Goal: Task Accomplishment & Management: Manage account settings

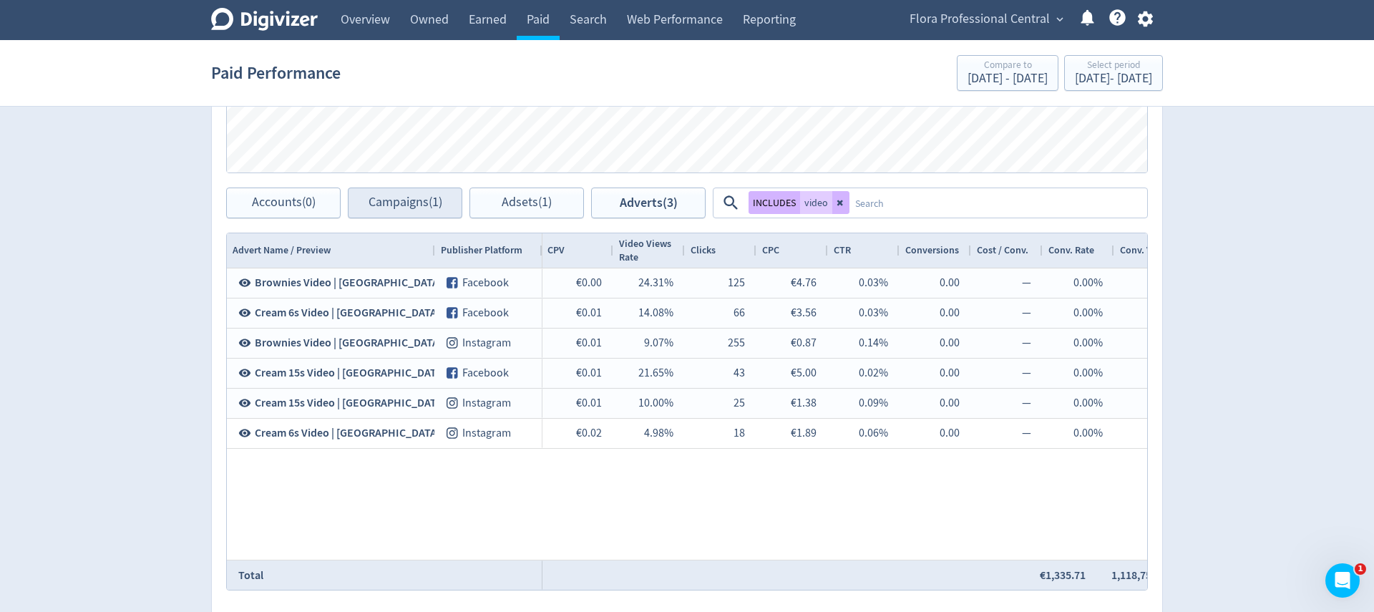
scroll to position [0, 1057]
drag, startPoint x: 374, startPoint y: 194, endPoint x: 685, endPoint y: 200, distance: 311.4
click at [374, 196] on span "Campaigns (1)" at bounding box center [406, 203] width 74 height 14
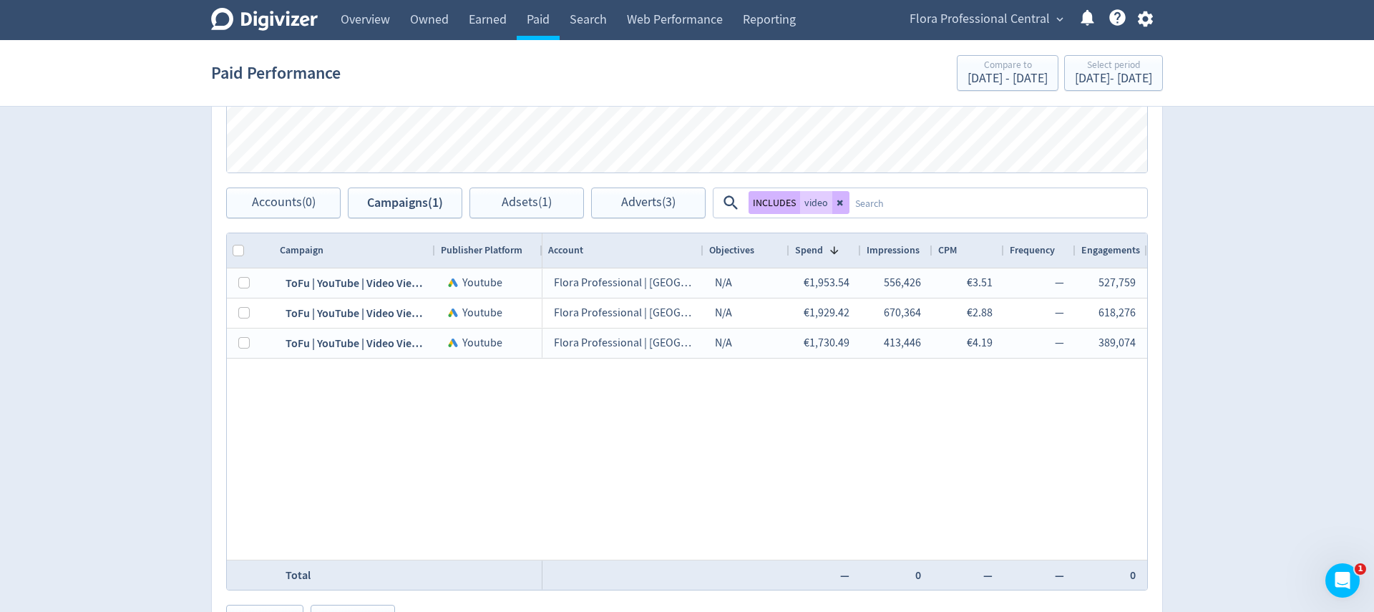
click at [845, 202] on button at bounding box center [840, 202] width 17 height 23
checkbox input "false"
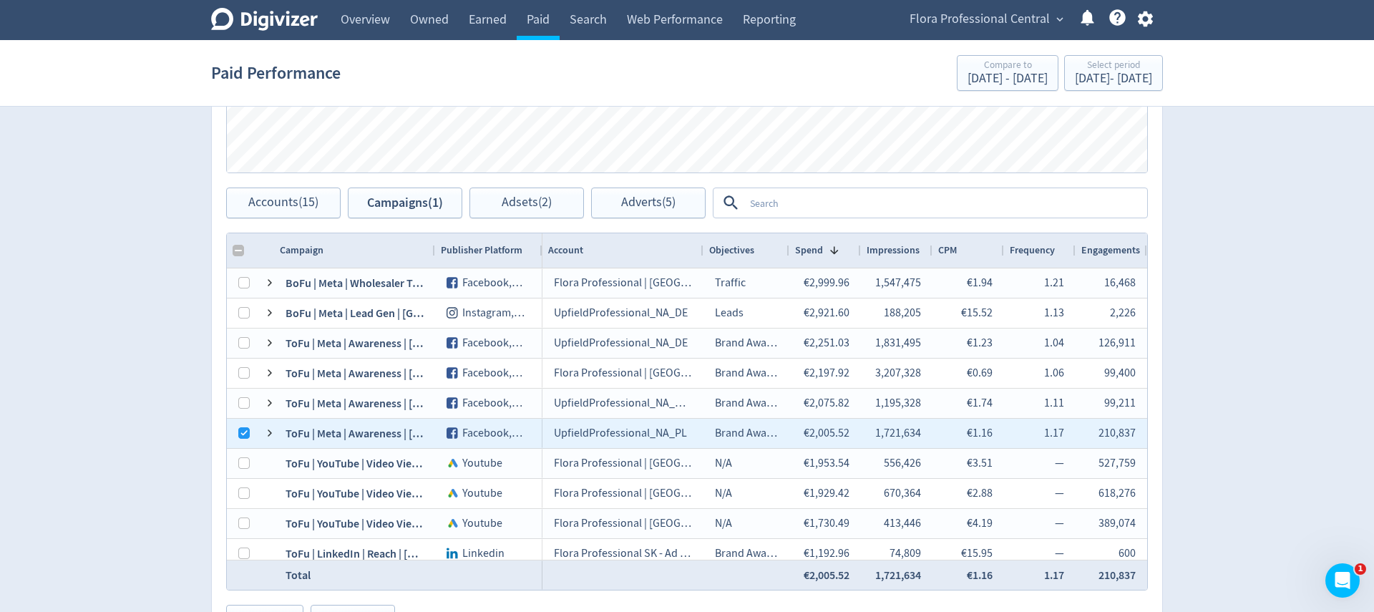
click at [870, 203] on textarea at bounding box center [945, 203] width 402 height 26
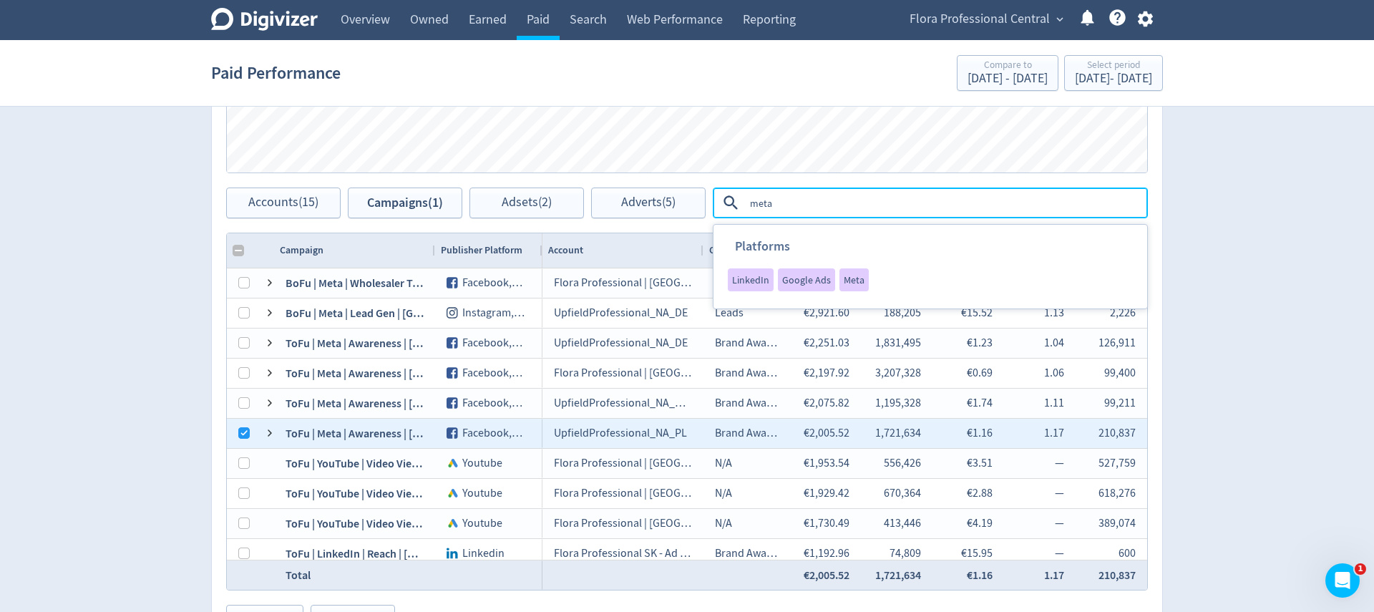
type textarea "meta"
checkbox input "false"
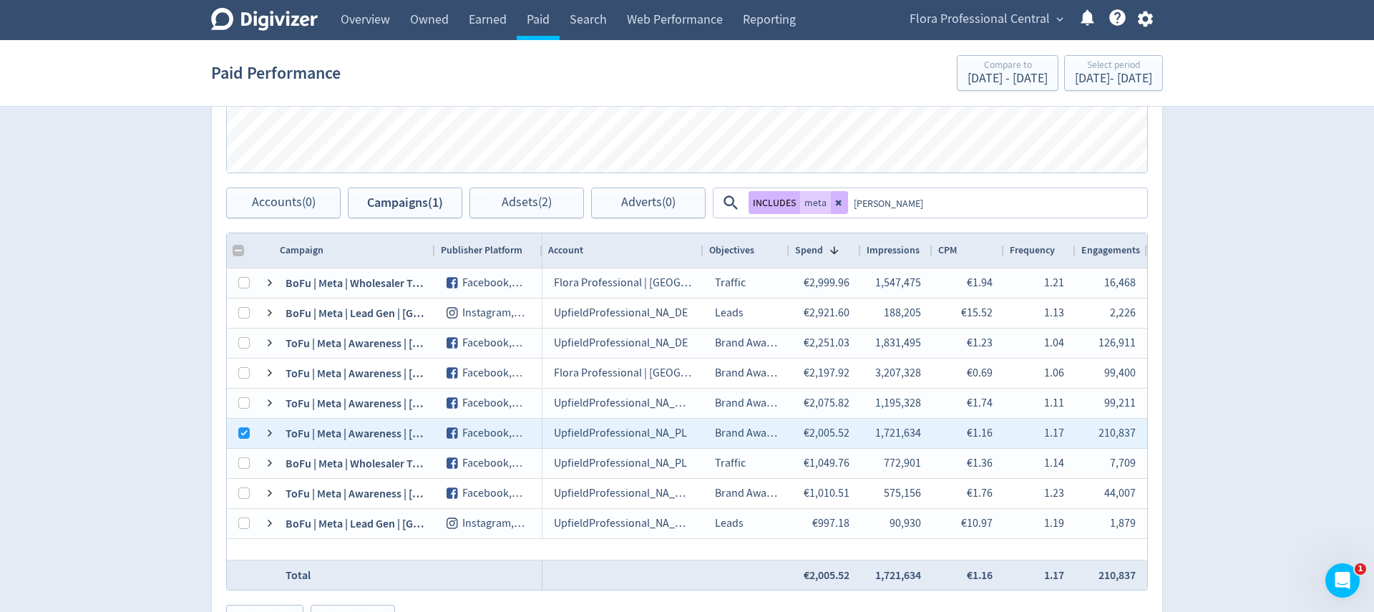
type textarea "[GEOGRAPHIC_DATA]"
checkbox input "false"
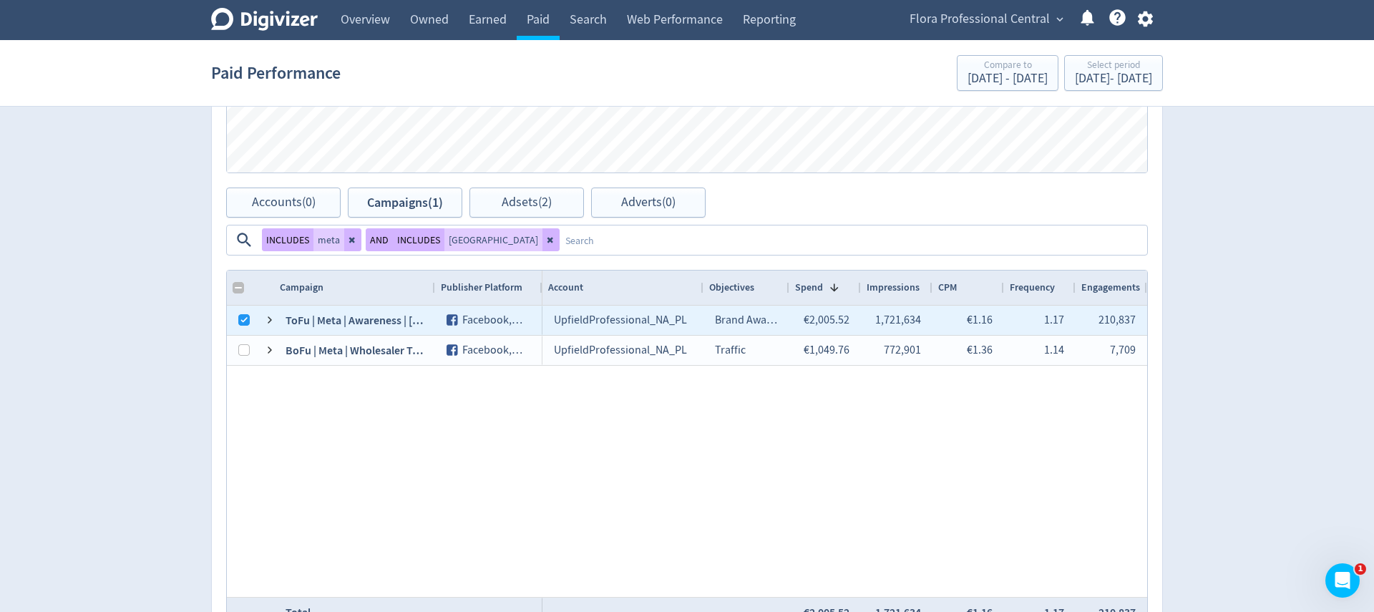
type textarea "s"
type textarea "bofu"
checkbox input "false"
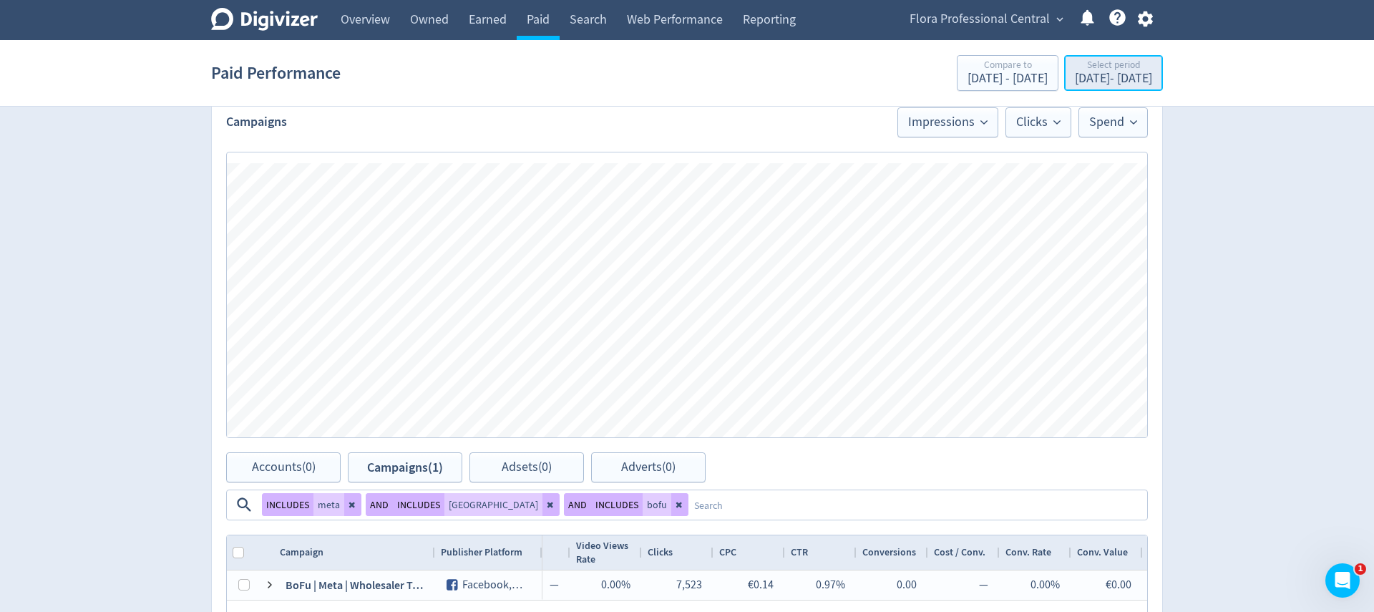
click at [1095, 64] on div "Select period" at bounding box center [1113, 66] width 77 height 12
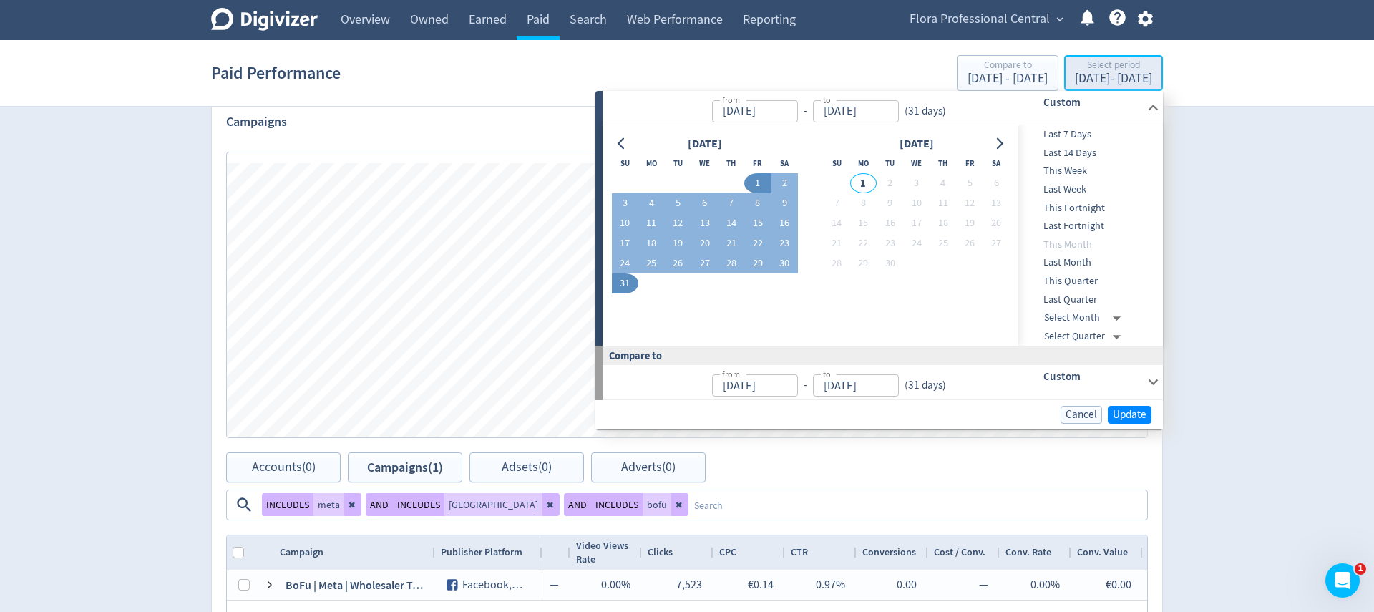
type input "Aug 01, 2025"
type input "[DATE]"
type input "Jul 01, 2025"
type input "Jul 31, 2025"
click at [725, 241] on button "21" at bounding box center [731, 243] width 26 height 20
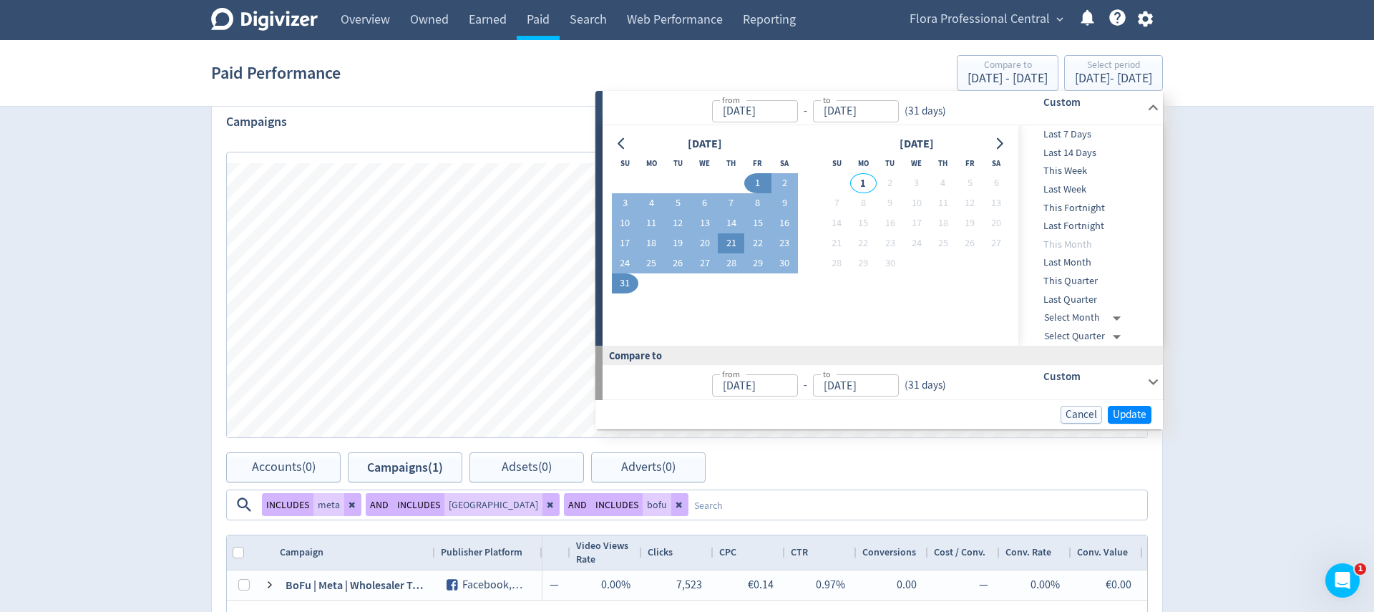
type input "Aug 21, 2025"
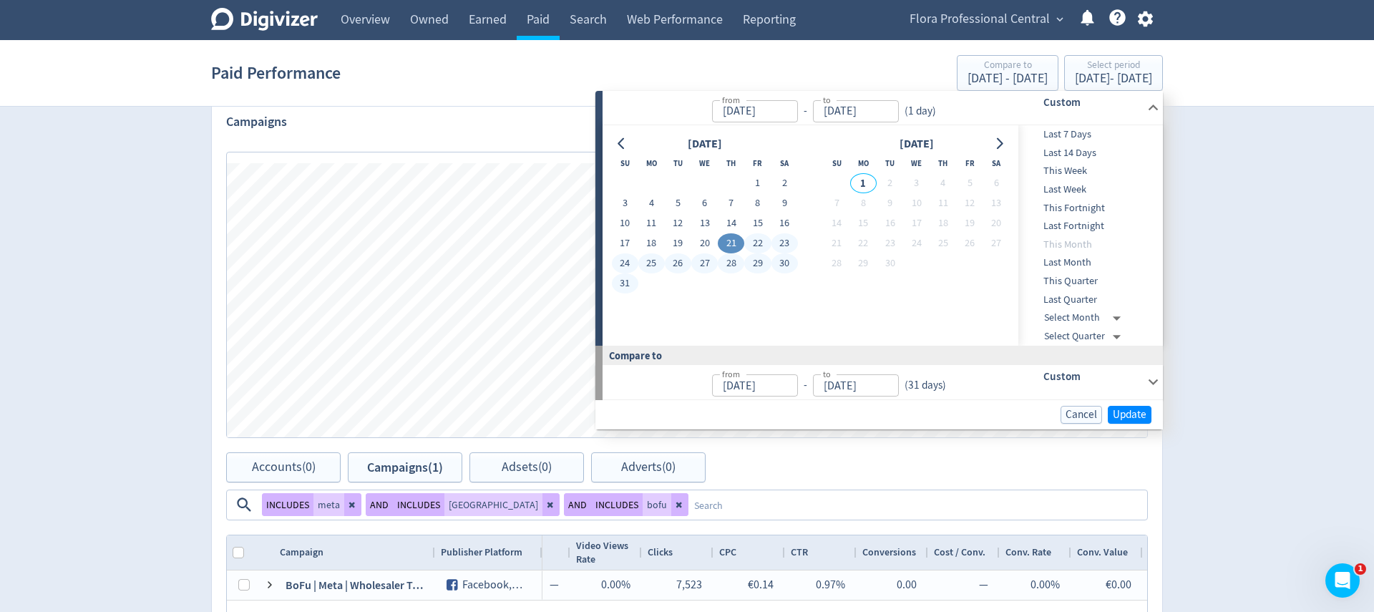
click at [628, 286] on button "31" at bounding box center [625, 283] width 26 height 20
type input "[DATE]"
type input "Aug 10, 2025"
type input "Aug 20, 2025"
drag, startPoint x: 1119, startPoint y: 412, endPoint x: 1226, endPoint y: 299, distance: 155.5
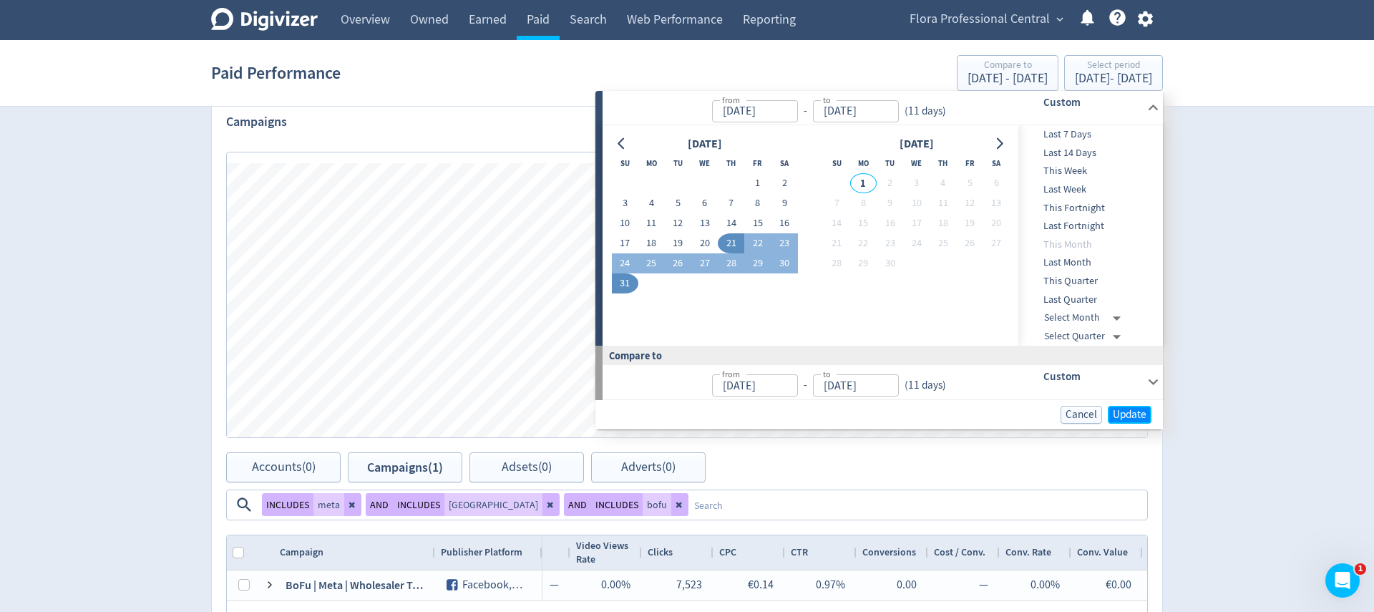
click at [1119, 412] on span "Update" at bounding box center [1130, 414] width 34 height 11
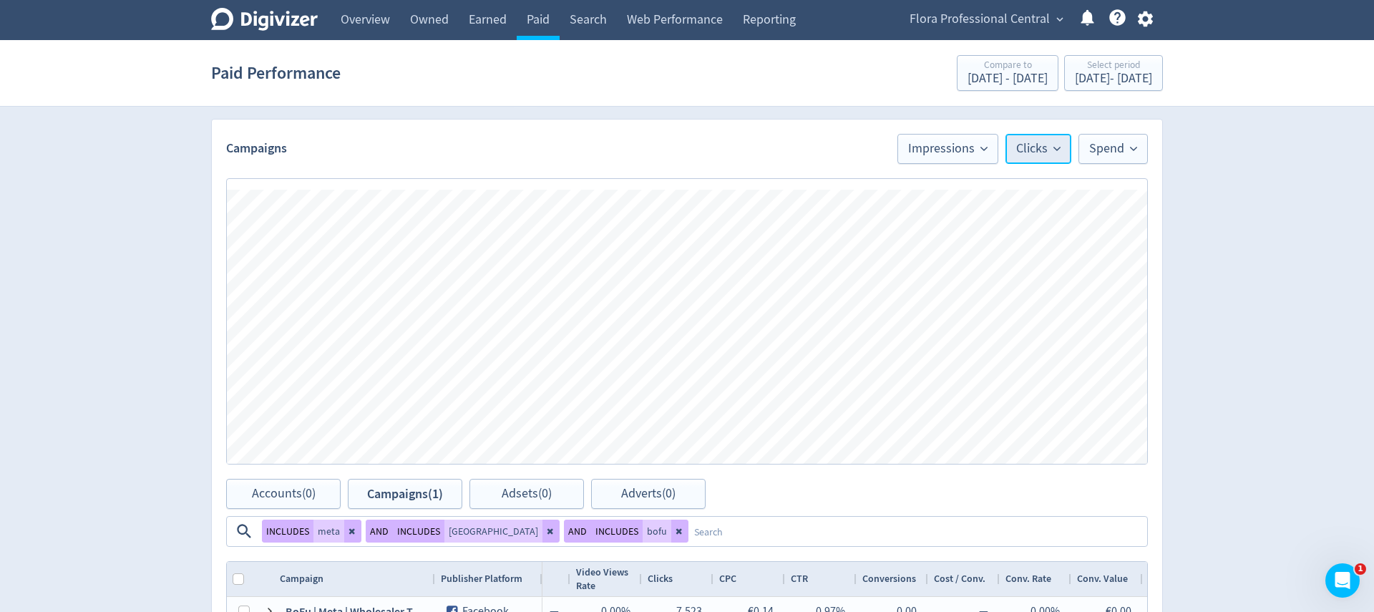
click at [1034, 149] on span "Clicks" at bounding box center [1038, 148] width 44 height 13
click at [973, 337] on li "CPC" at bounding box center [1001, 340] width 137 height 33
click at [1101, 157] on button "Spend" at bounding box center [1113, 148] width 69 height 30
click at [1067, 228] on li "No Metric" at bounding box center [1078, 229] width 137 height 33
click at [1016, 150] on span "Impressions" at bounding box center [998, 148] width 79 height 13
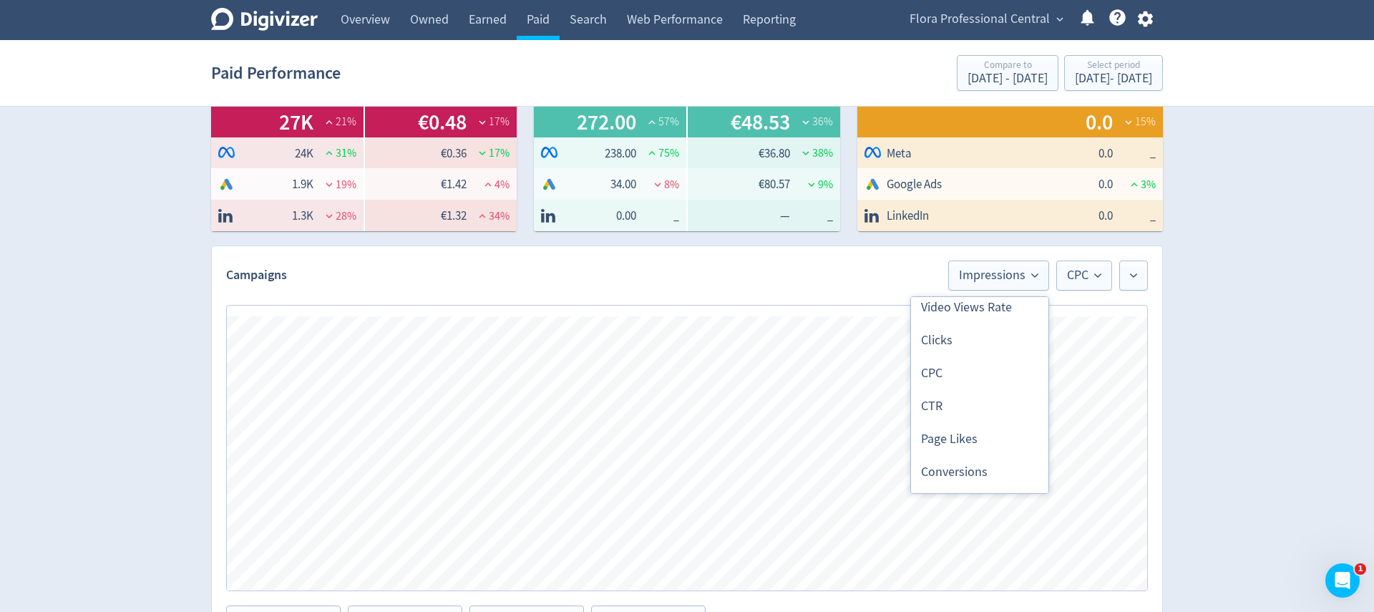
click at [981, 342] on li "Clicks" at bounding box center [979, 340] width 137 height 33
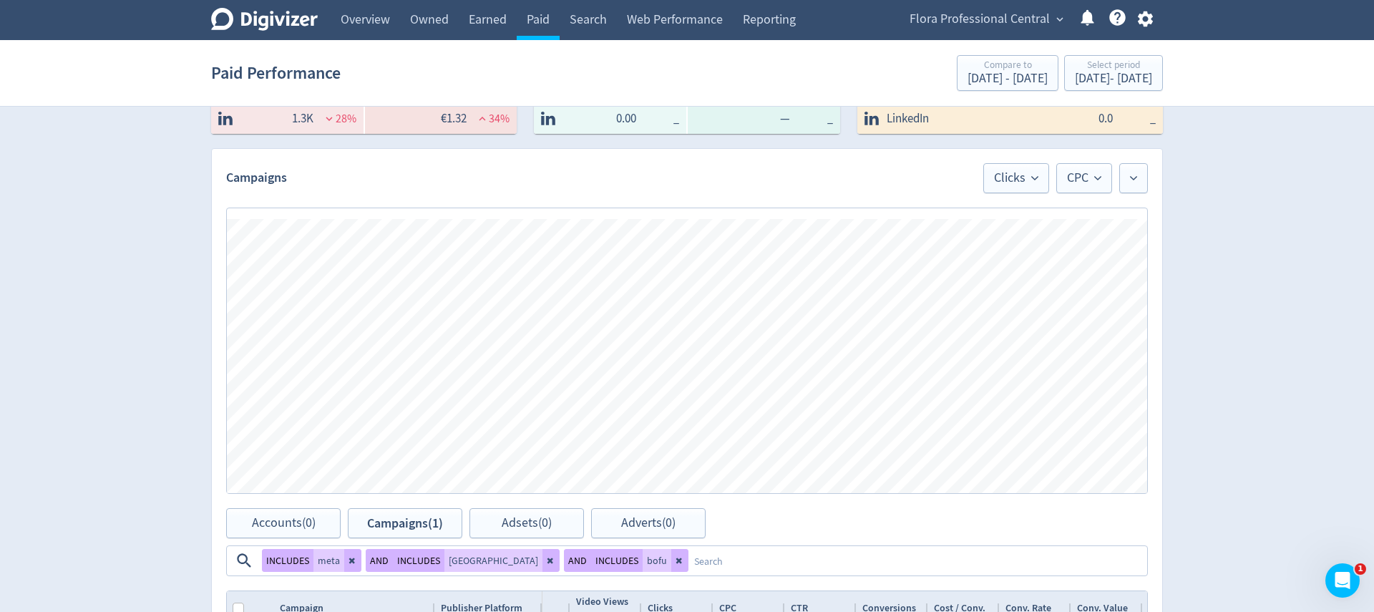
scroll to position [379, 0]
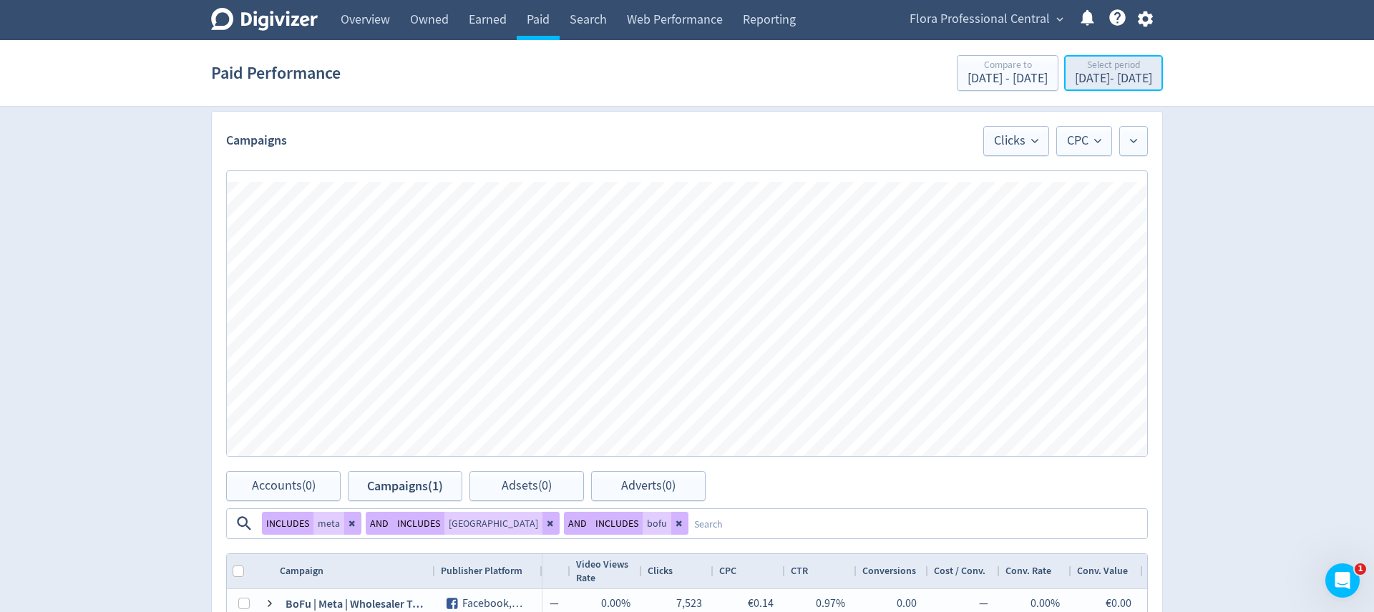
click at [1090, 84] on div "Aug 21, 2025 - Aug 31, 2025" at bounding box center [1113, 78] width 77 height 13
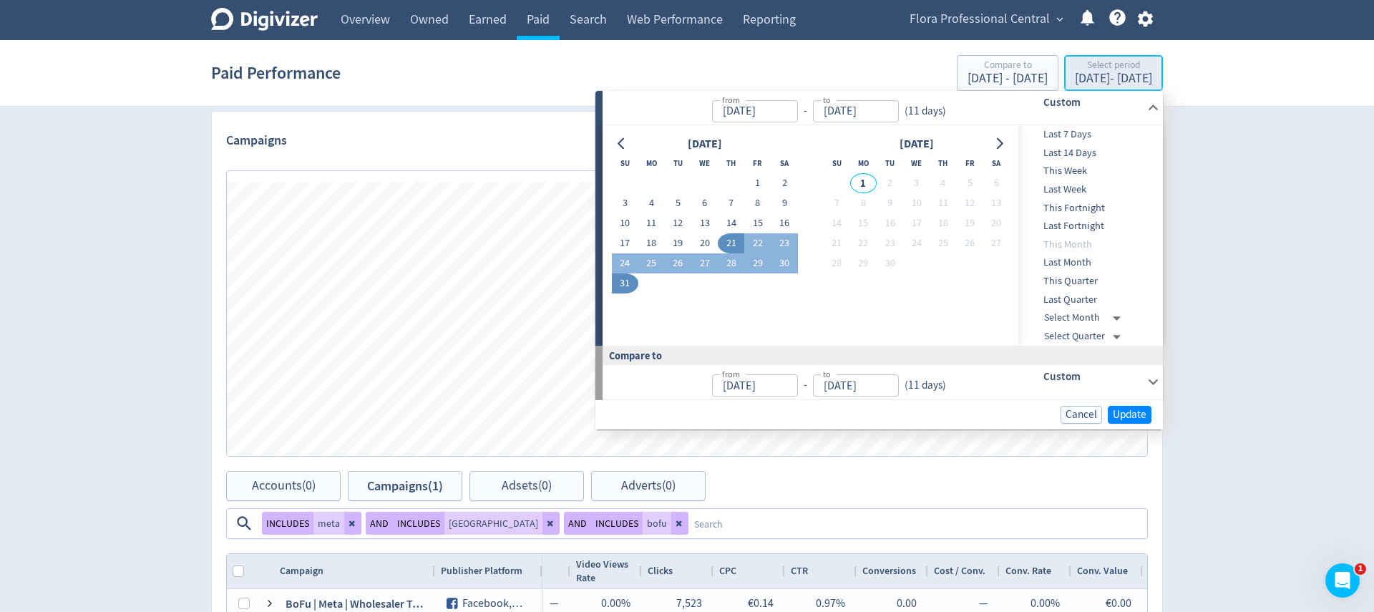
type input "Aug 21, 2025"
type input "[DATE]"
type input "Aug 10, 2025"
type input "Aug 20, 2025"
drag, startPoint x: 729, startPoint y: 241, endPoint x: 755, endPoint y: 253, distance: 28.5
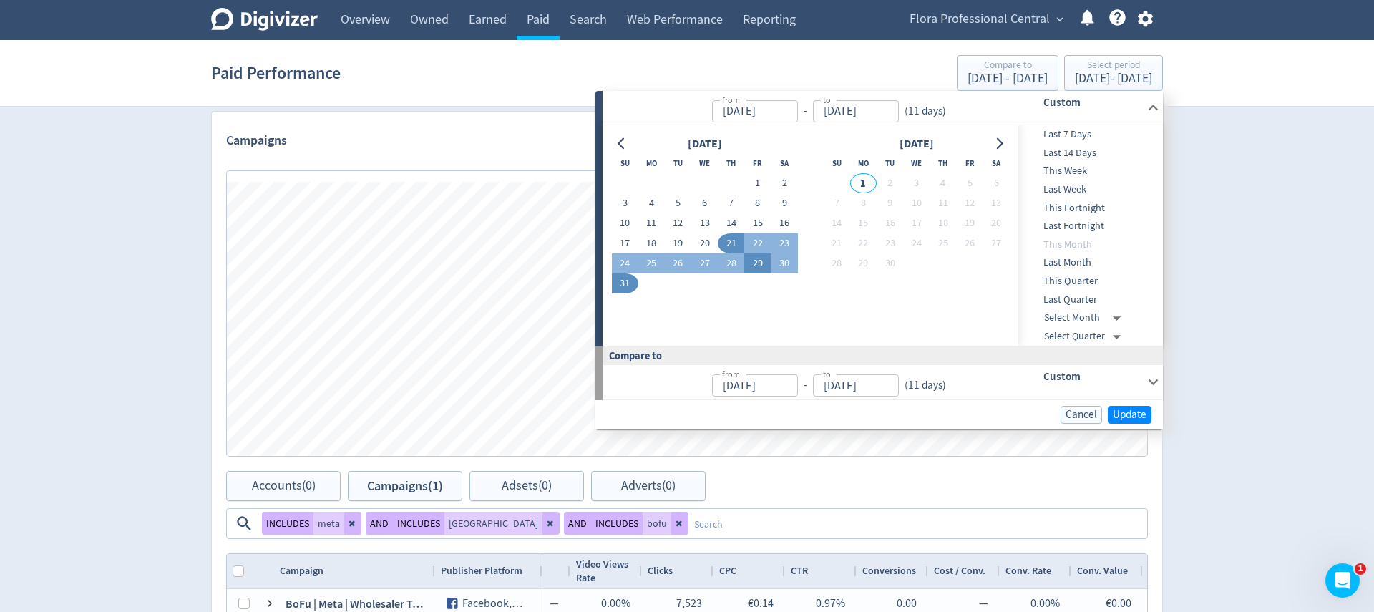
click at [729, 241] on button "21" at bounding box center [731, 243] width 26 height 20
click at [780, 262] on button "30" at bounding box center [785, 263] width 26 height 20
type input "Aug 30, 2025"
type input "Aug 11, 2025"
click at [1129, 409] on span "Update" at bounding box center [1130, 414] width 34 height 11
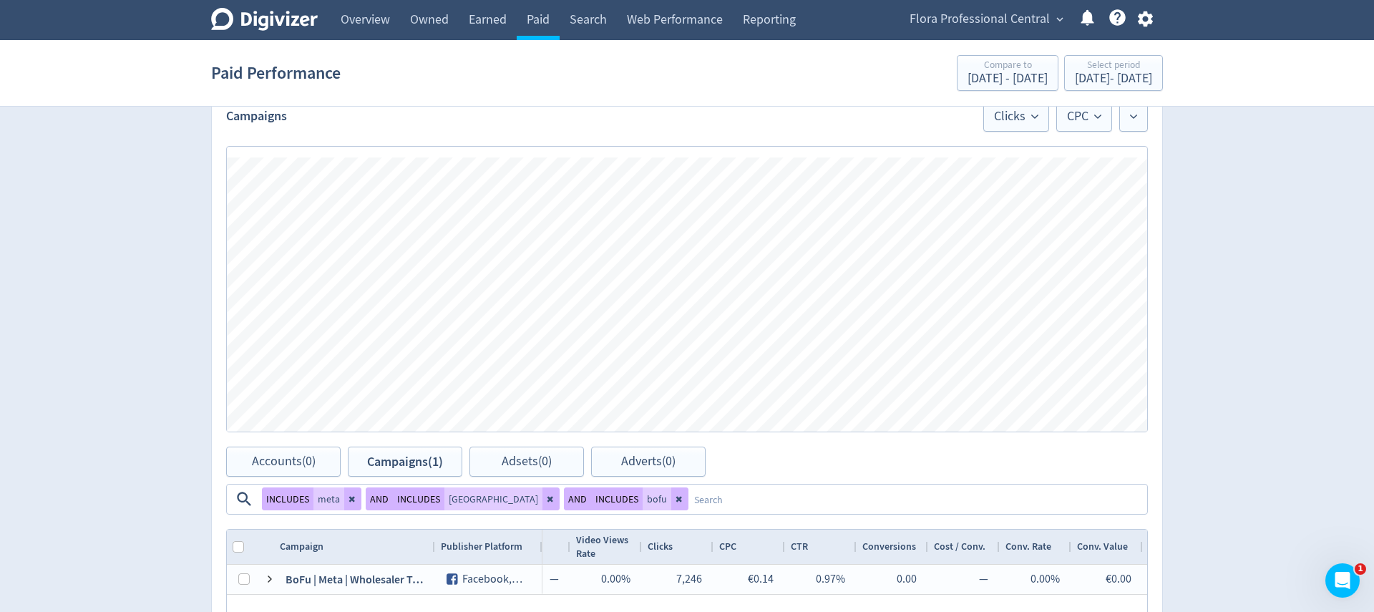
scroll to position [364, 0]
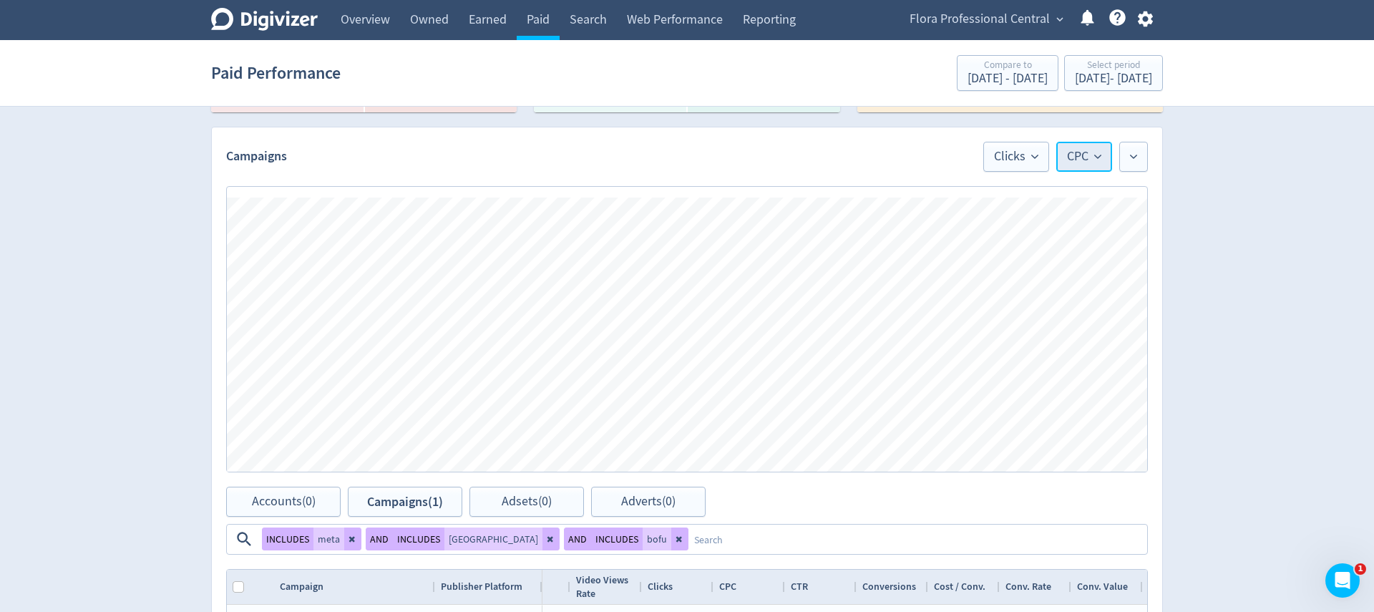
click at [1097, 157] on icon at bounding box center [1097, 157] width 7 height 4
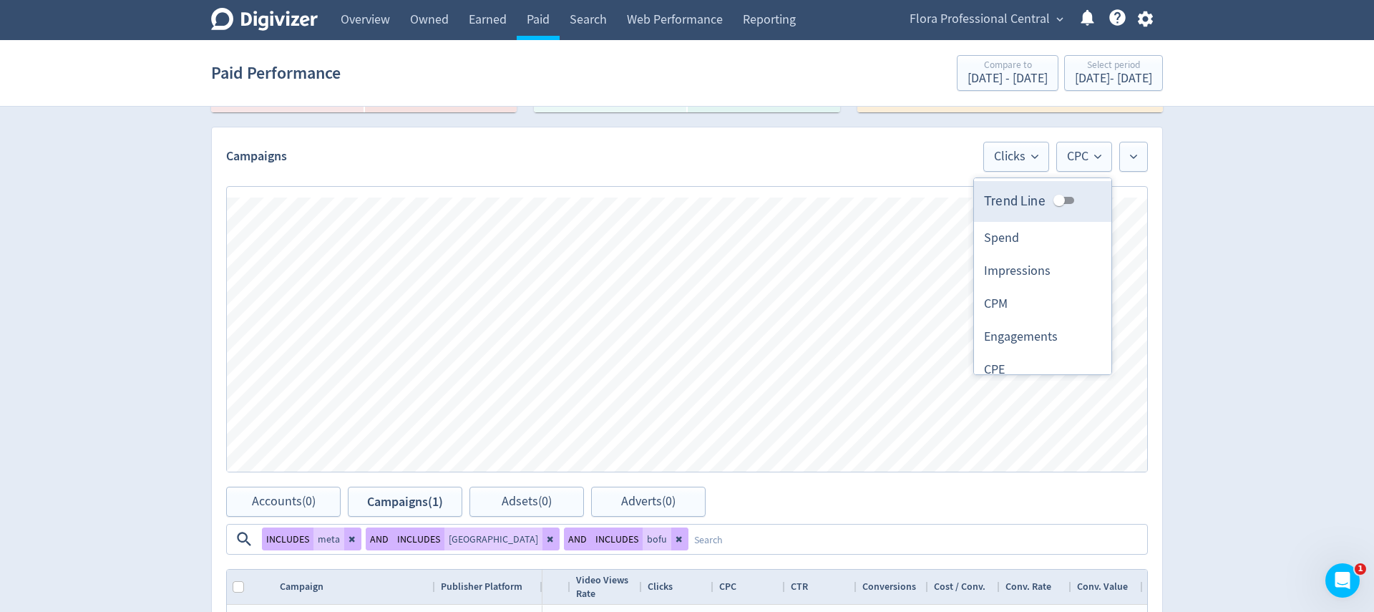
click at [1067, 200] on input "Trend Line" at bounding box center [1060, 200] width 52 height 17
checkbox input "true"
click at [1177, 236] on div "Digivizer Logo Mark Digivizer Logo Overview Owned Earned Paid Search Web Perfor…" at bounding box center [687, 333] width 1374 height 1395
click at [1245, 353] on div "Digivizer Logo Mark Digivizer Logo Overview Owned Earned Paid Search Web Perfor…" at bounding box center [687, 333] width 1374 height 1395
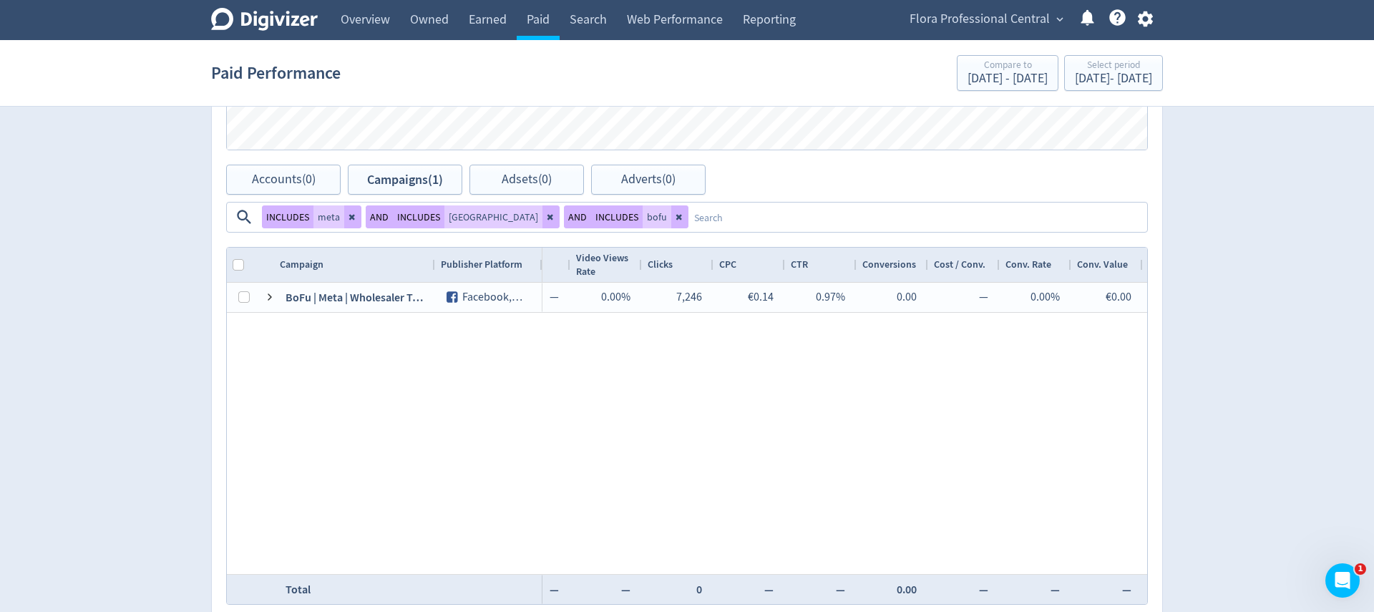
scroll to position [721, 0]
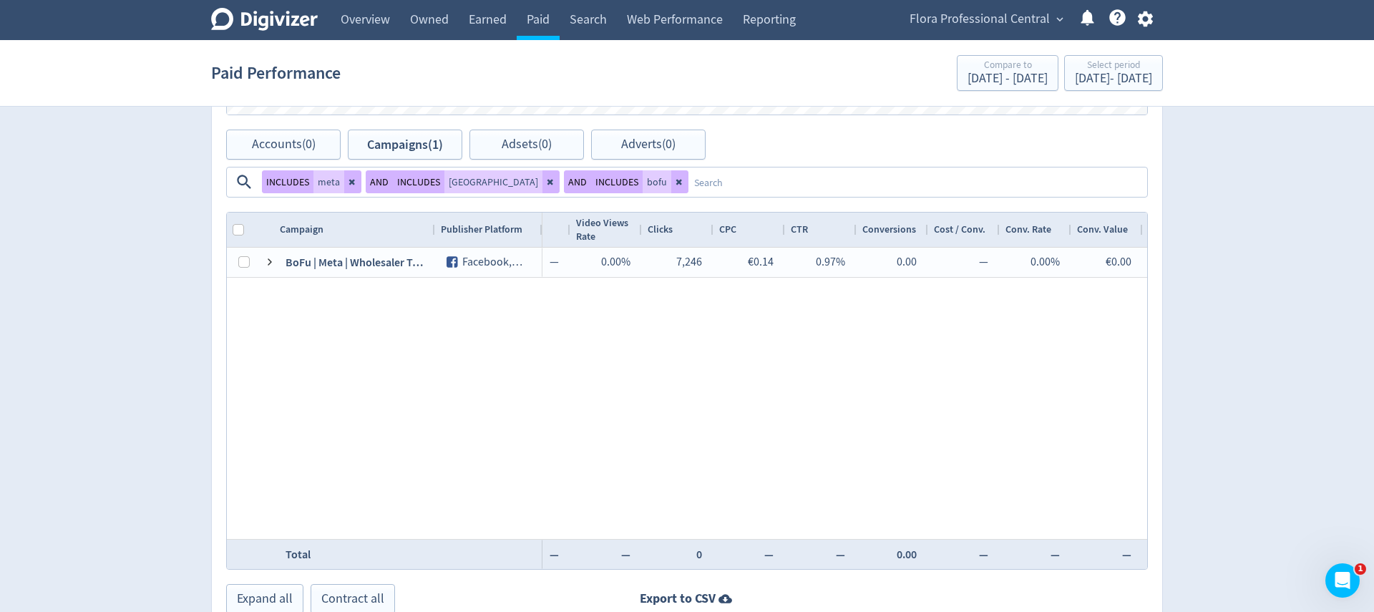
click at [547, 183] on icon at bounding box center [551, 182] width 9 height 9
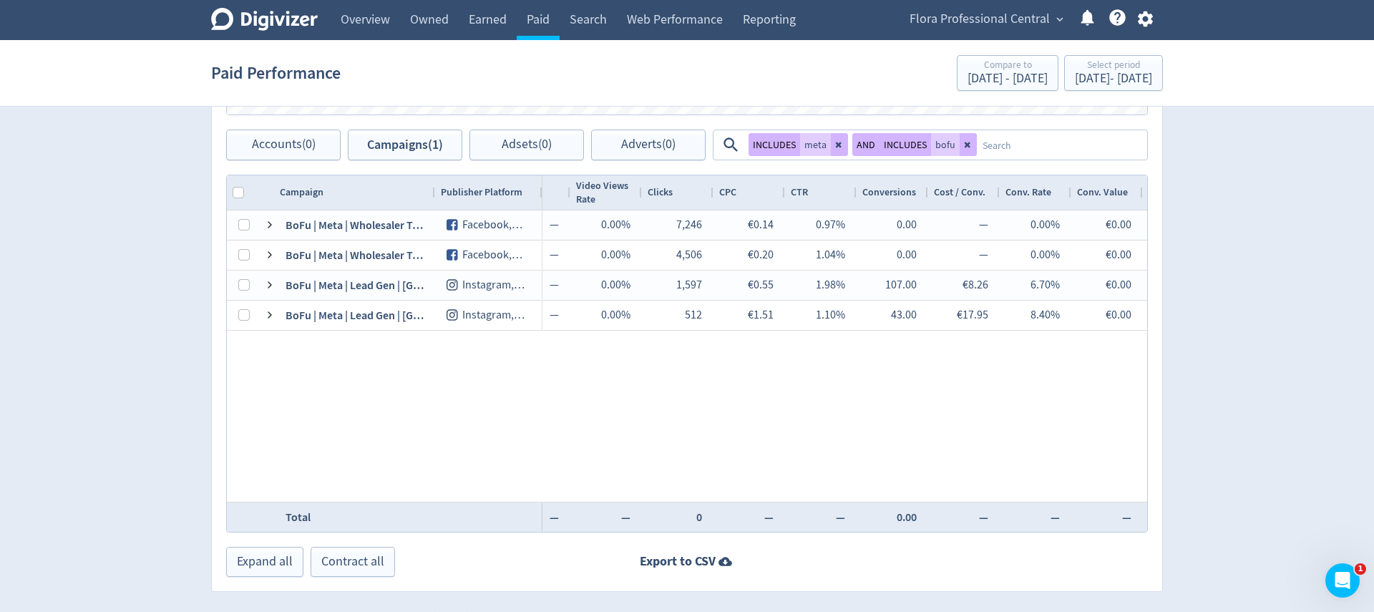
click at [1027, 152] on textarea at bounding box center [1061, 145] width 169 height 26
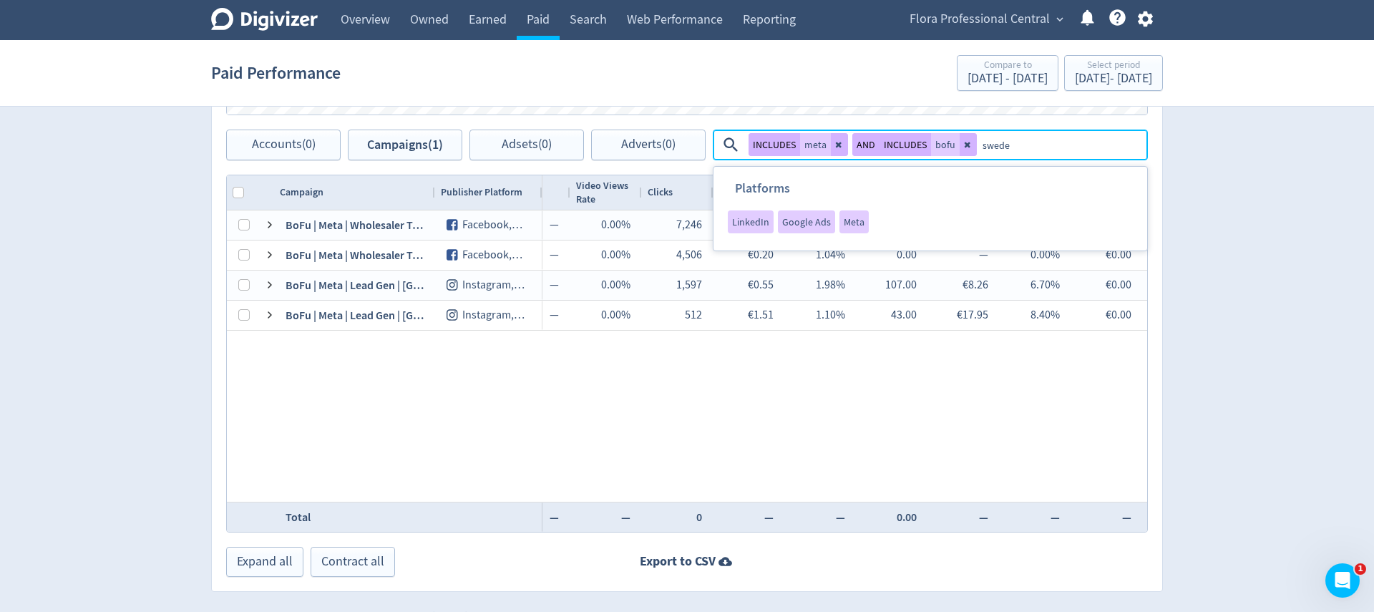
type textarea "[GEOGRAPHIC_DATA]"
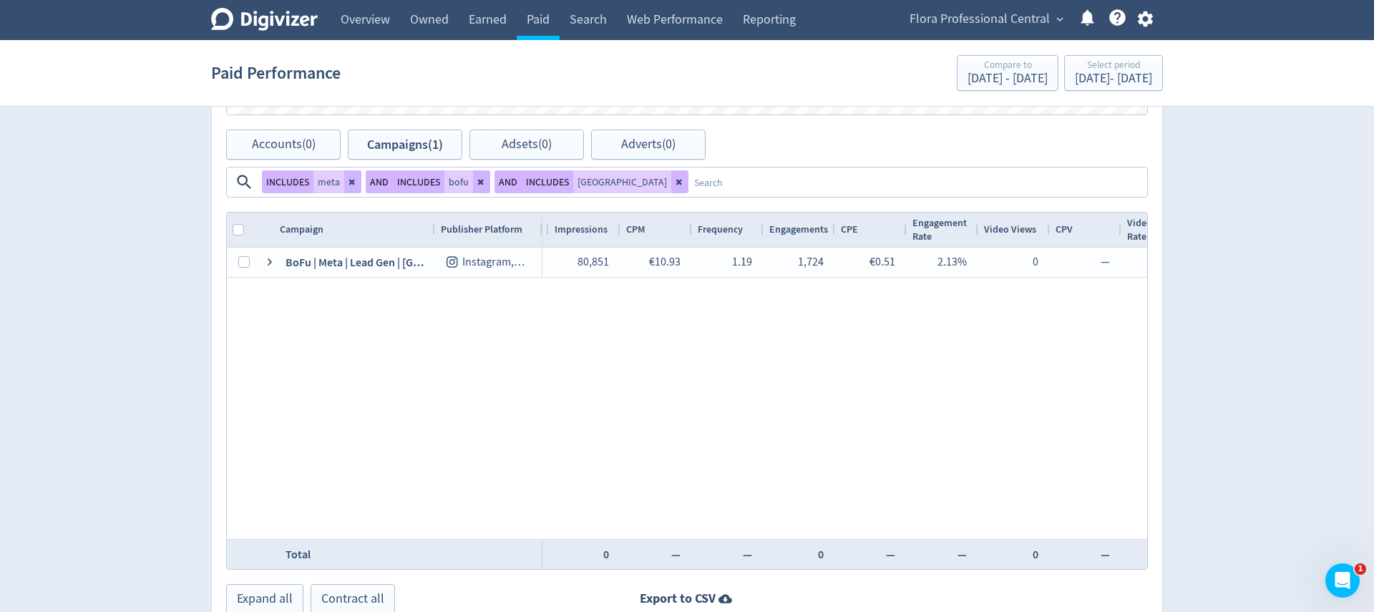
scroll to position [0, 0]
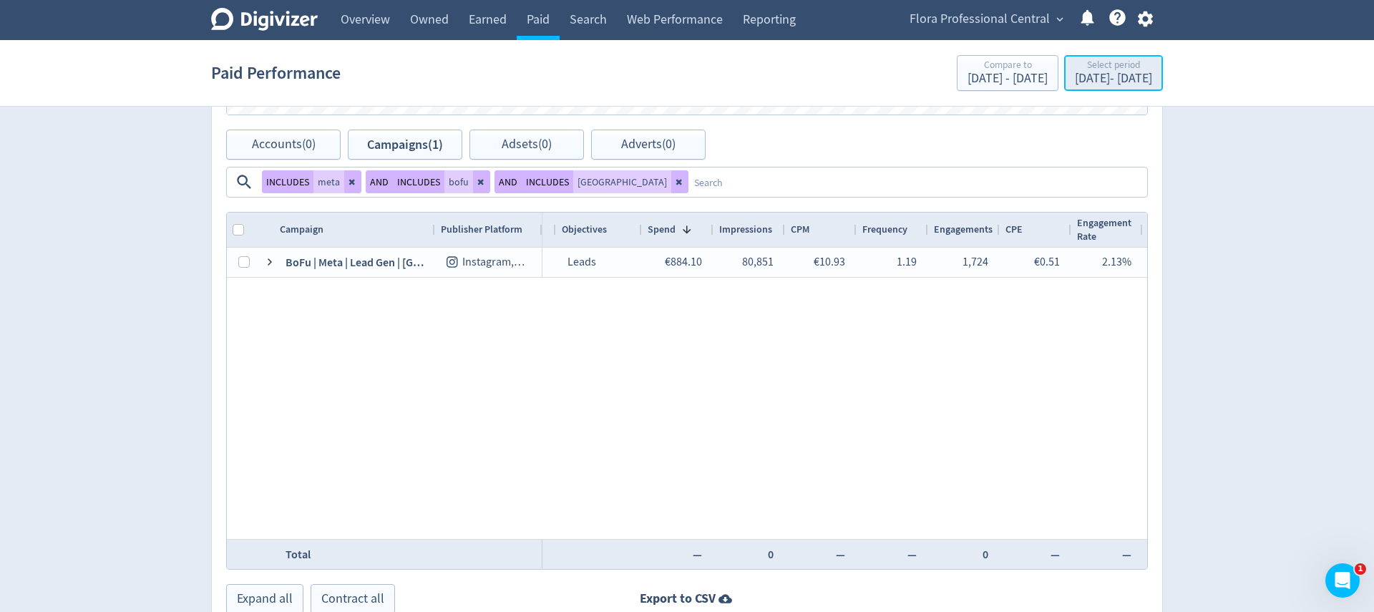
drag, startPoint x: 1105, startPoint y: 77, endPoint x: 1112, endPoint y: 88, distance: 13.1
click at [1105, 77] on div "Aug 21, 2025 - Aug 30, 2025" at bounding box center [1113, 78] width 77 height 13
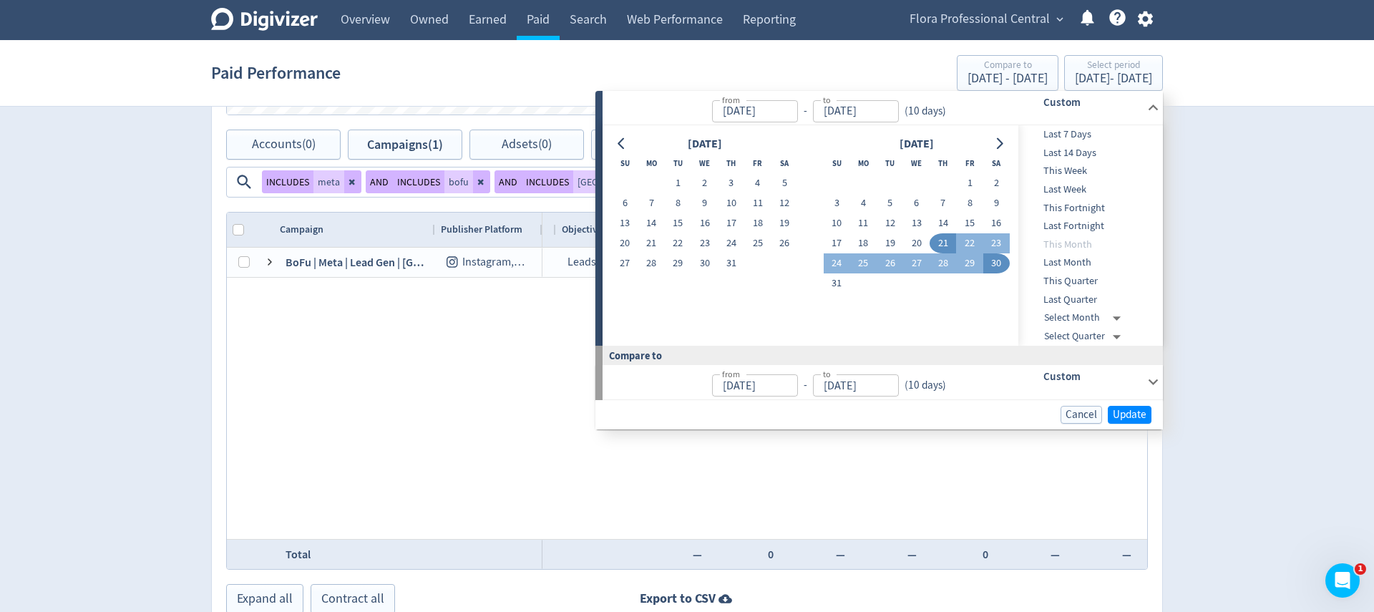
drag, startPoint x: 950, startPoint y: 248, endPoint x: 860, endPoint y: 283, distance: 97.0
click at [950, 248] on button "21" at bounding box center [943, 243] width 26 height 20
drag, startPoint x: 833, startPoint y: 285, endPoint x: 919, endPoint y: 311, distance: 89.7
click at [832, 285] on button "31" at bounding box center [837, 283] width 26 height 20
type input "[DATE]"
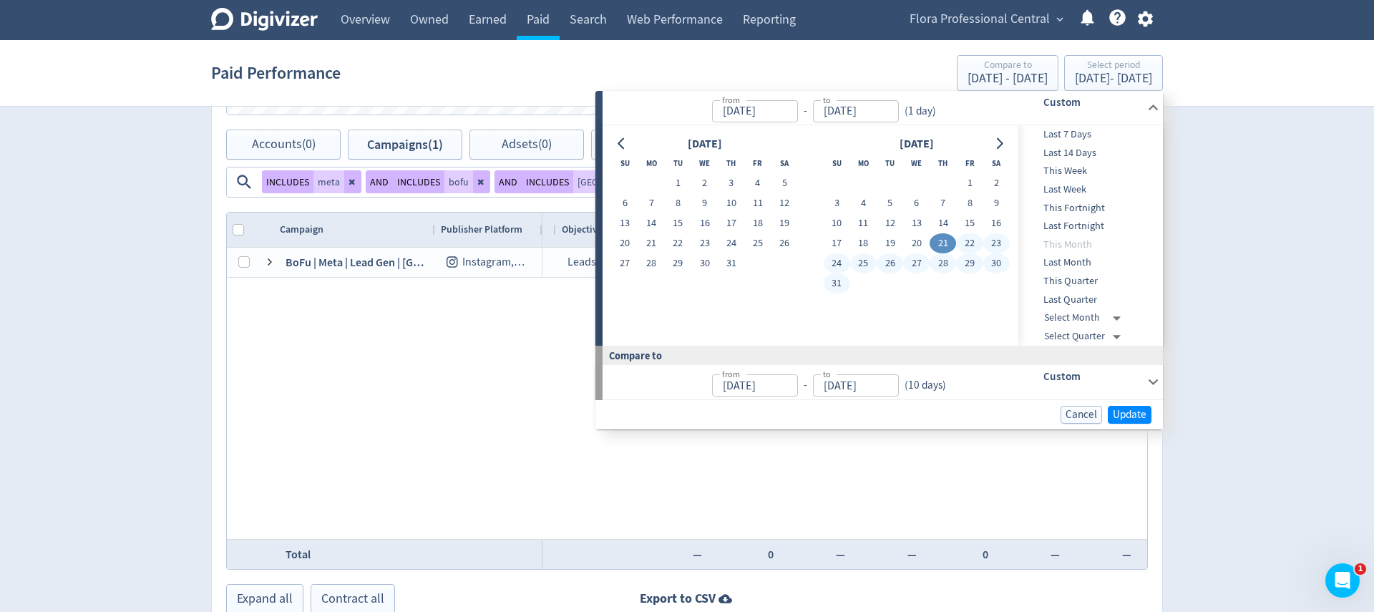
type input "Aug 10, 2025"
click at [1133, 412] on span "Update" at bounding box center [1130, 414] width 34 height 11
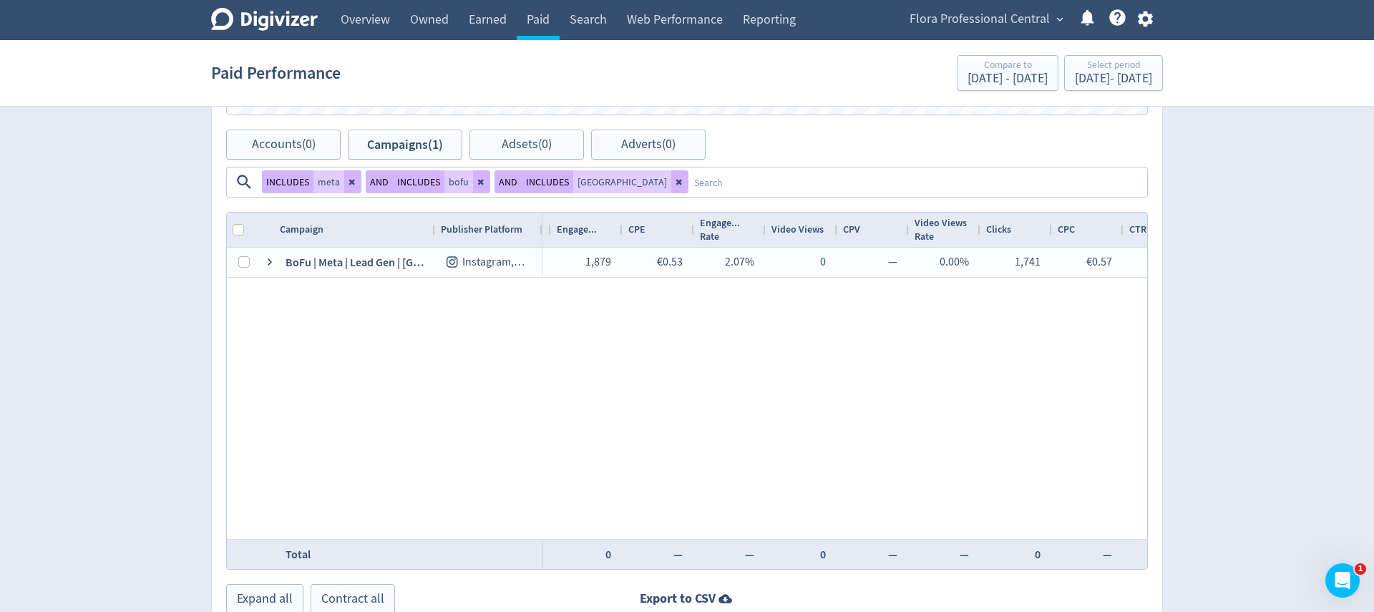
scroll to position [0, 533]
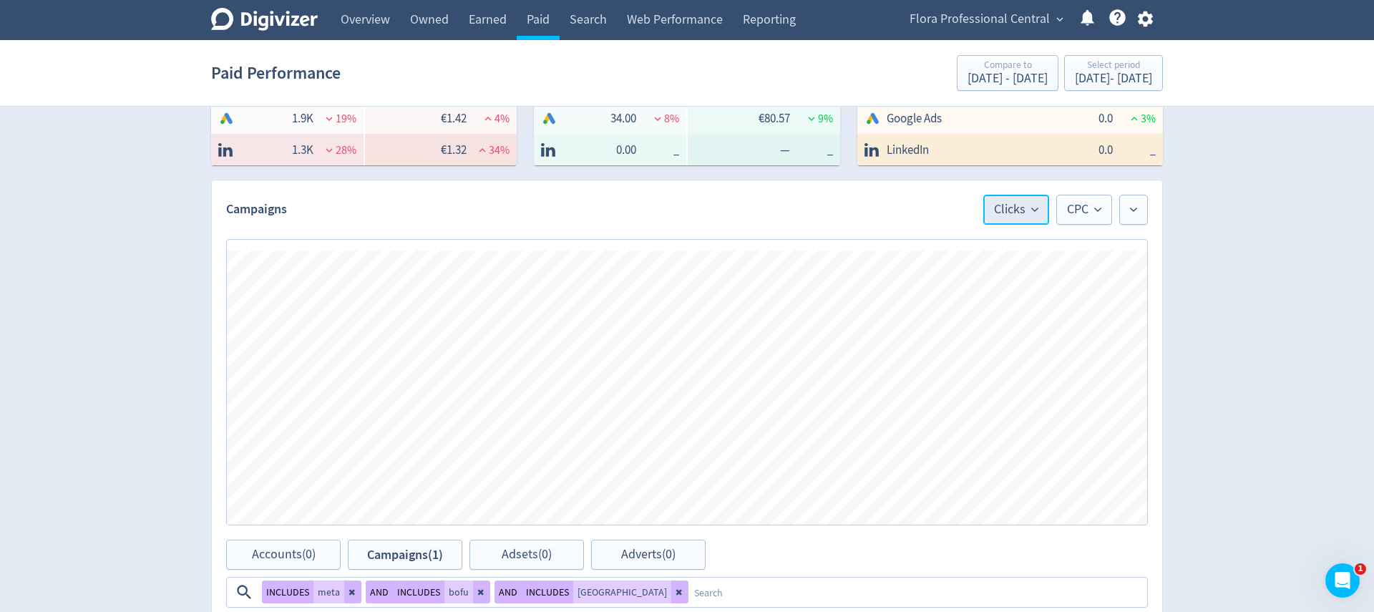
drag, startPoint x: 1010, startPoint y: 212, endPoint x: 1017, endPoint y: 215, distance: 7.7
click at [1009, 212] on span "Clicks" at bounding box center [1016, 209] width 44 height 13
click at [986, 318] on li "Total Leads" at bounding box center [979, 309] width 137 height 33
click at [1067, 216] on span "CPC" at bounding box center [1084, 209] width 34 height 13
drag, startPoint x: 1067, startPoint y: 346, endPoint x: 1079, endPoint y: 346, distance: 12.2
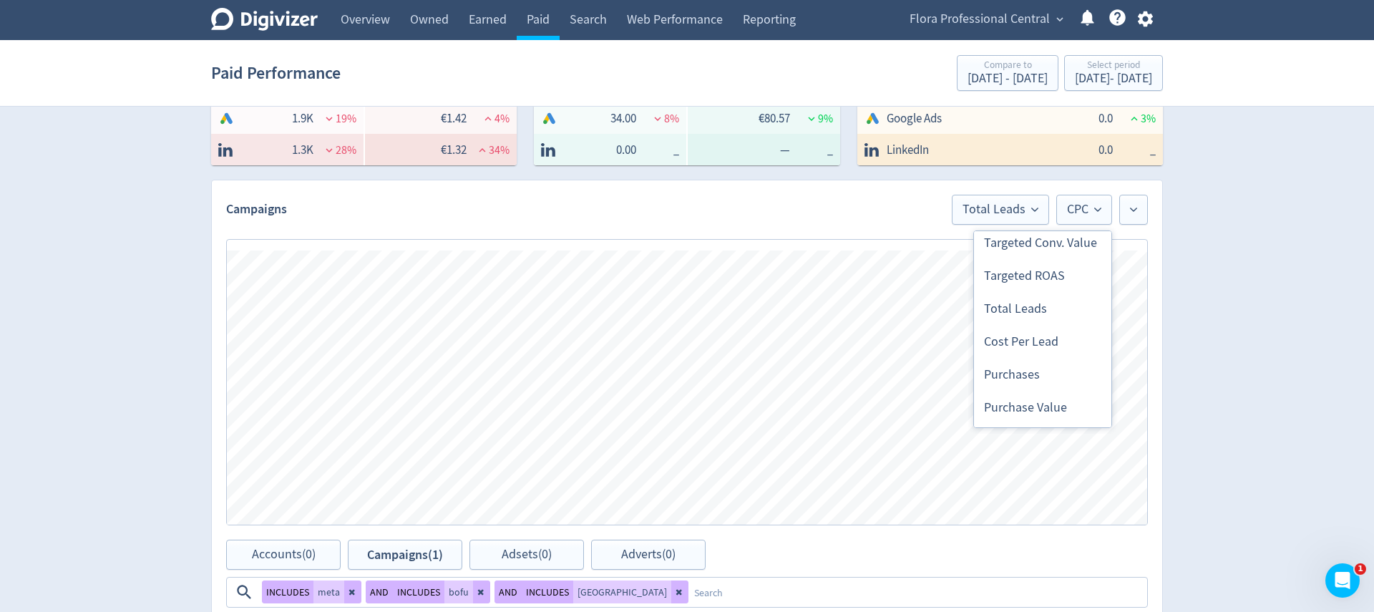
click at [1066, 346] on li "Cost Per Lead" at bounding box center [1042, 342] width 137 height 33
click at [1208, 344] on div "Digivizer Logo Mark Digivizer Logo Overview Owned Earned Paid Search Web Perfor…" at bounding box center [687, 386] width 1374 height 1395
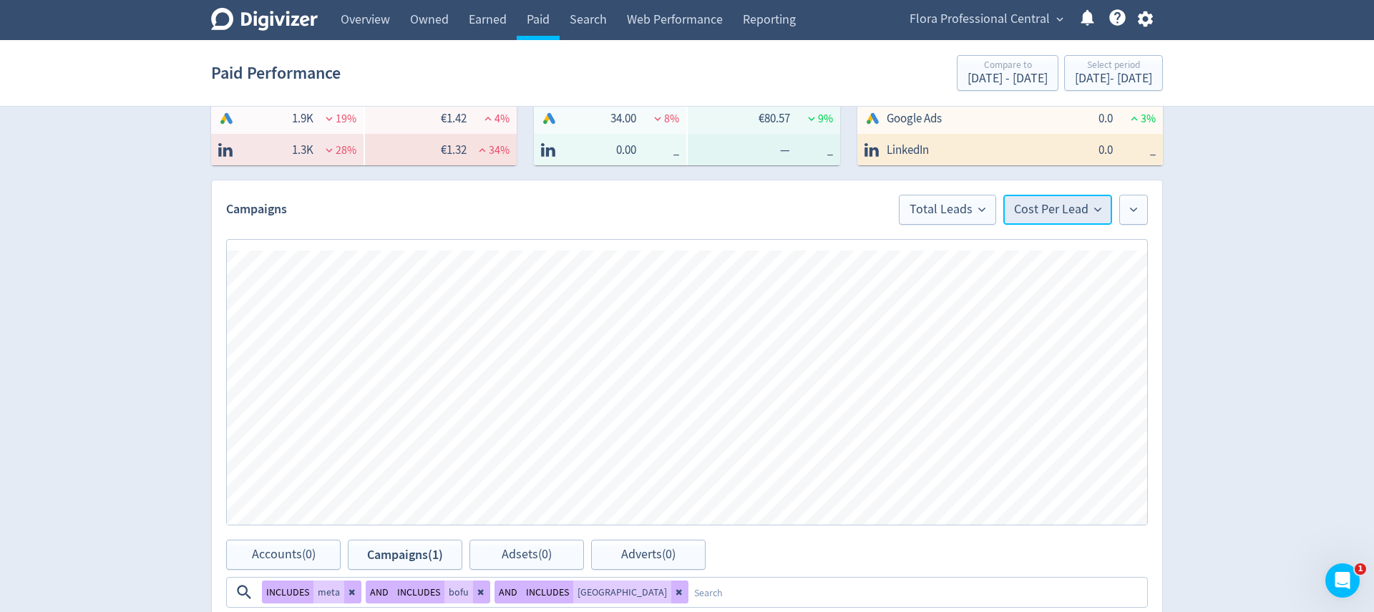
click at [1057, 218] on button "Cost Per Lead" at bounding box center [1058, 210] width 109 height 30
click at [1179, 265] on div "Digivizer Logo Mark Digivizer Logo Overview Owned Earned Paid Search Web Perfor…" at bounding box center [687, 386] width 1374 height 1395
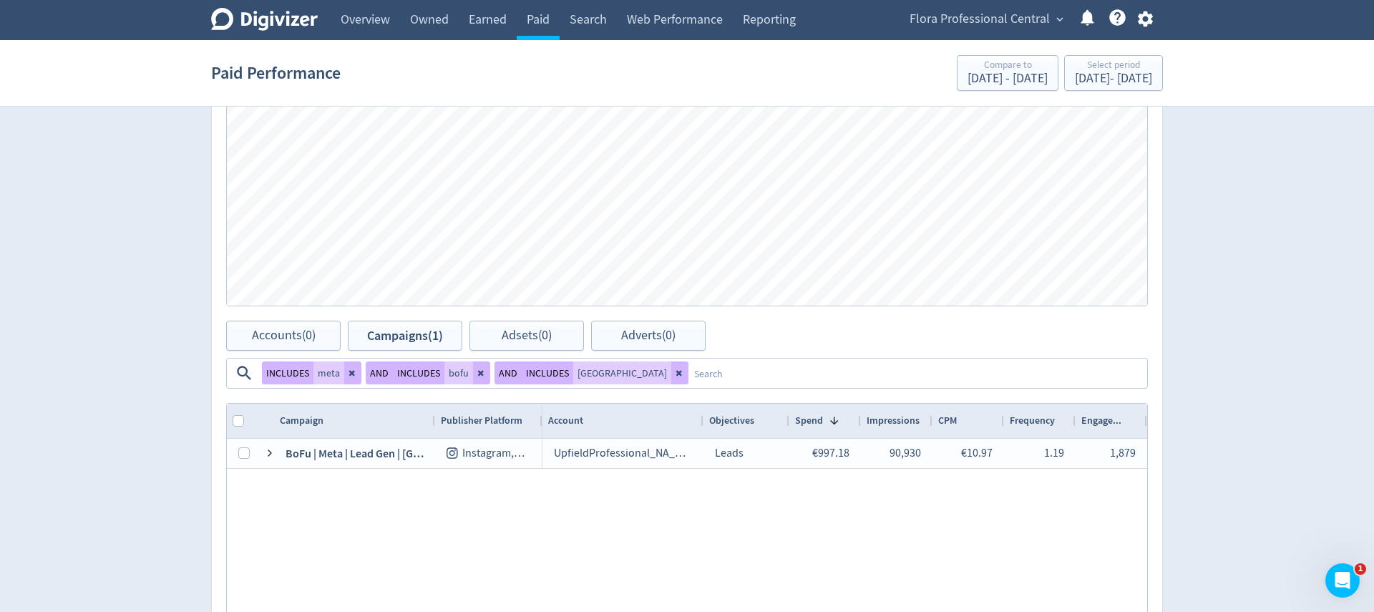
click at [1188, 283] on div "Digivizer Logo Mark Digivizer Logo Overview Owned Earned Paid Search Web Perfor…" at bounding box center [687, 167] width 1374 height 1395
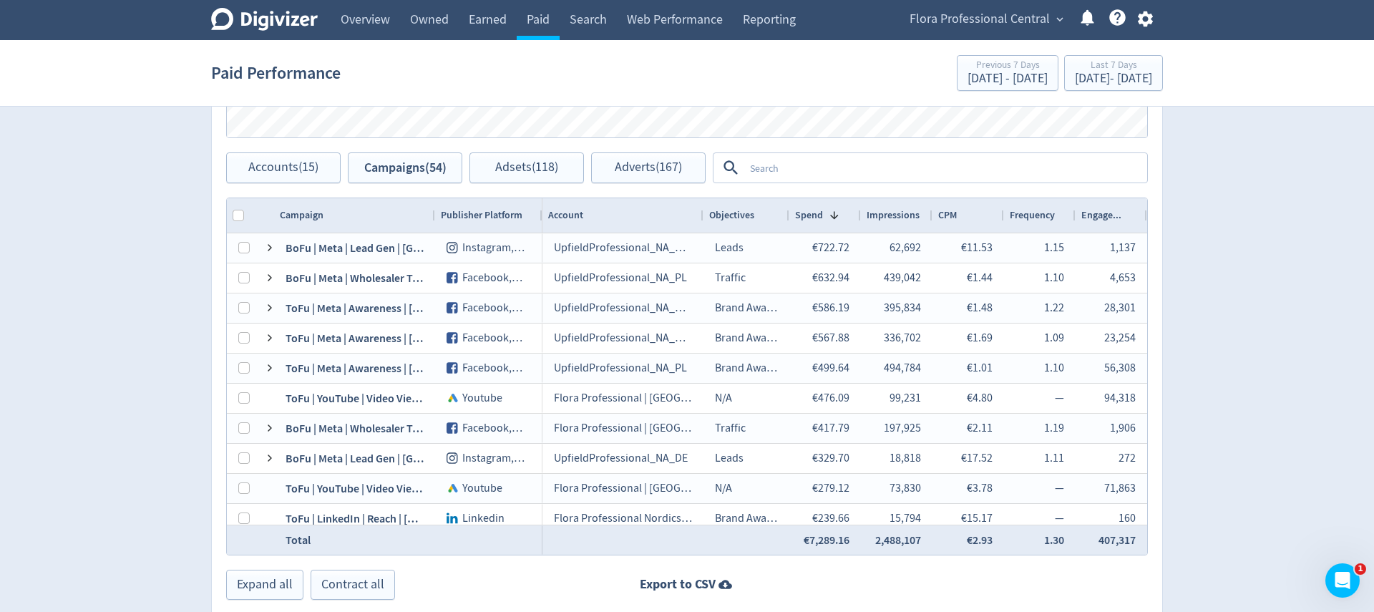
scroll to position [694, 0]
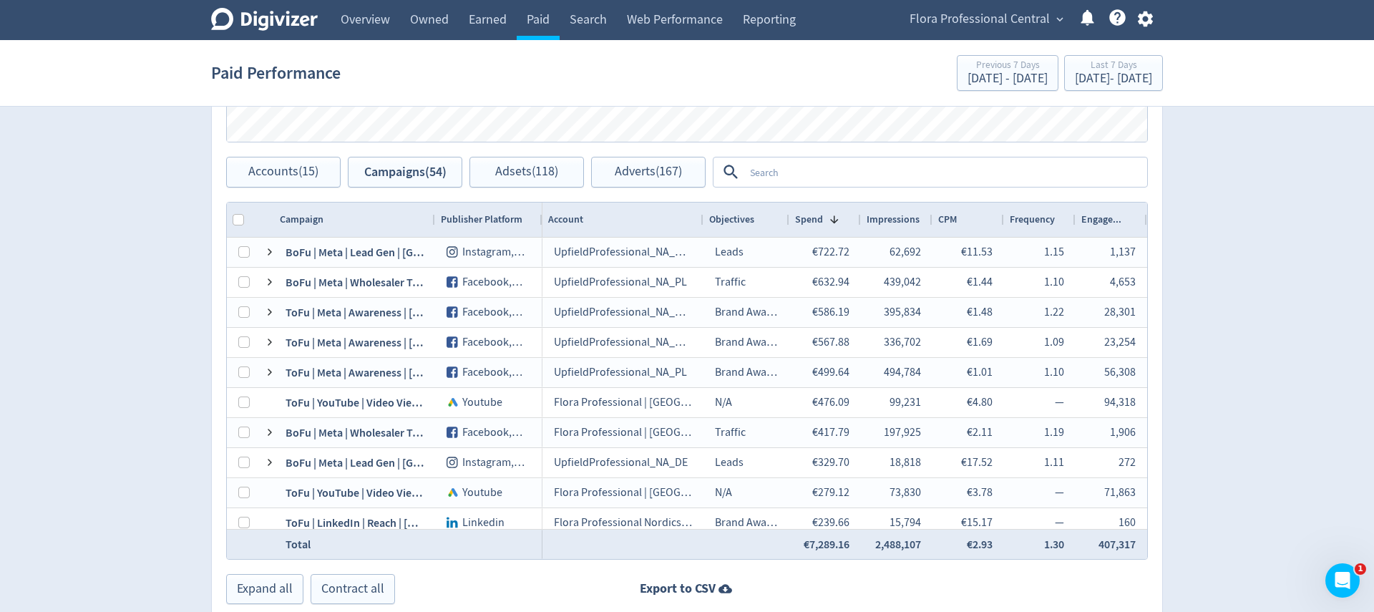
click at [820, 168] on textarea at bounding box center [945, 172] width 402 height 26
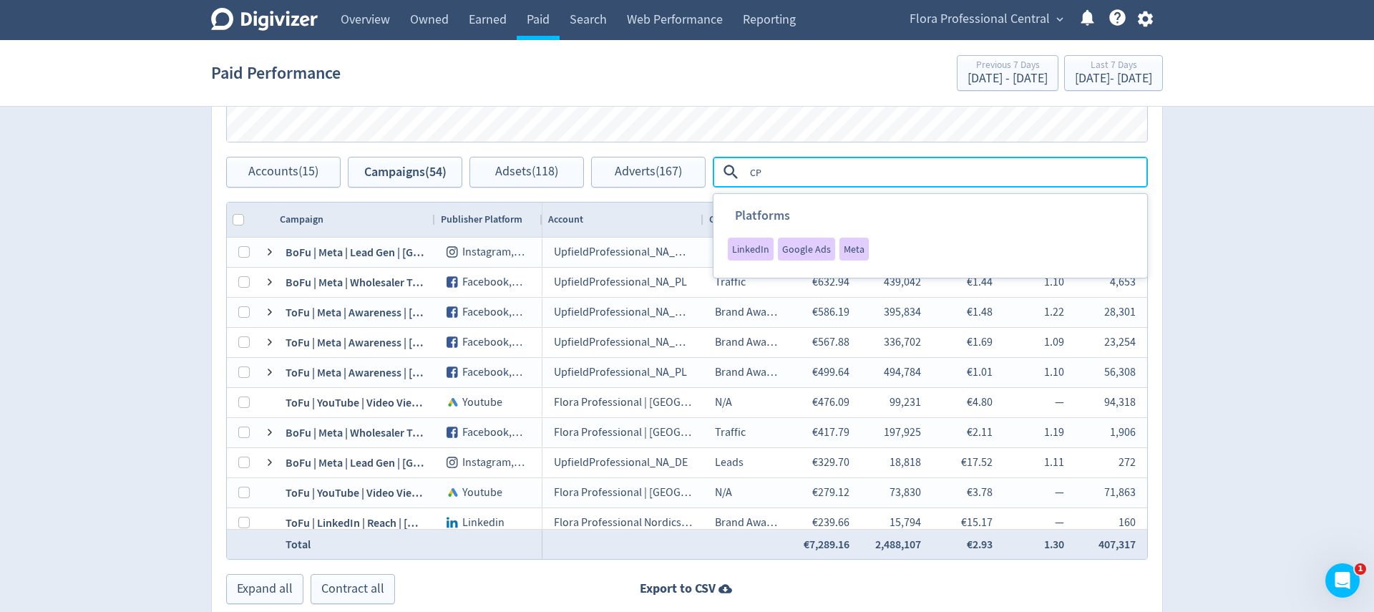
type textarea "CPL"
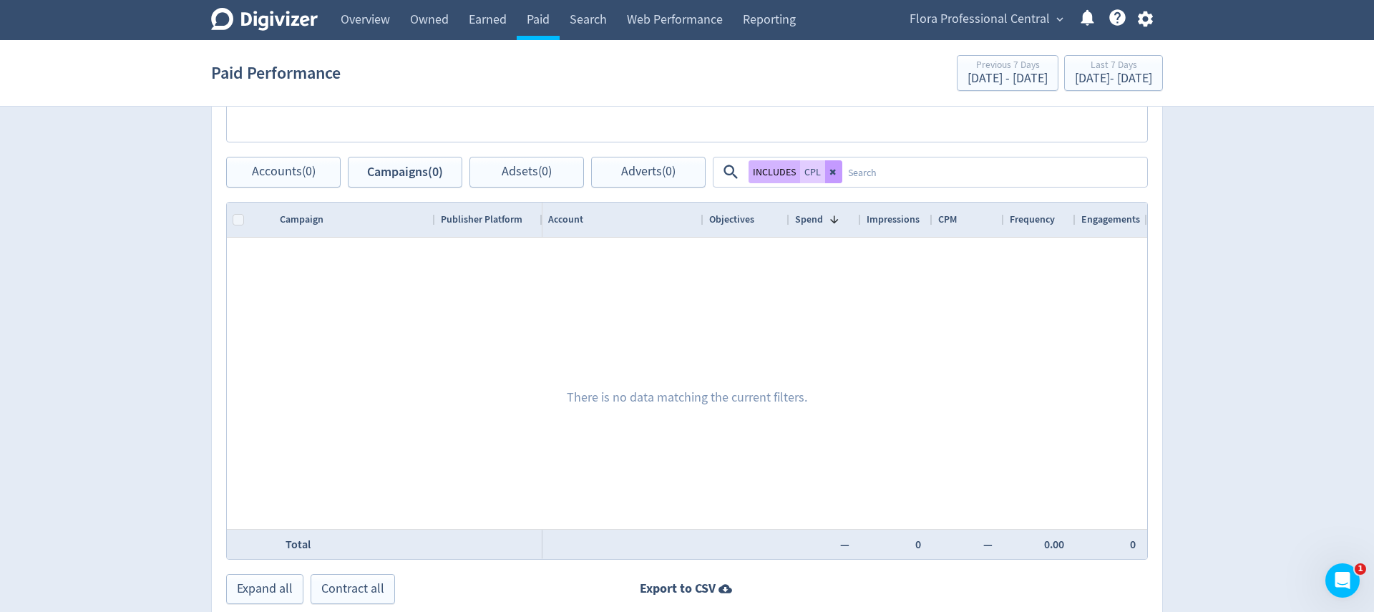
click at [837, 173] on icon at bounding box center [834, 171] width 9 height 9
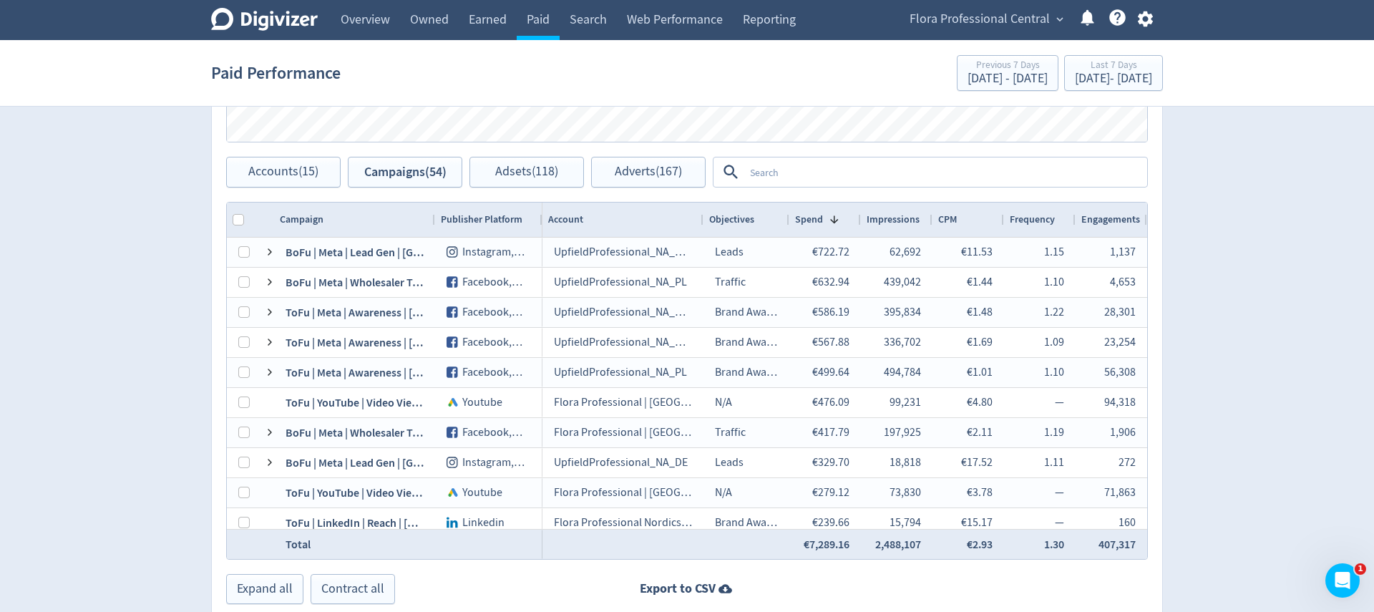
click at [792, 173] on textarea at bounding box center [945, 172] width 402 height 26
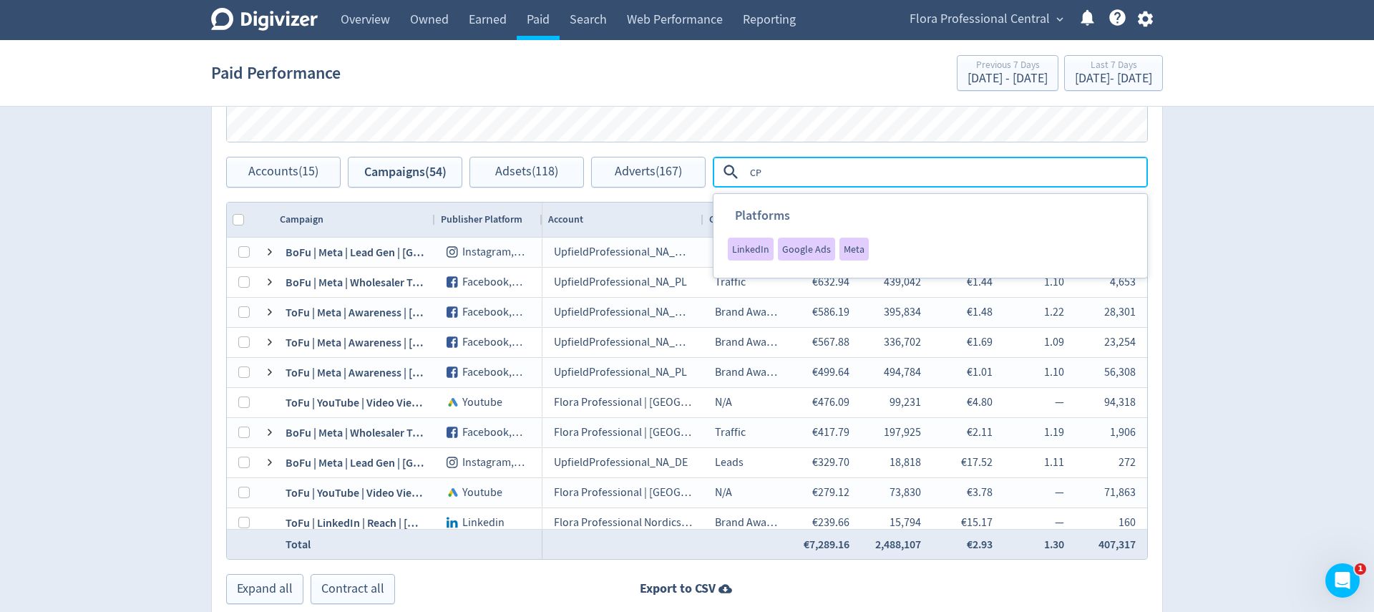
type textarea "CPL"
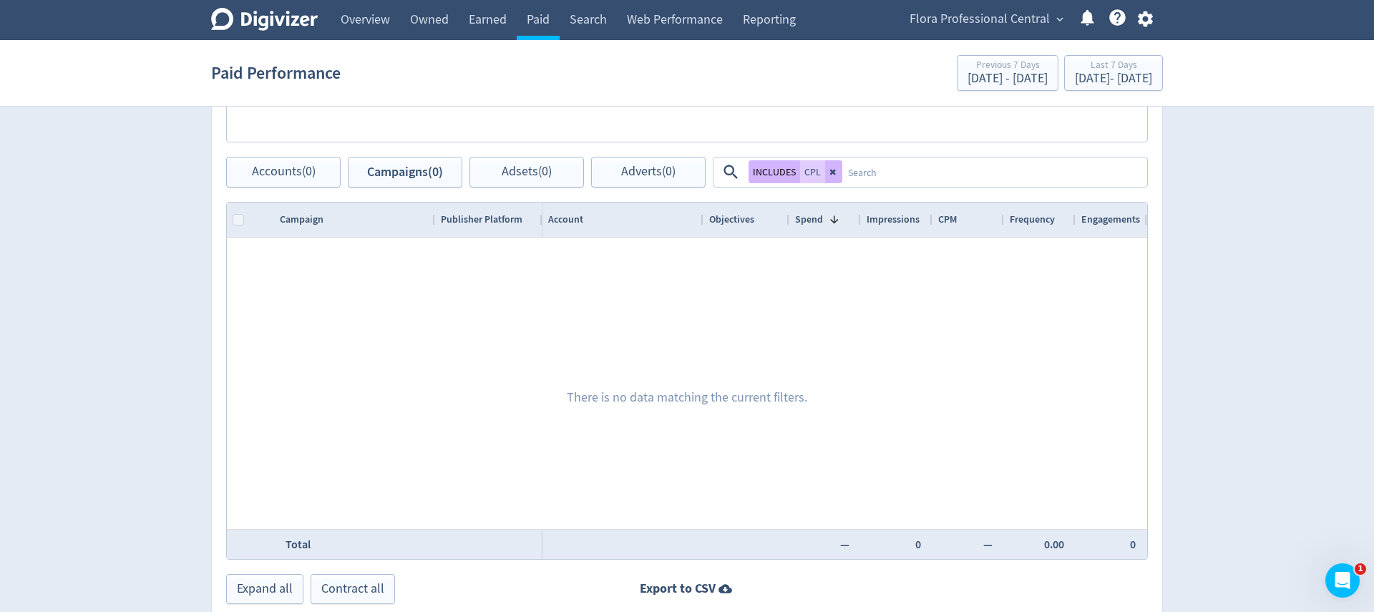
click at [890, 177] on textarea at bounding box center [993, 172] width 303 height 26
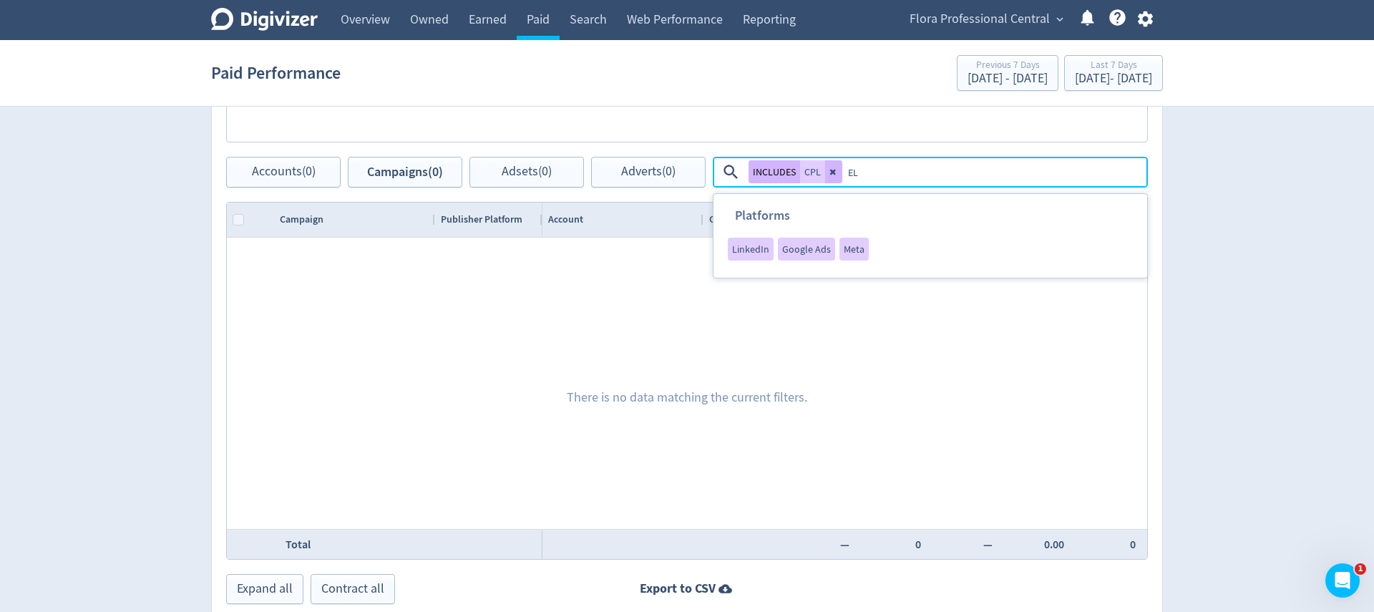
type textarea "E"
type textarea "Leads"
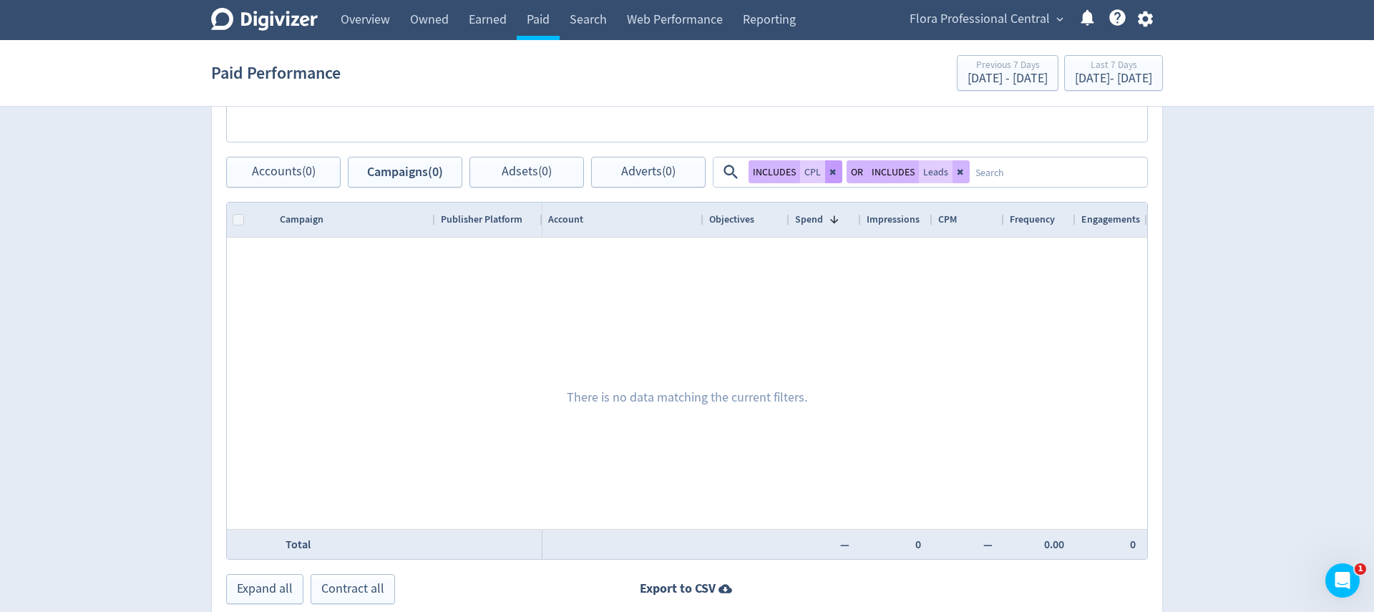
click at [830, 170] on icon at bounding box center [834, 171] width 9 height 9
click at [843, 173] on icon at bounding box center [842, 171] width 9 height 9
click at [851, 173] on textarea at bounding box center [998, 172] width 295 height 26
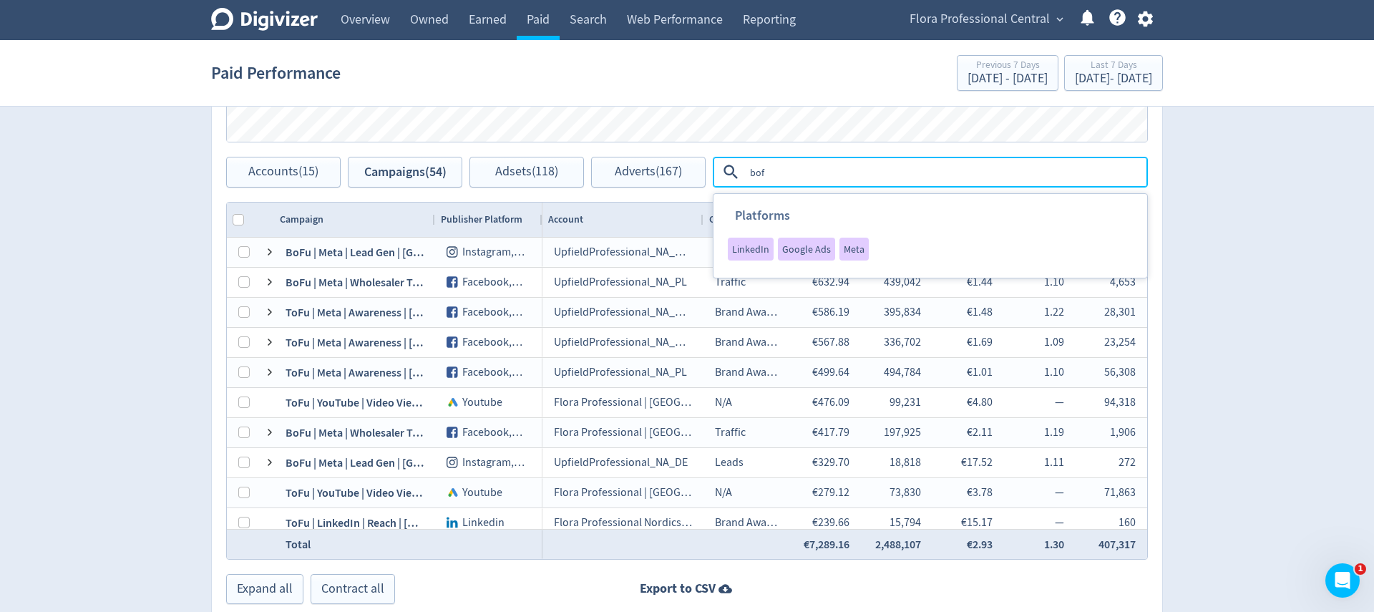
type textarea "bofu"
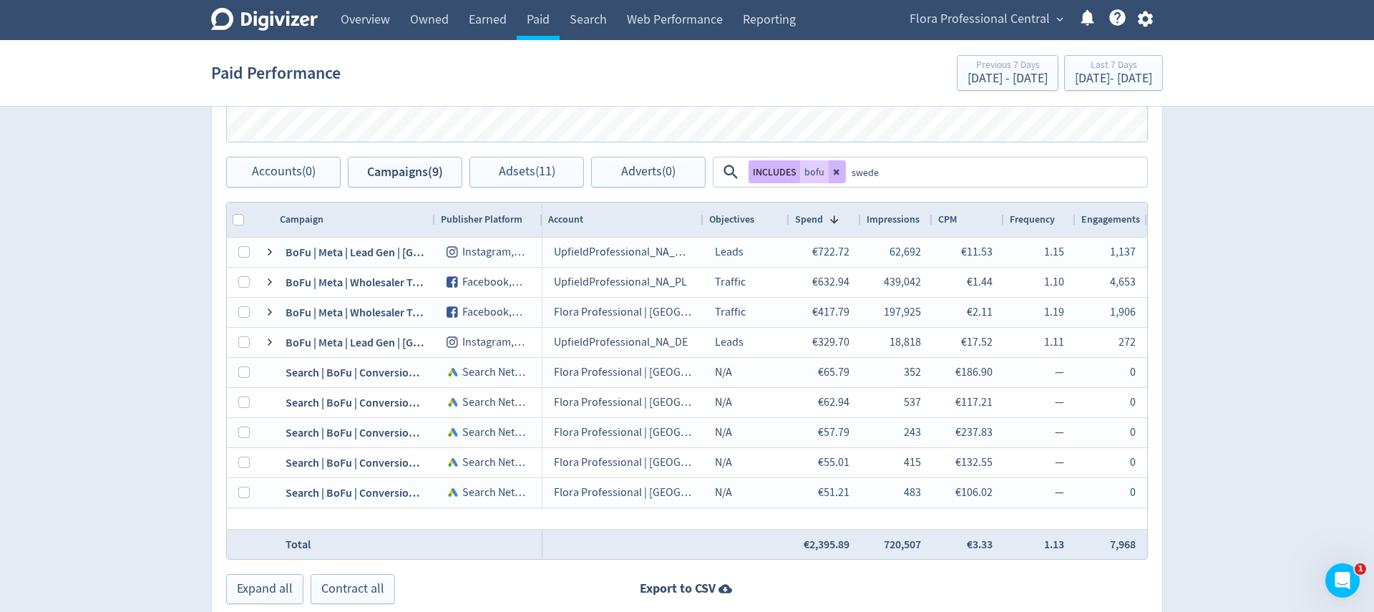
type textarea "[GEOGRAPHIC_DATA]"
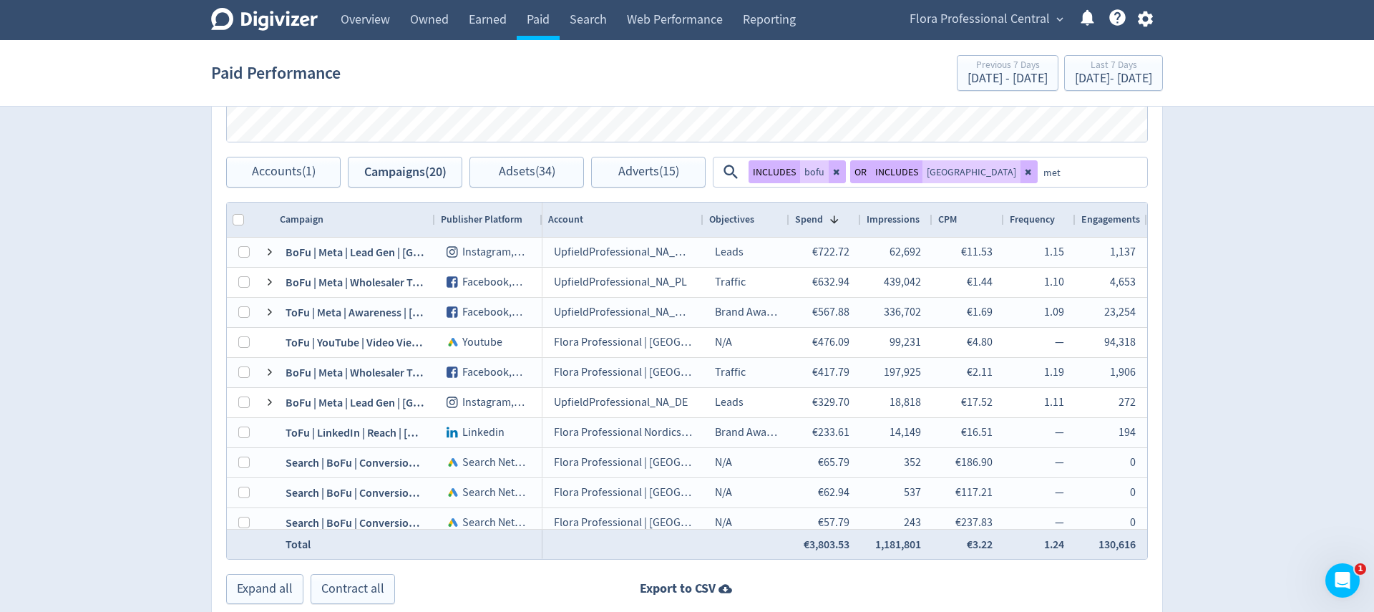
type textarea "meta"
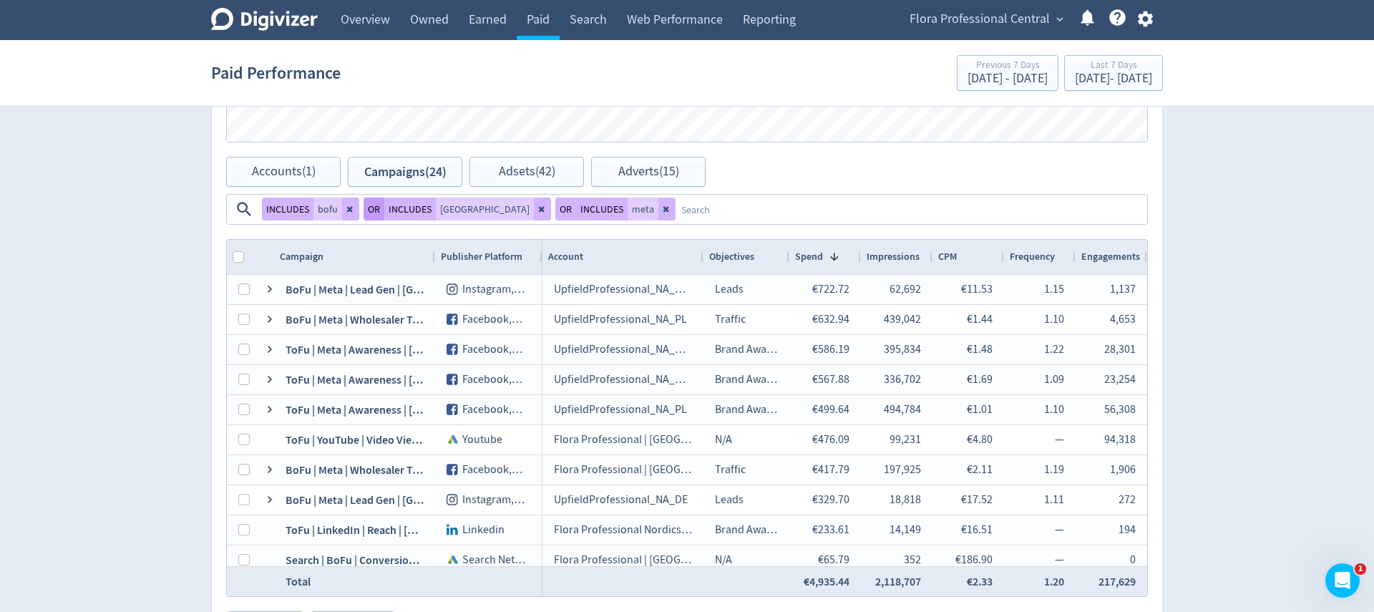
click at [364, 213] on button "OR" at bounding box center [374, 209] width 21 height 23
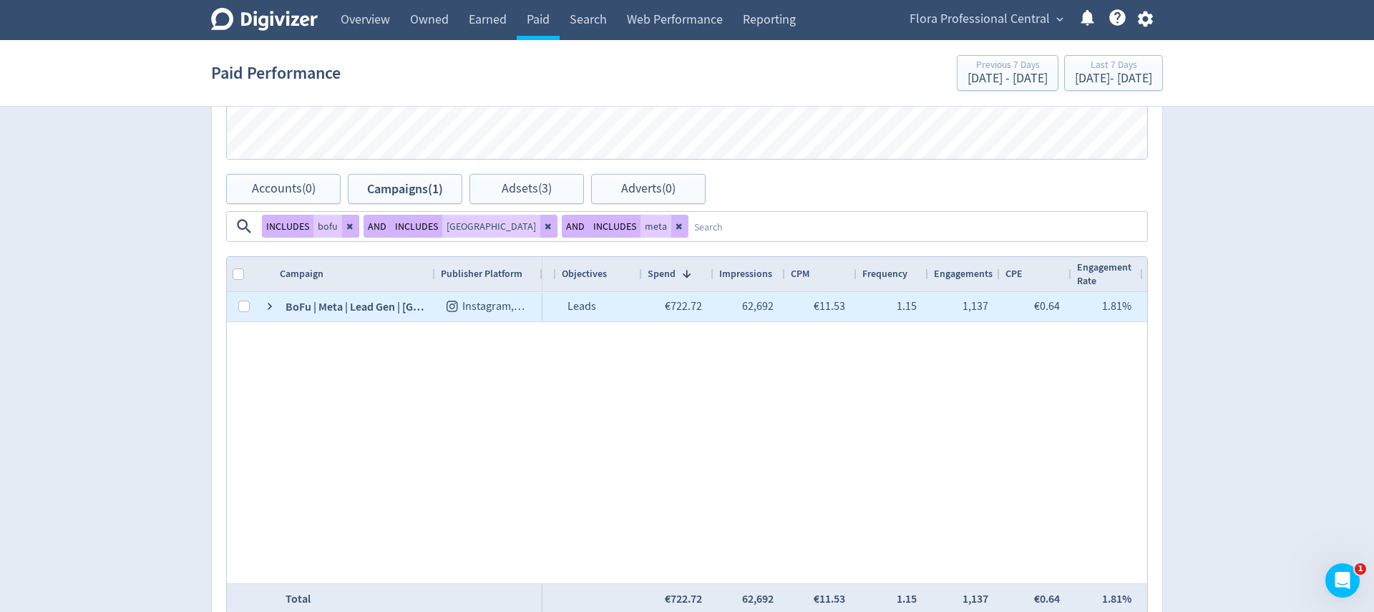
scroll to position [0, 0]
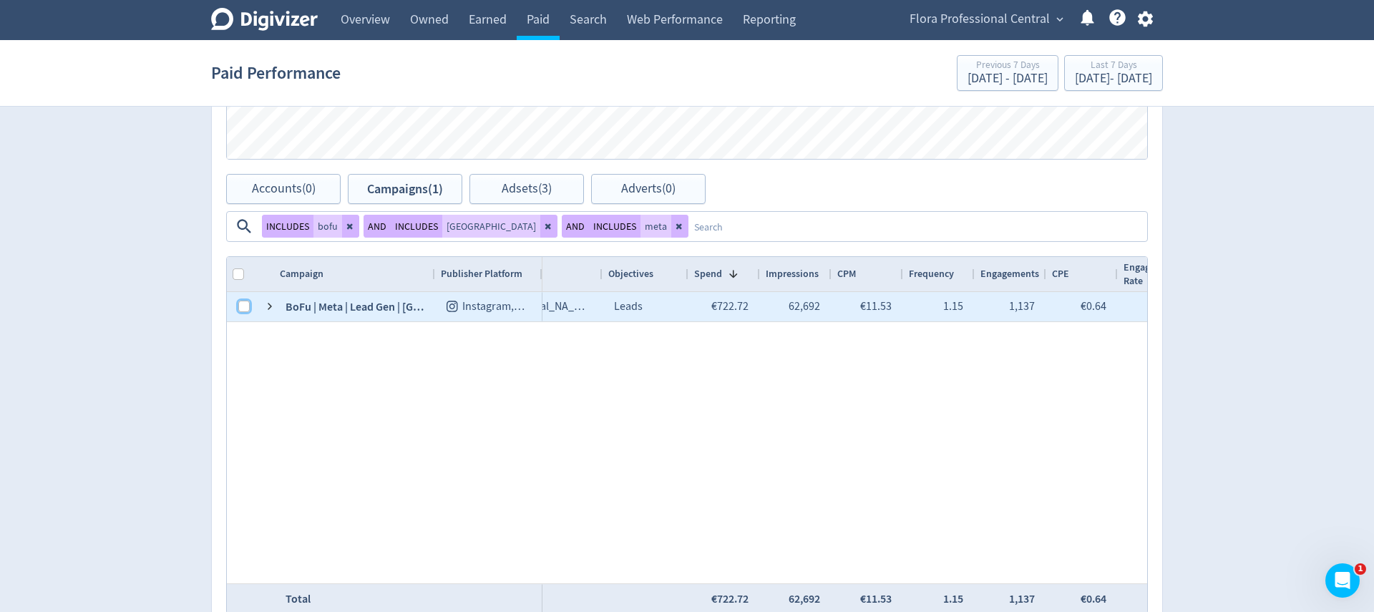
click at [248, 306] on input "Press Space to toggle row selection (unchecked)" at bounding box center [243, 306] width 11 height 11
checkbox input "true"
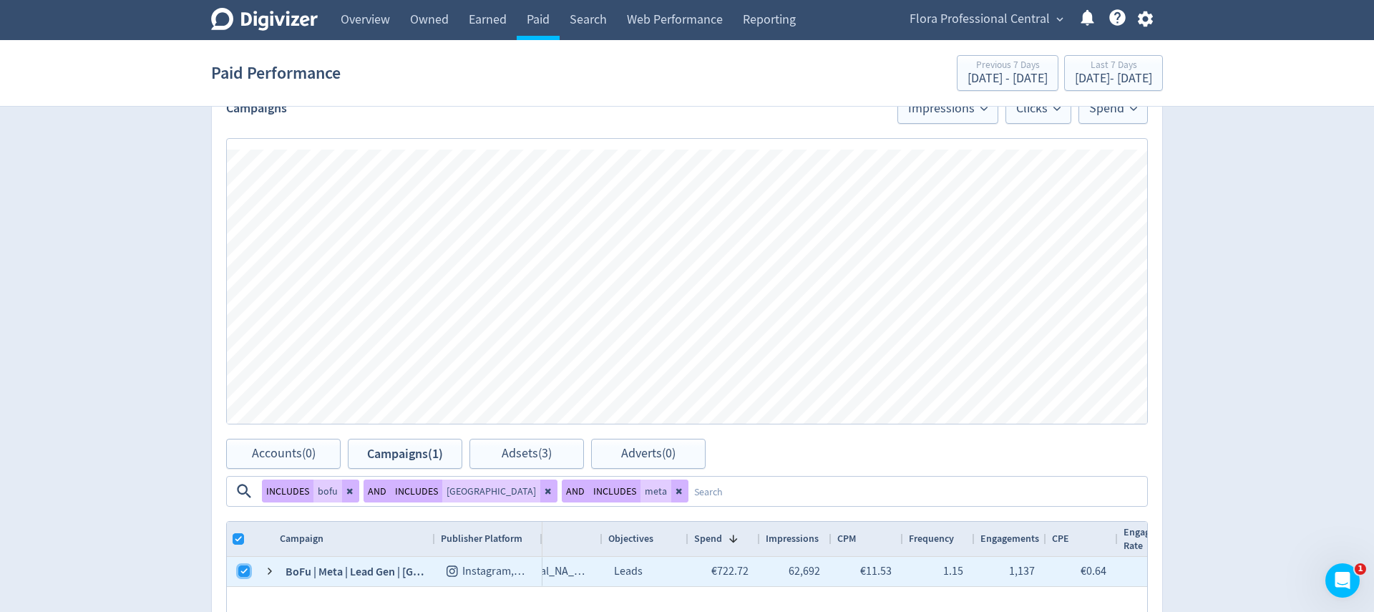
scroll to position [399, 0]
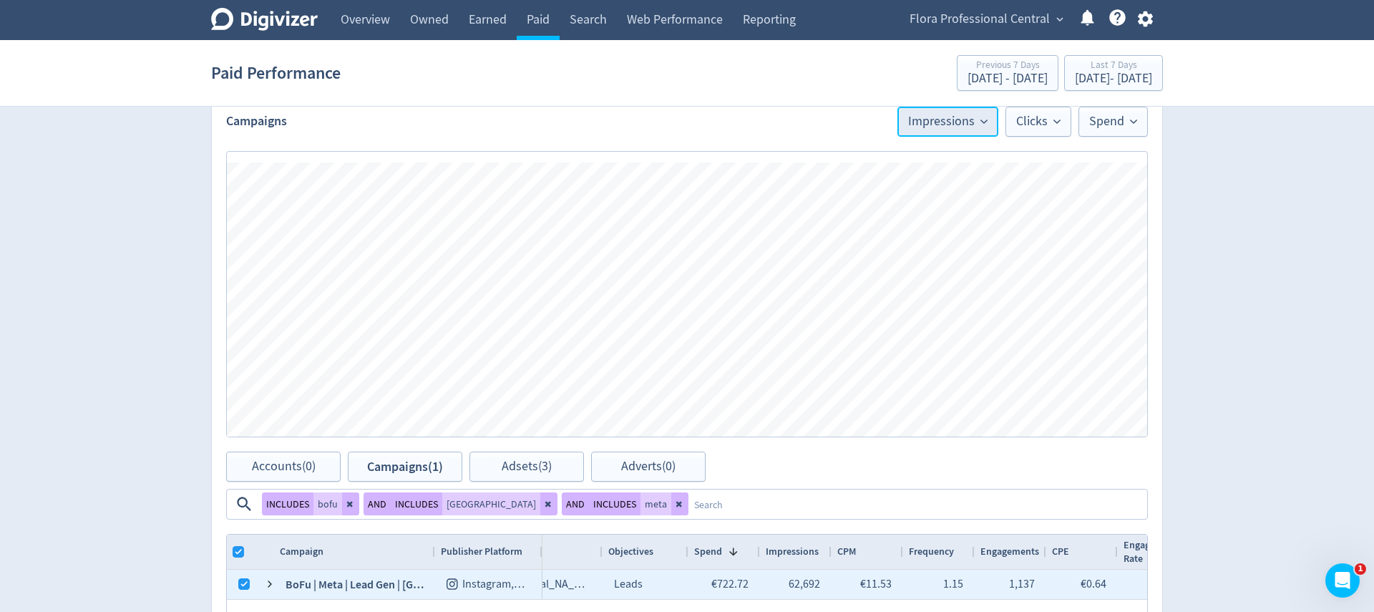
click at [947, 124] on span "Impressions" at bounding box center [947, 121] width 79 height 13
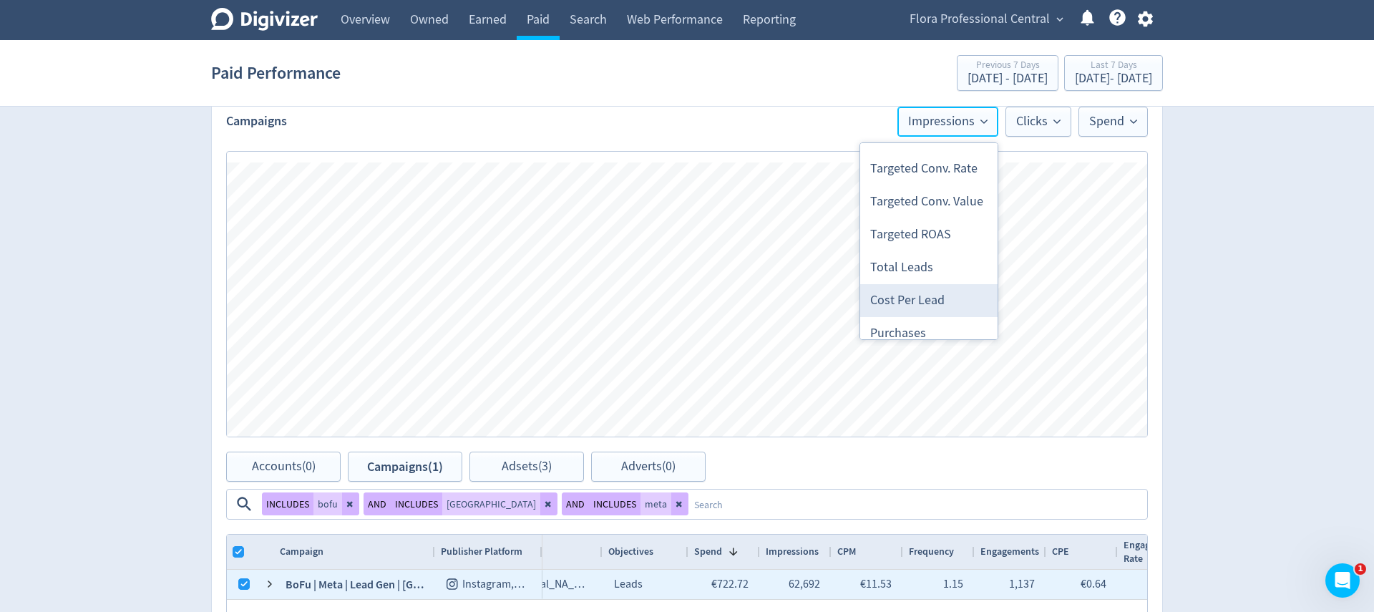
scroll to position [739, 0]
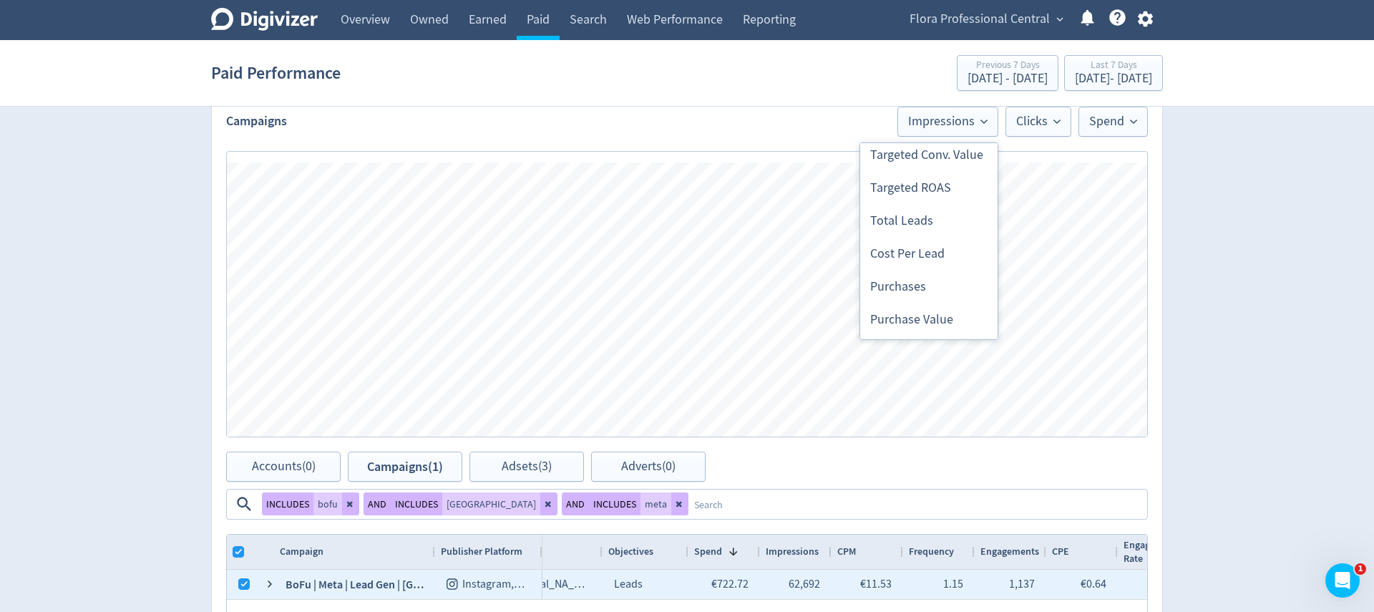
drag, startPoint x: 944, startPoint y: 220, endPoint x: 988, endPoint y: 175, distance: 62.3
click at [944, 220] on li "Total Leads" at bounding box center [928, 221] width 137 height 33
click at [1061, 109] on button "Clicks" at bounding box center [1039, 122] width 66 height 30
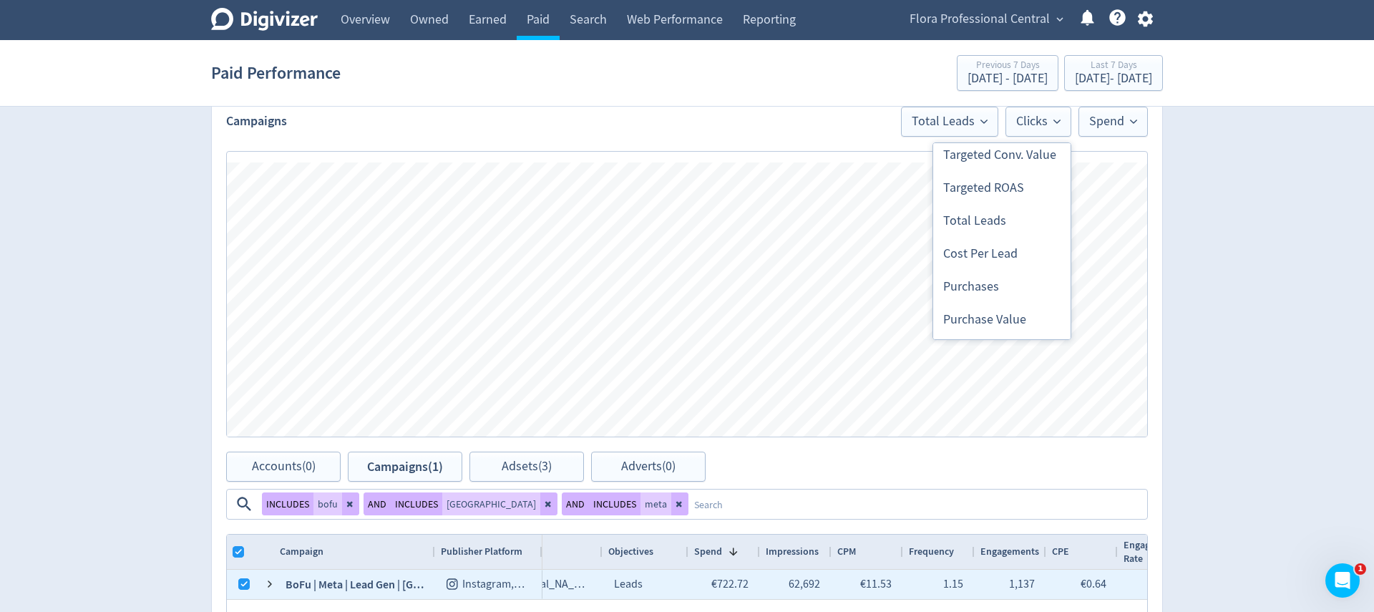
click at [1019, 225] on li "Total Leads" at bounding box center [1001, 221] width 137 height 33
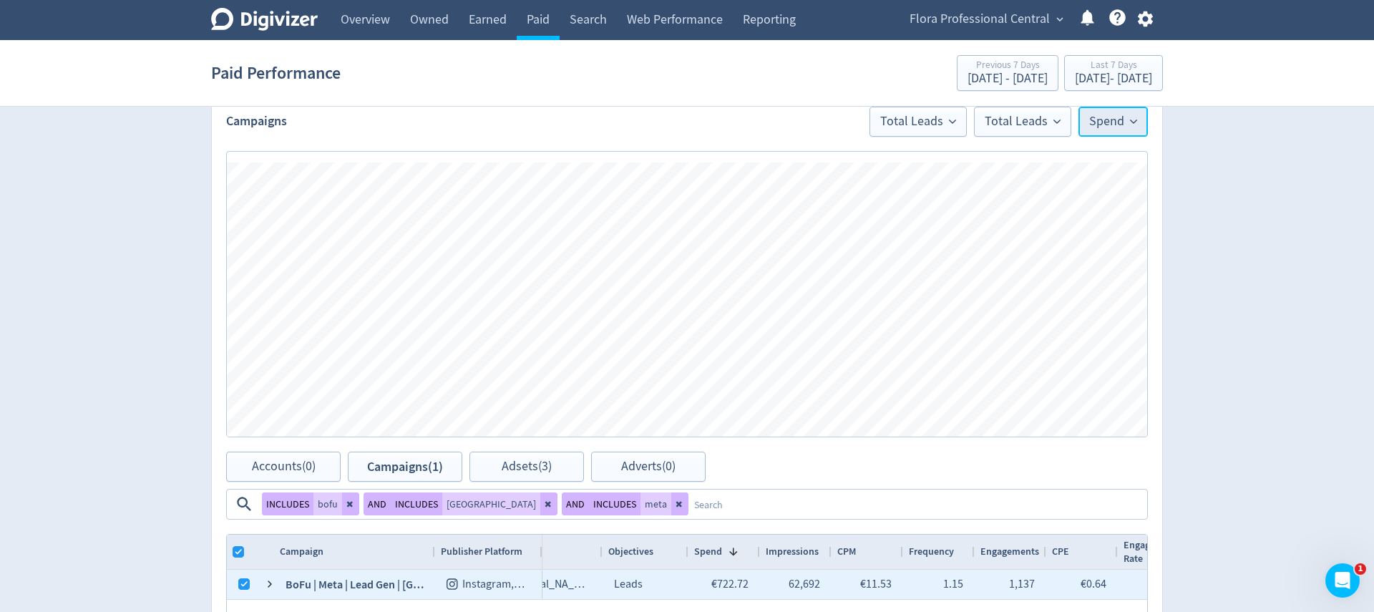
click at [1114, 117] on span "Spend" at bounding box center [1113, 121] width 48 height 13
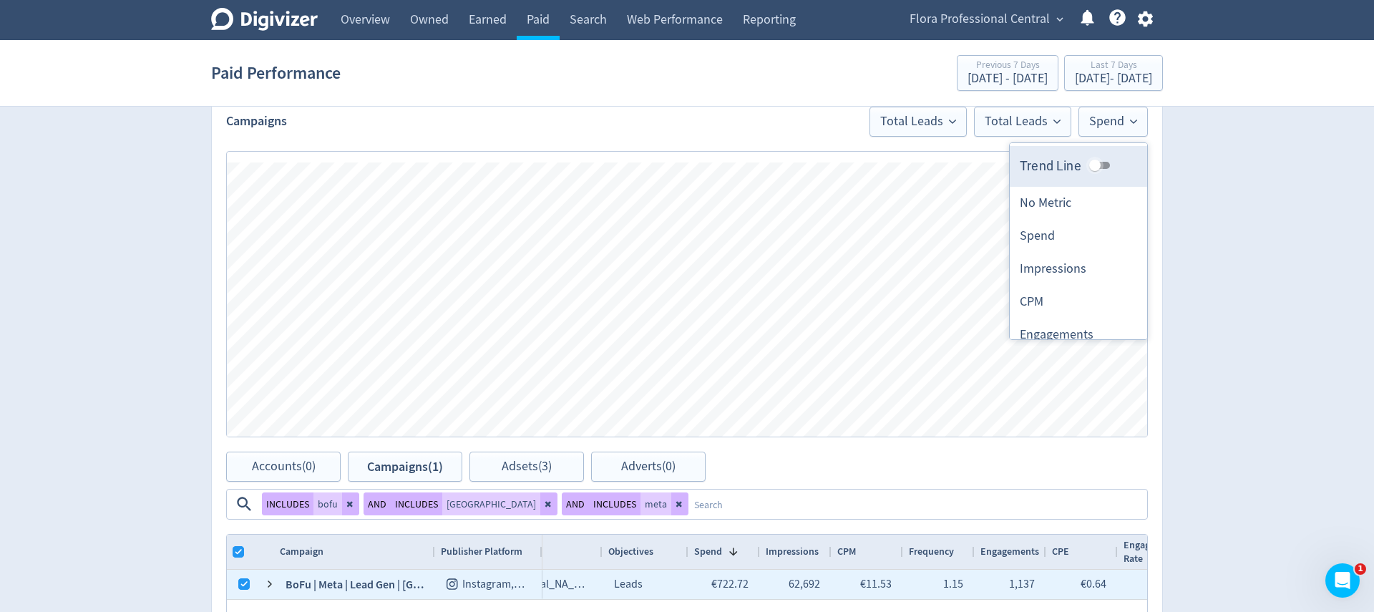
click at [1104, 163] on input "Trend Line" at bounding box center [1095, 165] width 52 height 17
click at [1101, 166] on input "Trend Line" at bounding box center [1107, 165] width 52 height 17
checkbox input "false"
click at [1083, 195] on li "No Metric" at bounding box center [1078, 203] width 137 height 33
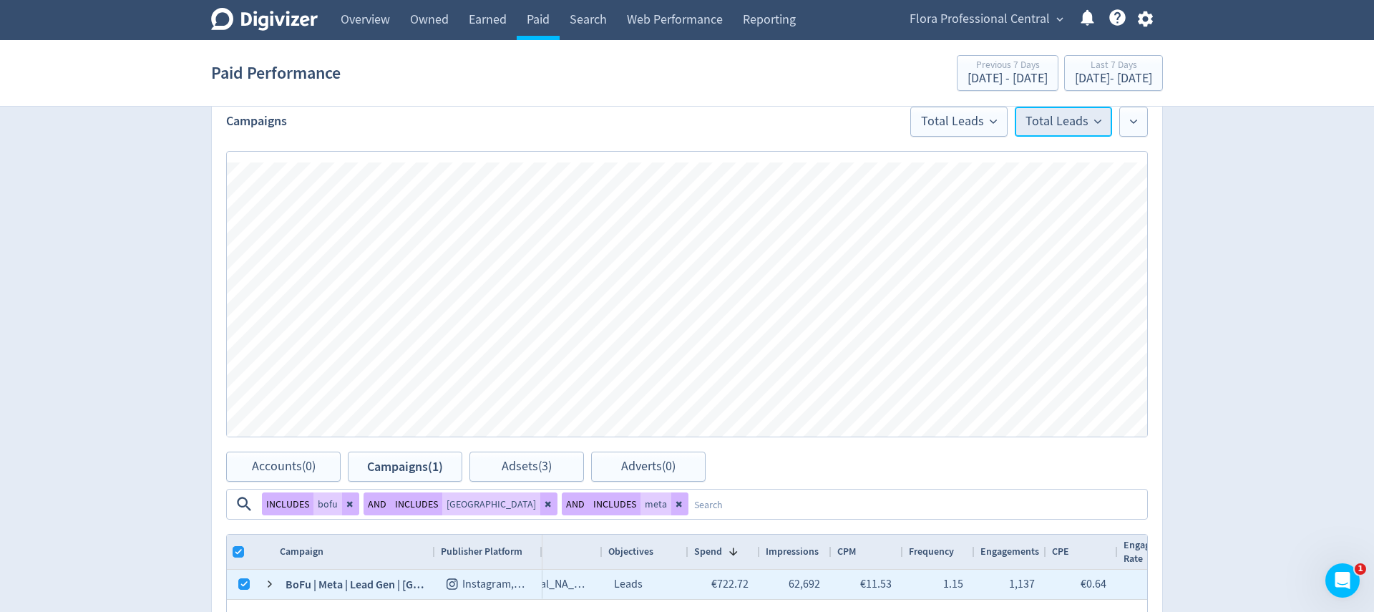
click at [1060, 118] on span "Total Leads" at bounding box center [1064, 121] width 76 height 13
click at [1072, 253] on li "Cost Per Lead" at bounding box center [1042, 254] width 137 height 33
click at [1180, 258] on div "Digivizer Logo [PERSON_NAME] Logo Overview Owned Earned Paid Search Web Perform…" at bounding box center [687, 298] width 1374 height 1395
click at [1094, 82] on div "[DATE] - [DATE]" at bounding box center [1113, 78] width 77 height 13
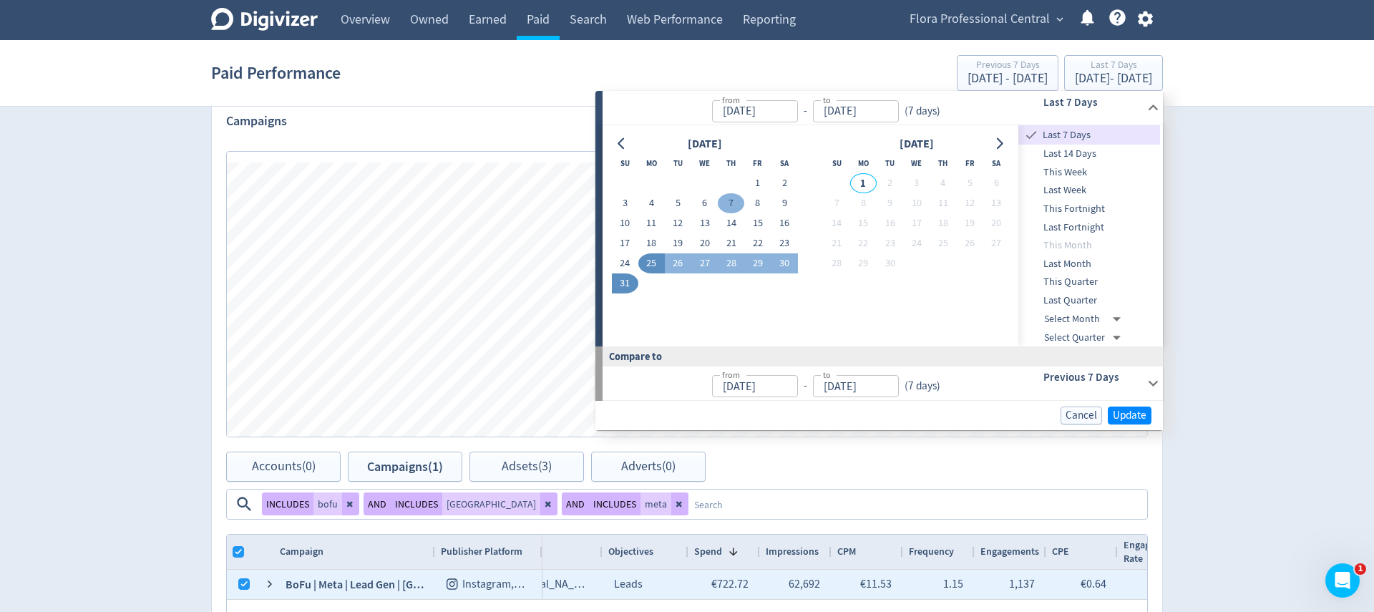
click at [727, 203] on button "7" at bounding box center [731, 203] width 26 height 20
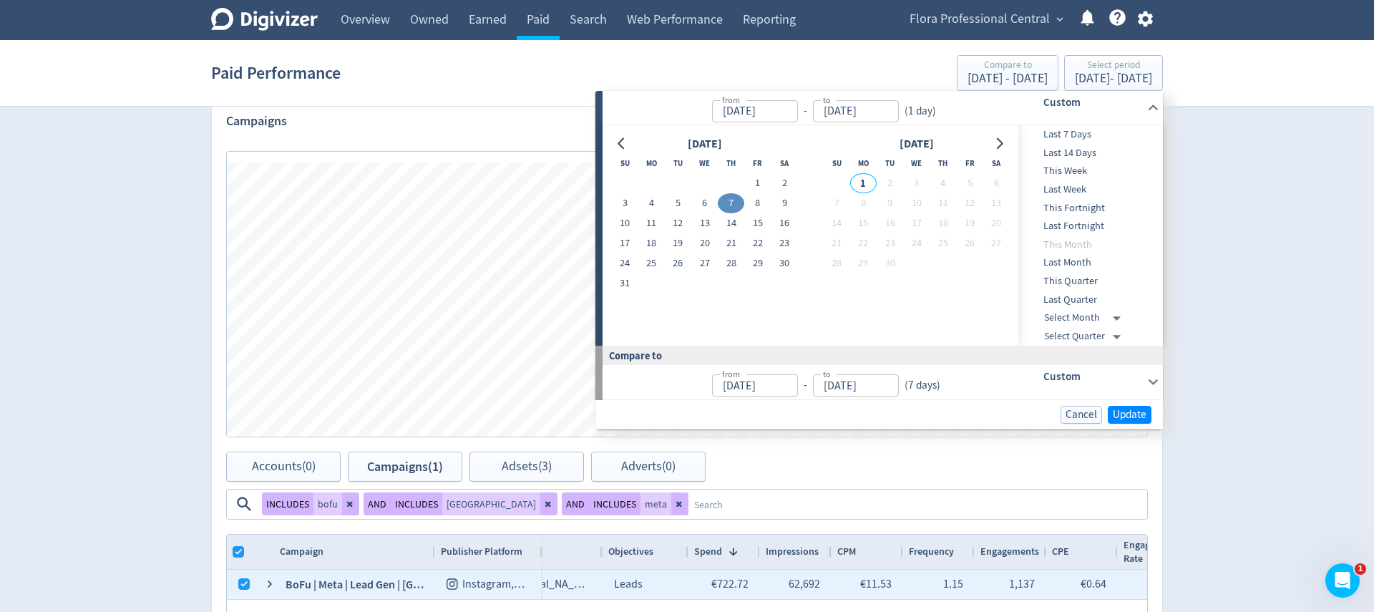
type input "[DATE]"
drag, startPoint x: 633, startPoint y: 286, endPoint x: 643, endPoint y: 286, distance: 10.7
click at [633, 286] on button "31" at bounding box center [625, 283] width 26 height 20
type input "[DATE]"
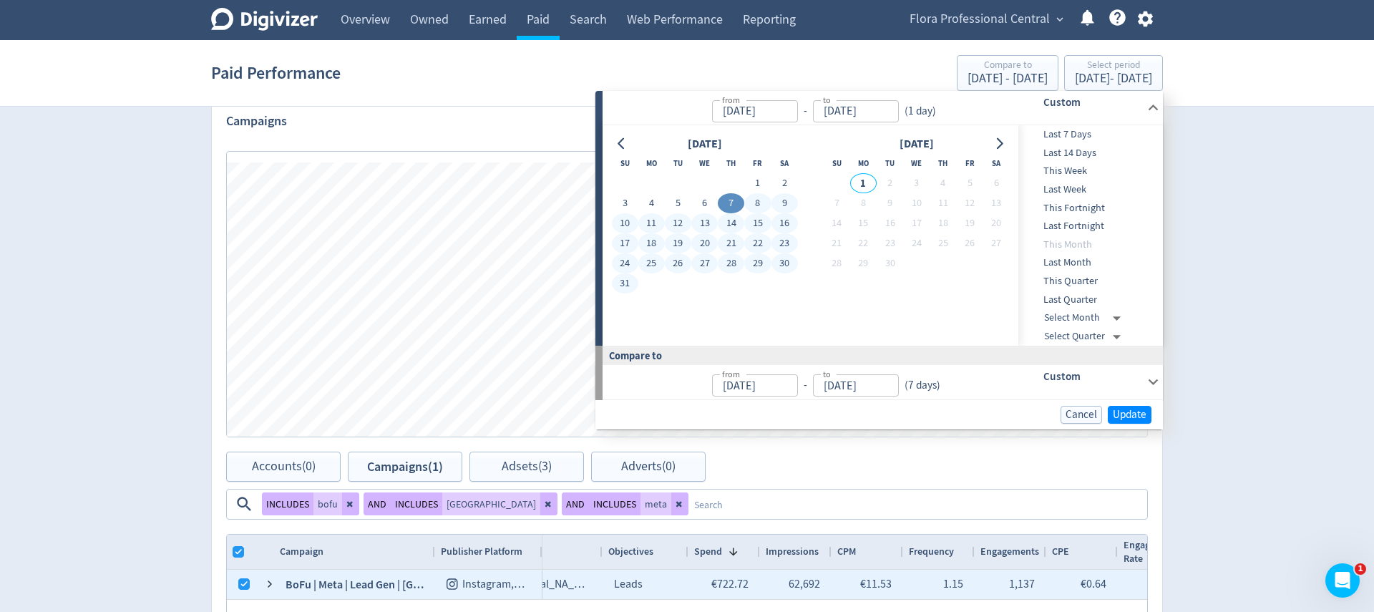
type input "[DATE]"
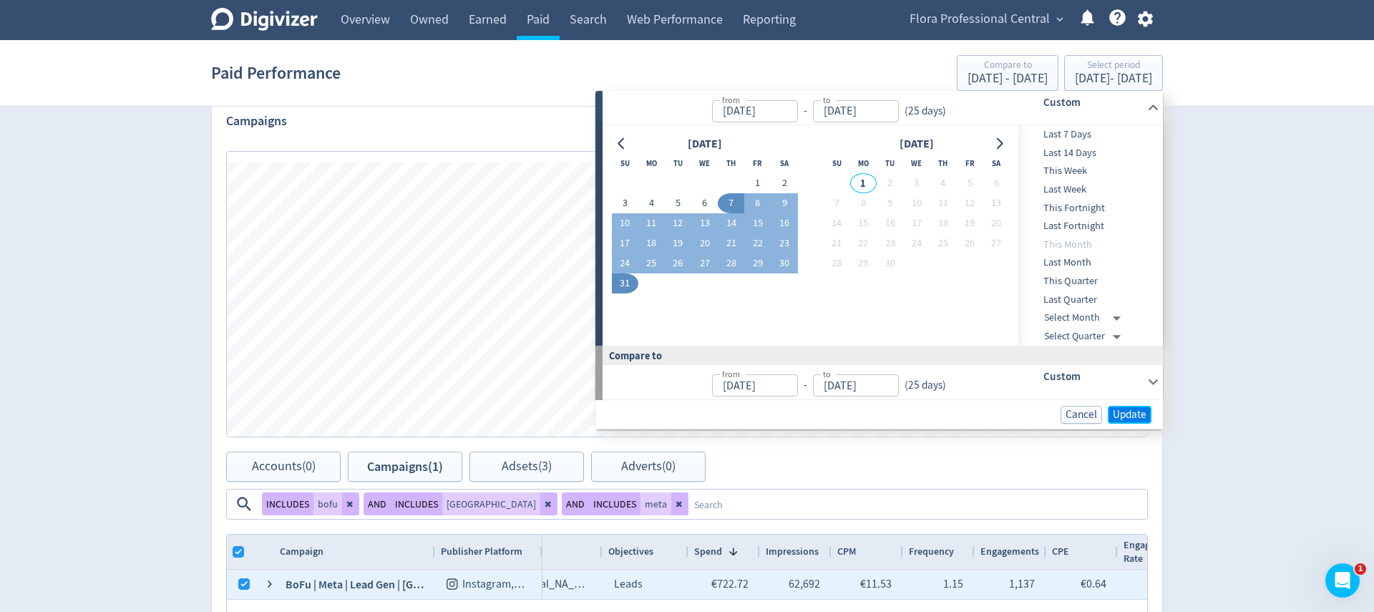
click at [1127, 412] on span "Update" at bounding box center [1130, 414] width 34 height 11
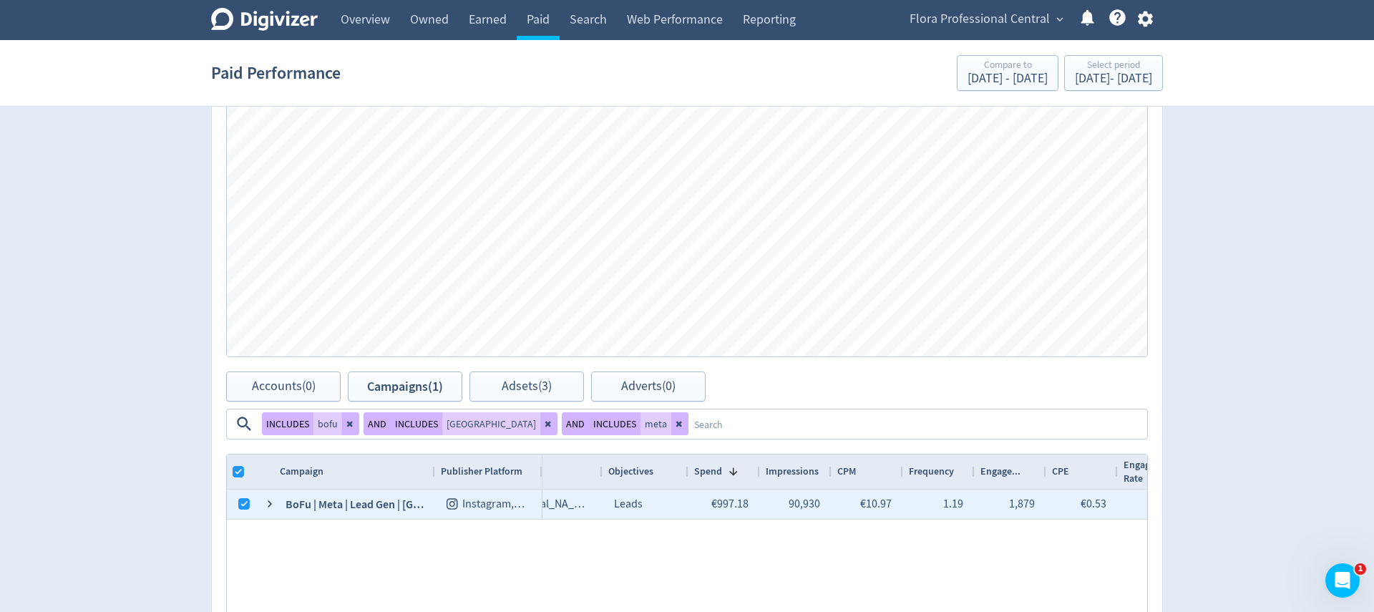
scroll to position [482, 0]
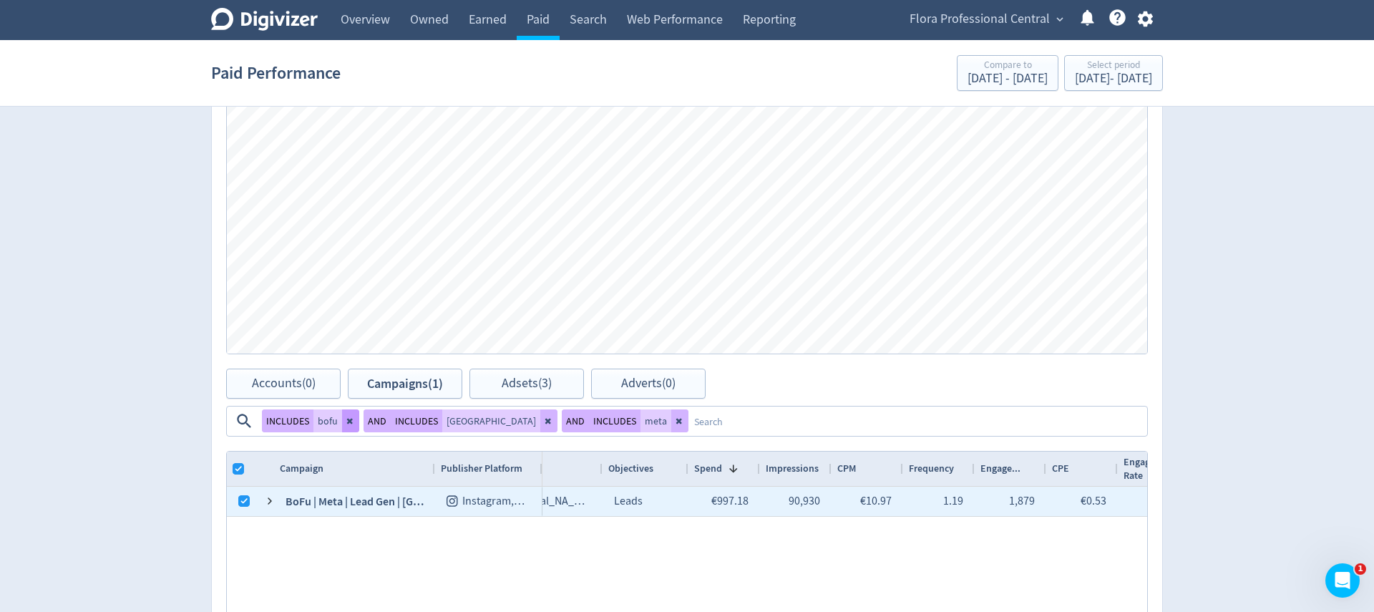
click at [347, 423] on icon at bounding box center [350, 422] width 6 height 6
checkbox input "false"
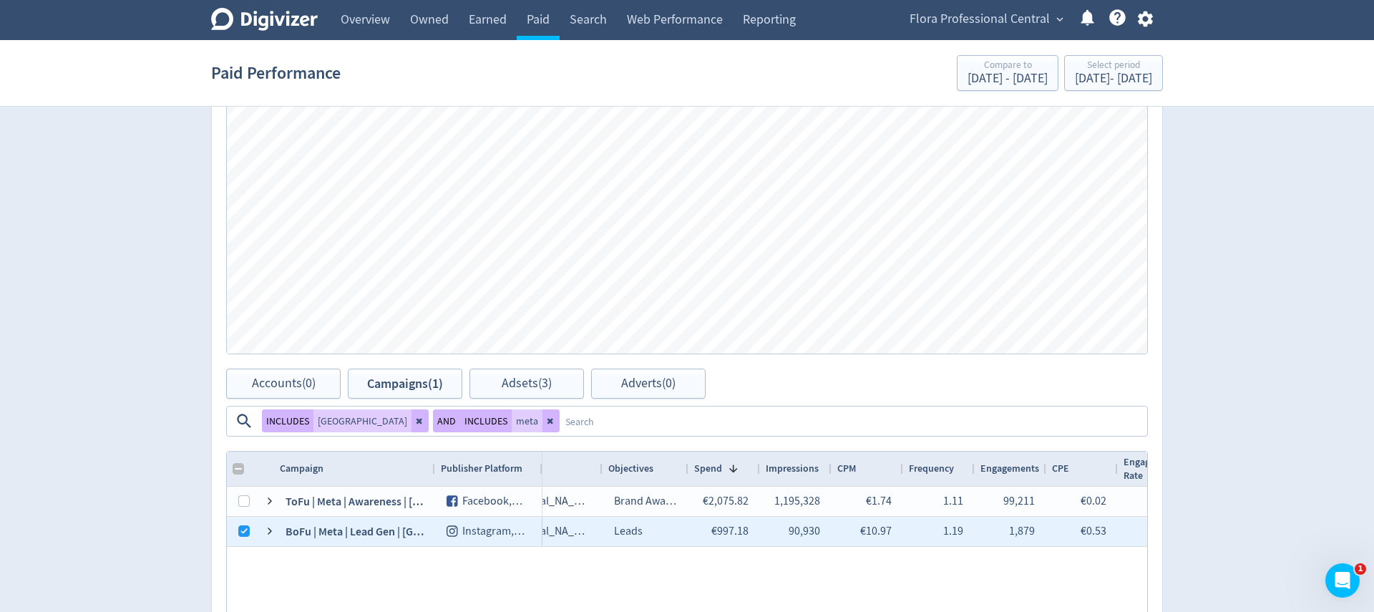
click at [1012, 408] on textarea at bounding box center [853, 421] width 586 height 26
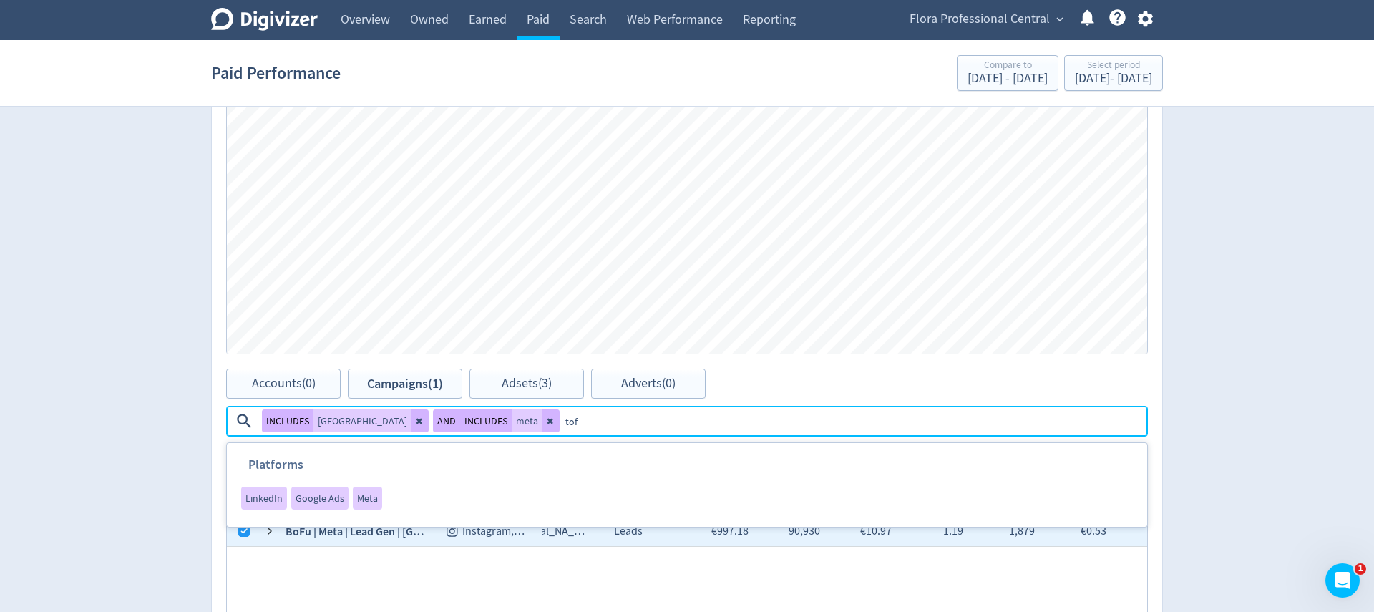
type textarea "tofu"
checkbox input "false"
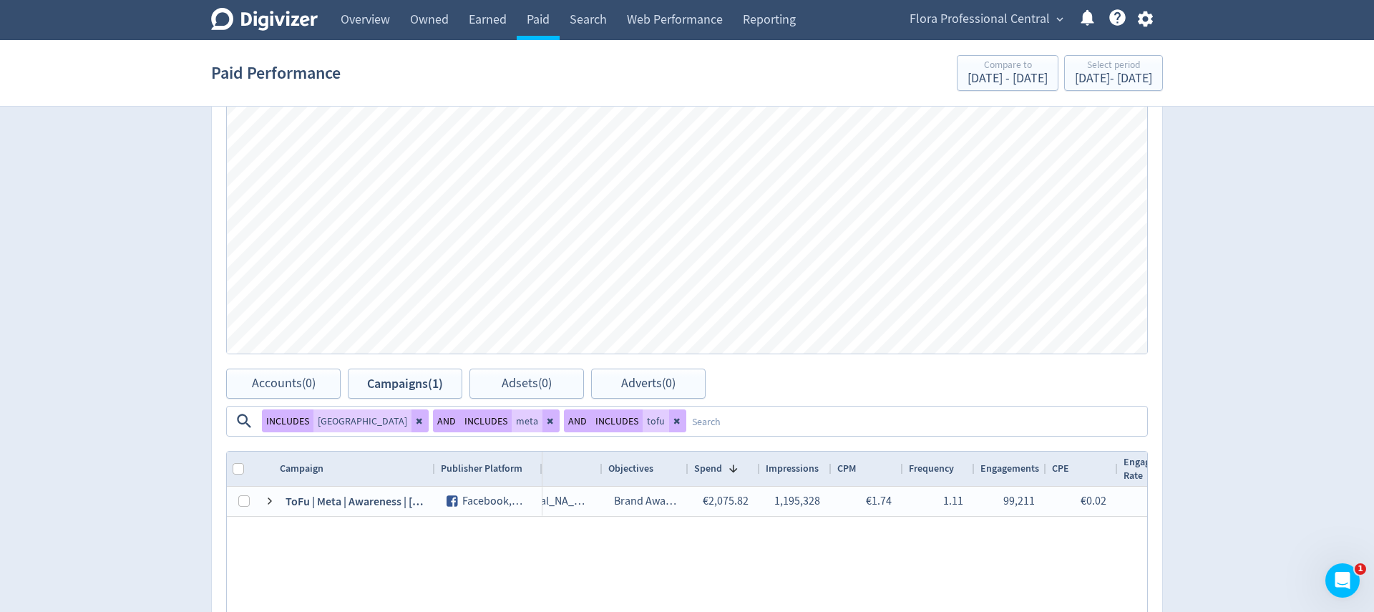
click at [543, 422] on button at bounding box center [551, 420] width 17 height 23
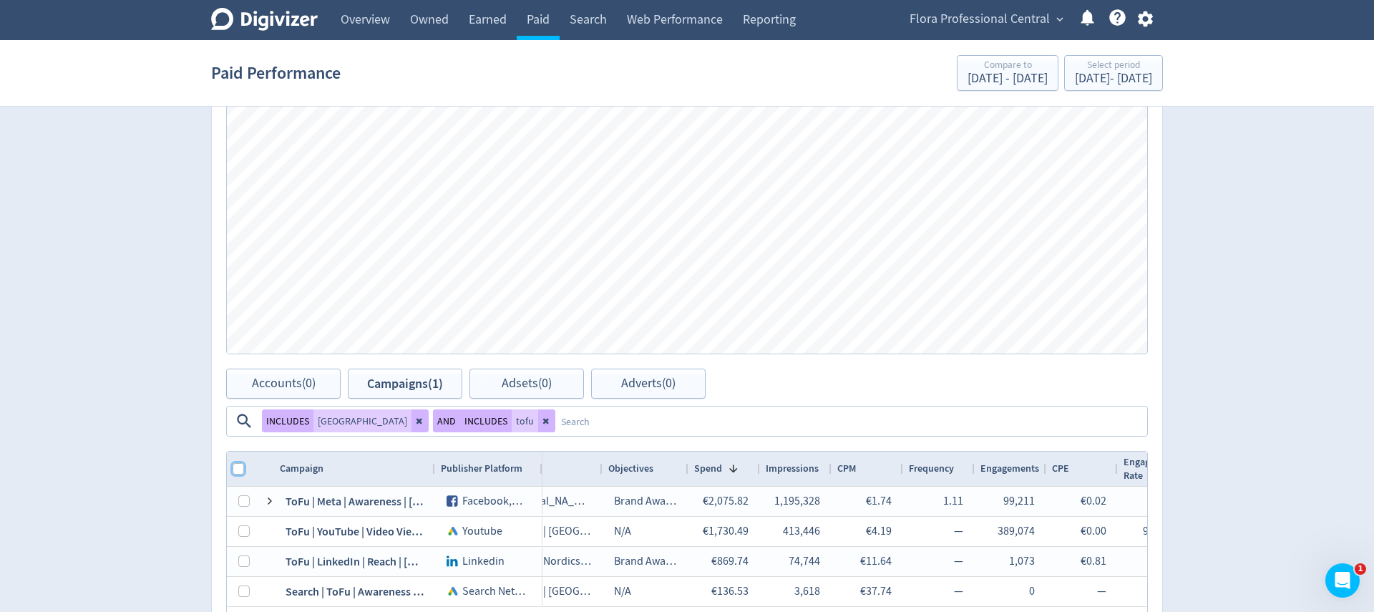
drag, startPoint x: 236, startPoint y: 432, endPoint x: 208, endPoint y: 427, distance: 29.1
click at [236, 463] on input "Column with Header Selection" at bounding box center [238, 468] width 11 height 11
checkbox input "true"
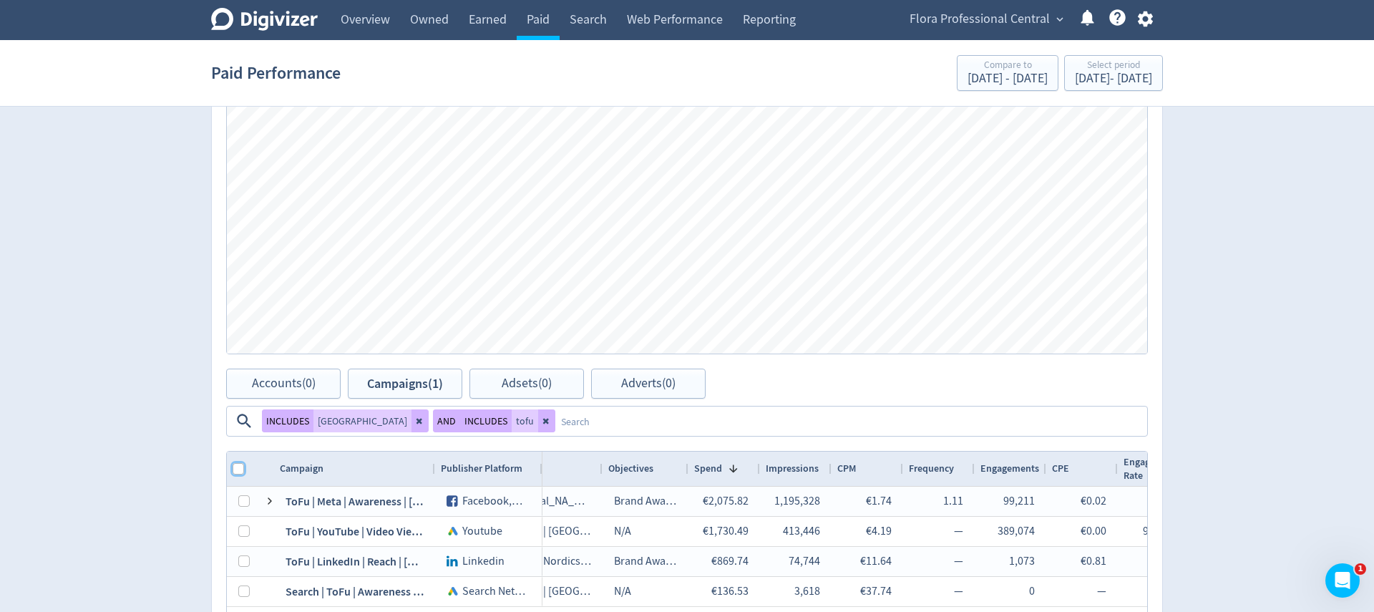
checkbox input "true"
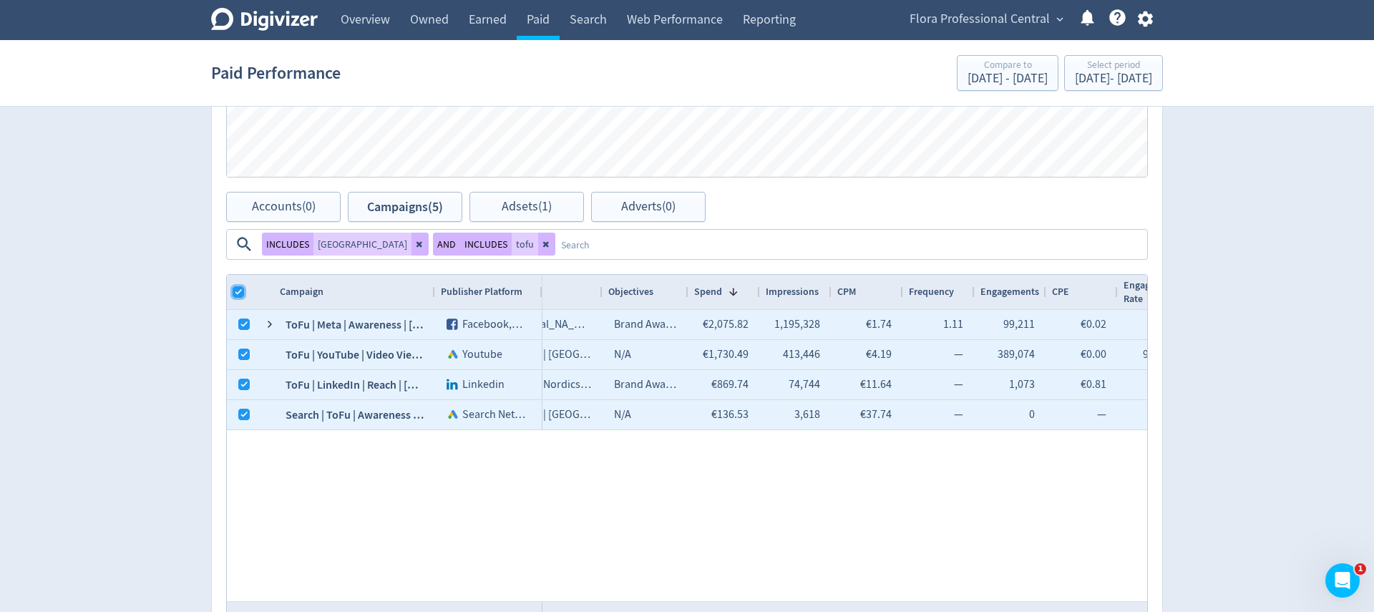
scroll to position [671, 0]
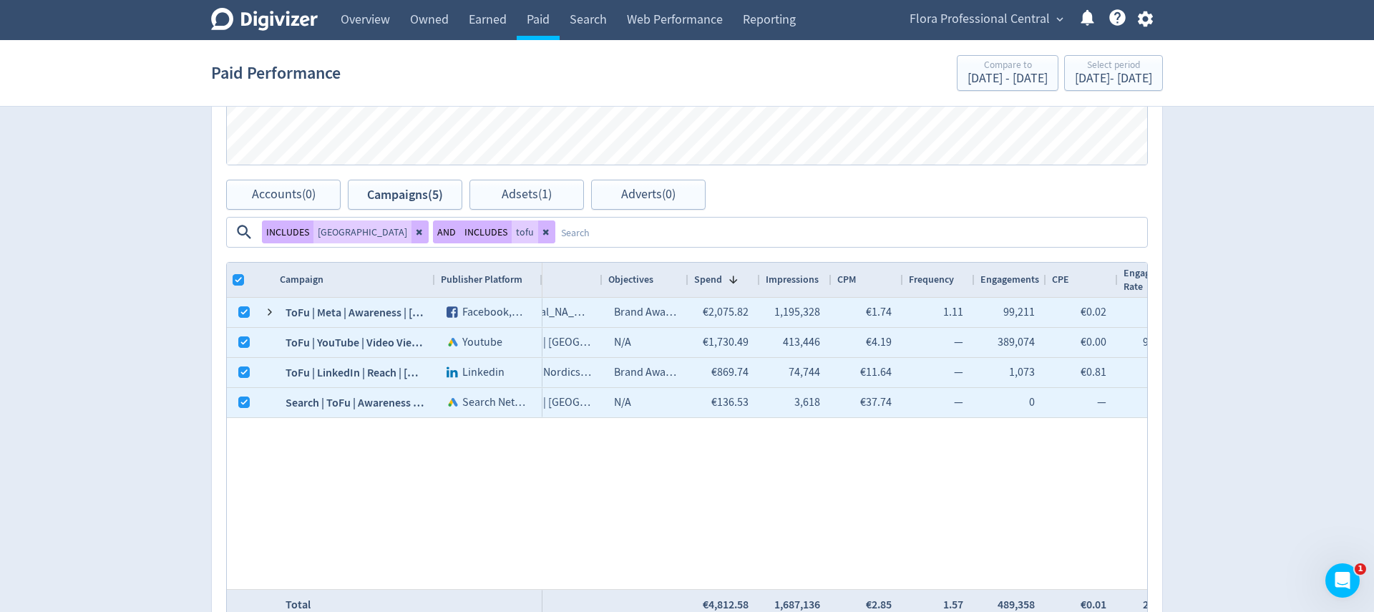
click at [1020, 219] on textarea at bounding box center [850, 232] width 591 height 26
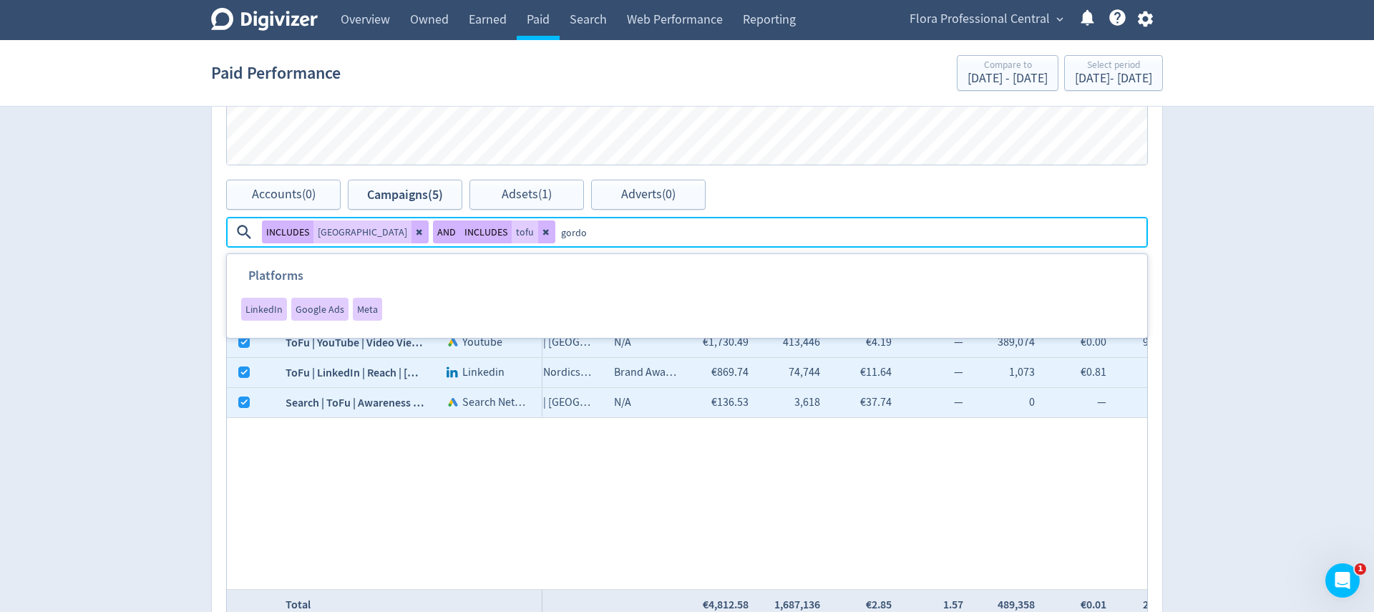
type textarea "[PERSON_NAME]"
checkbox input "true"
checkbox input "false"
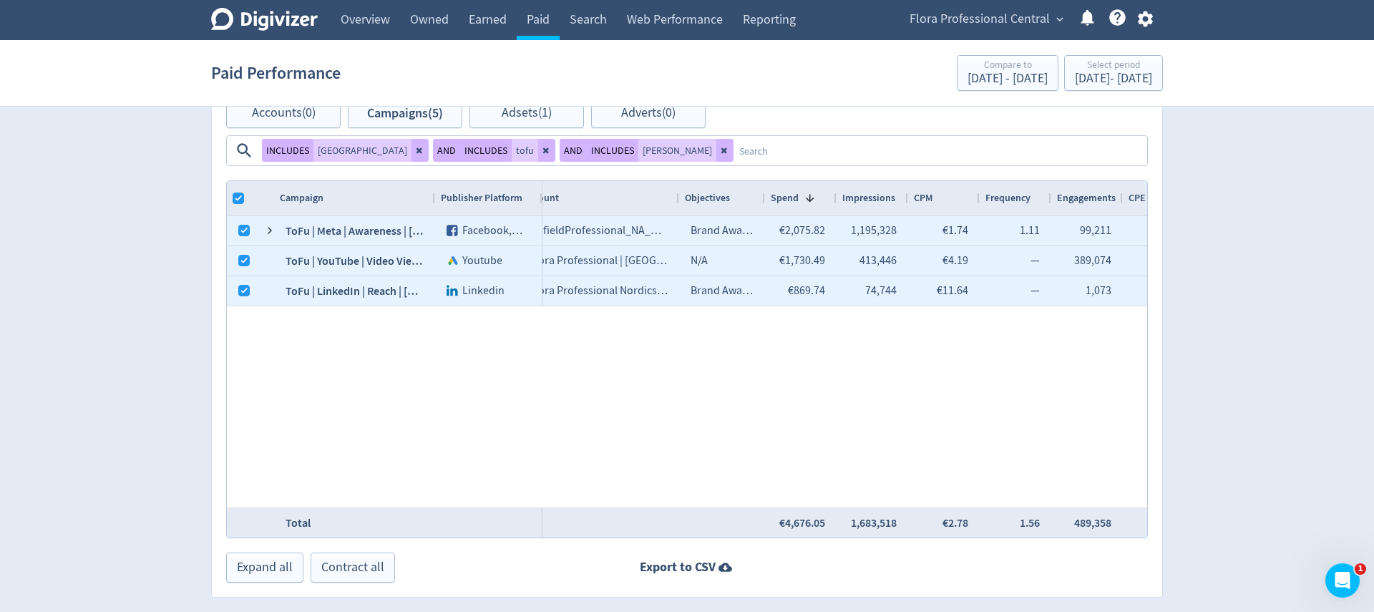
scroll to position [0, 160]
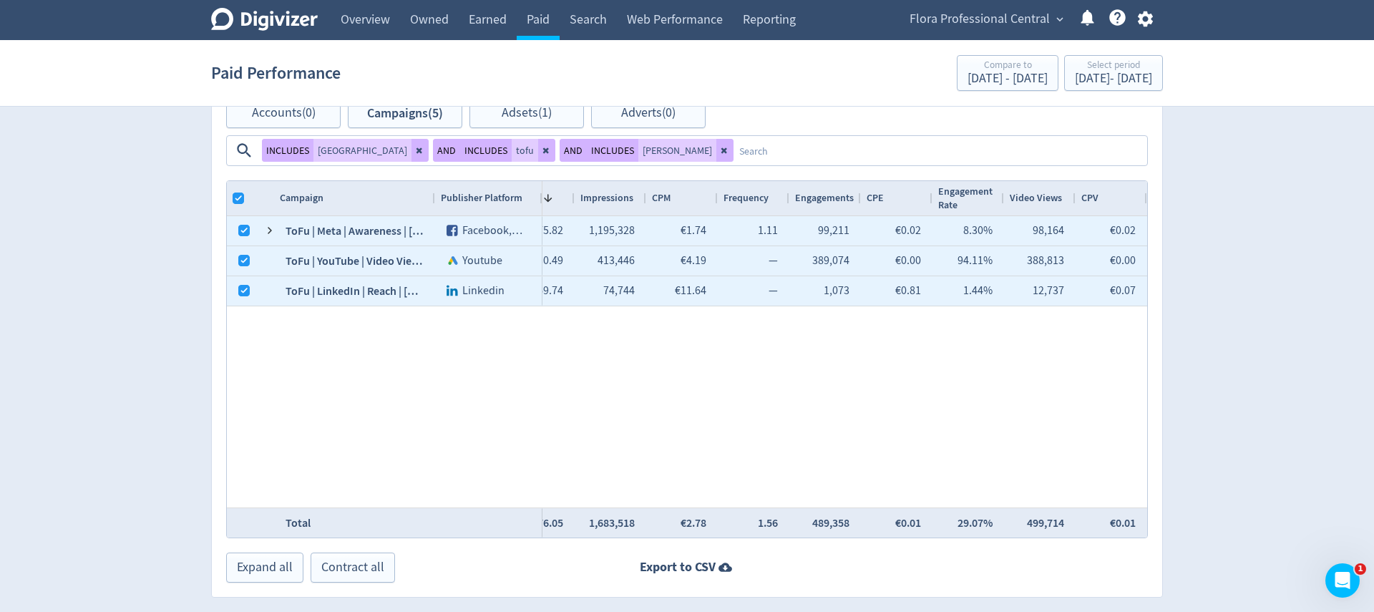
drag, startPoint x: 359, startPoint y: 153, endPoint x: 525, endPoint y: 162, distance: 165.6
click at [417, 153] on icon at bounding box center [420, 151] width 6 height 6
checkbox input "false"
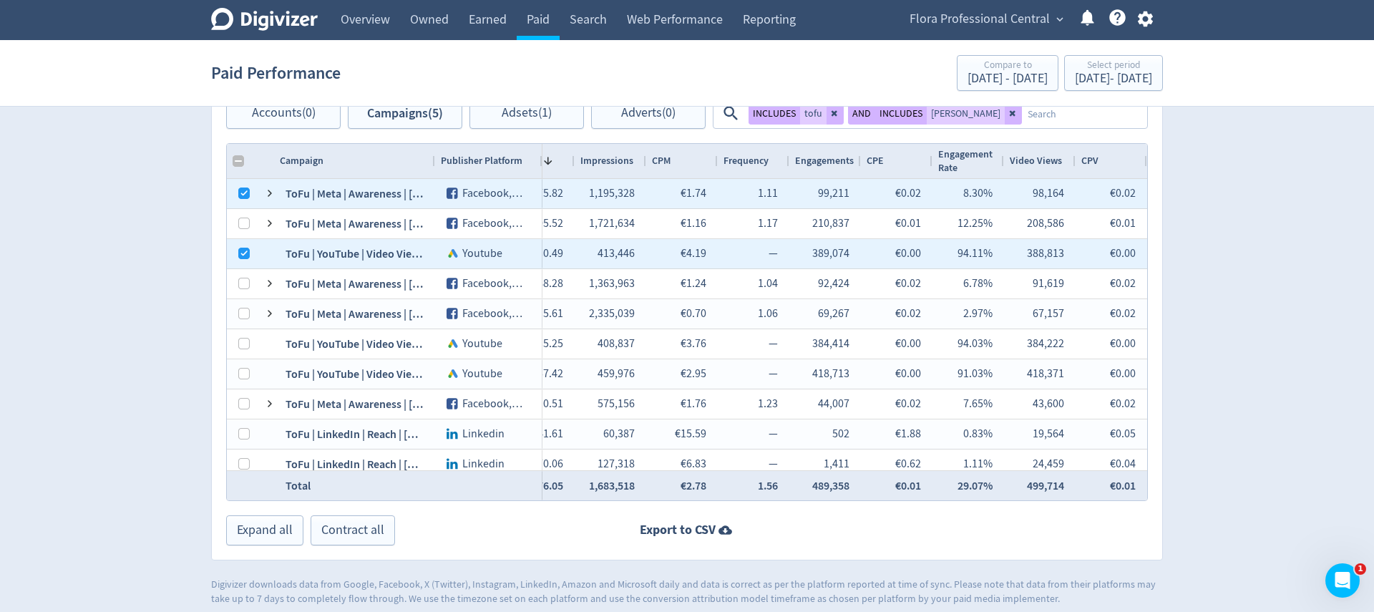
click at [1022, 123] on textarea at bounding box center [1084, 113] width 124 height 26
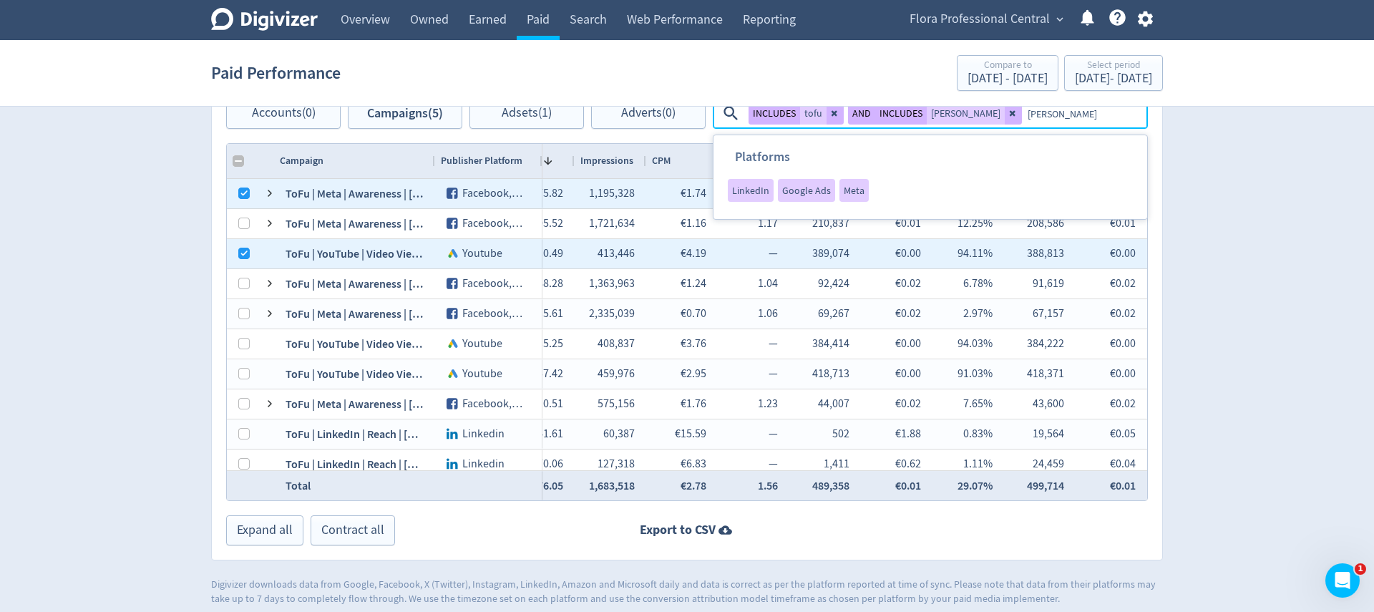
type textarea "[GEOGRAPHIC_DATA]"
checkbox input "false"
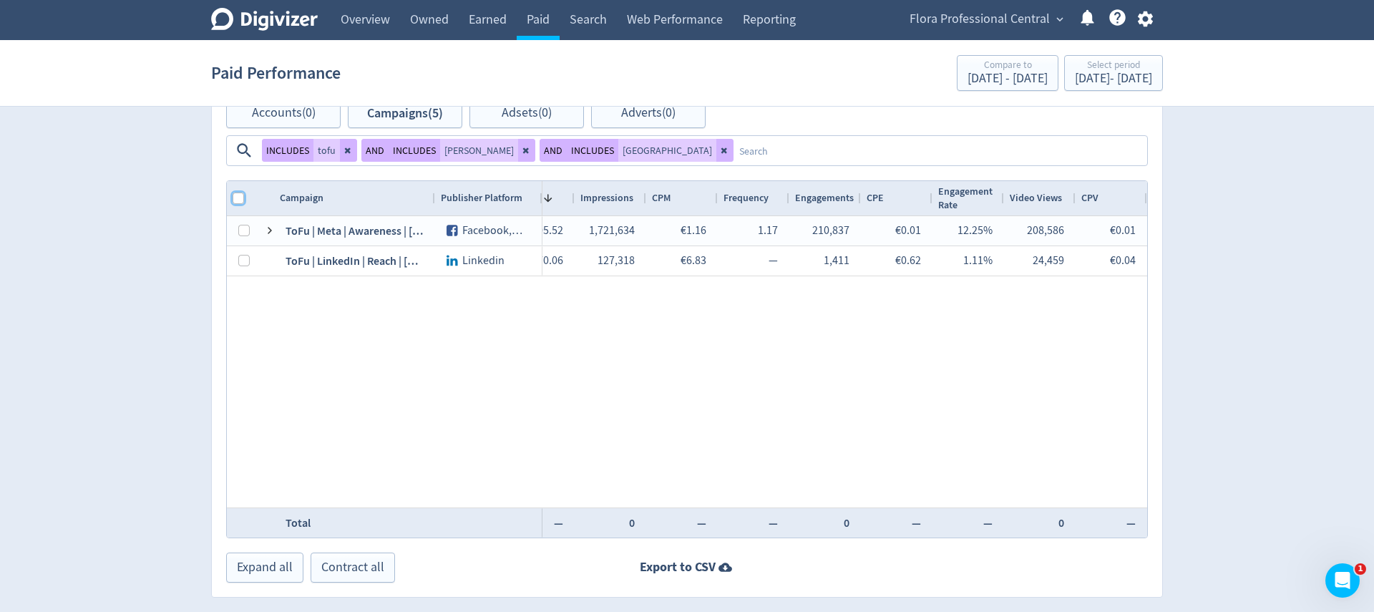
click at [239, 200] on input "Column with Header Selection" at bounding box center [238, 198] width 11 height 11
checkbox input "true"
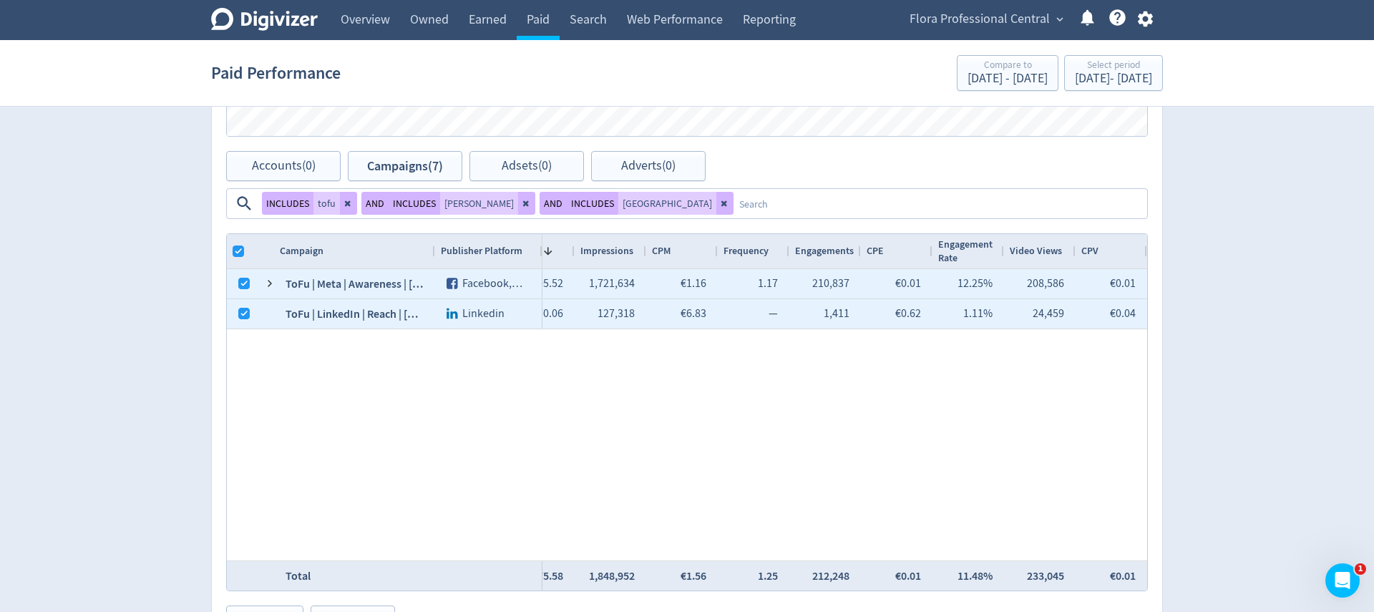
click at [523, 203] on icon at bounding box center [526, 204] width 6 height 6
click at [1019, 190] on textarea at bounding box center [850, 203] width 591 height 26
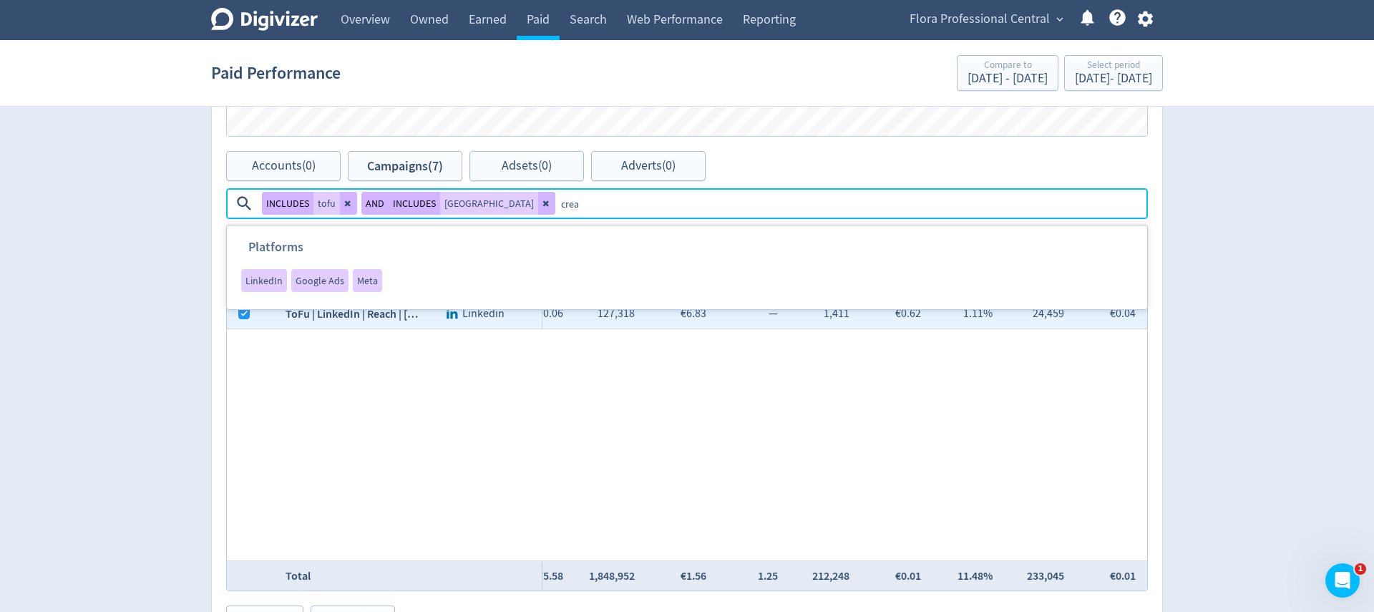
type textarea "cream"
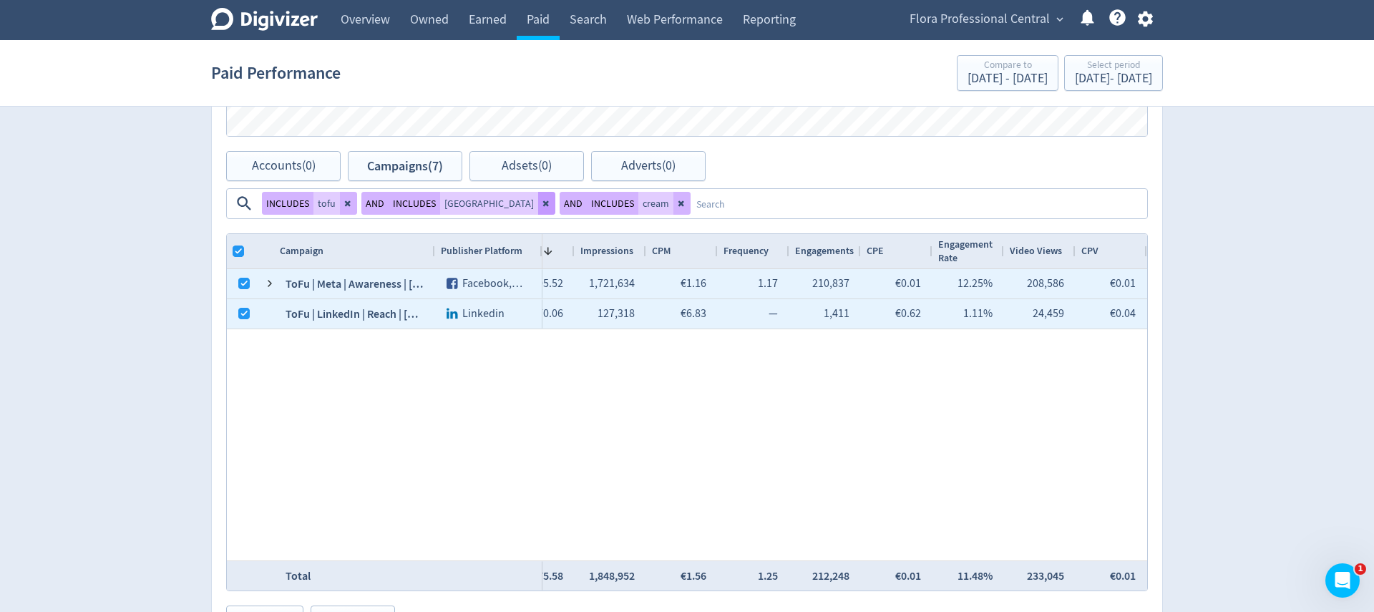
click at [543, 203] on icon at bounding box center [547, 203] width 9 height 9
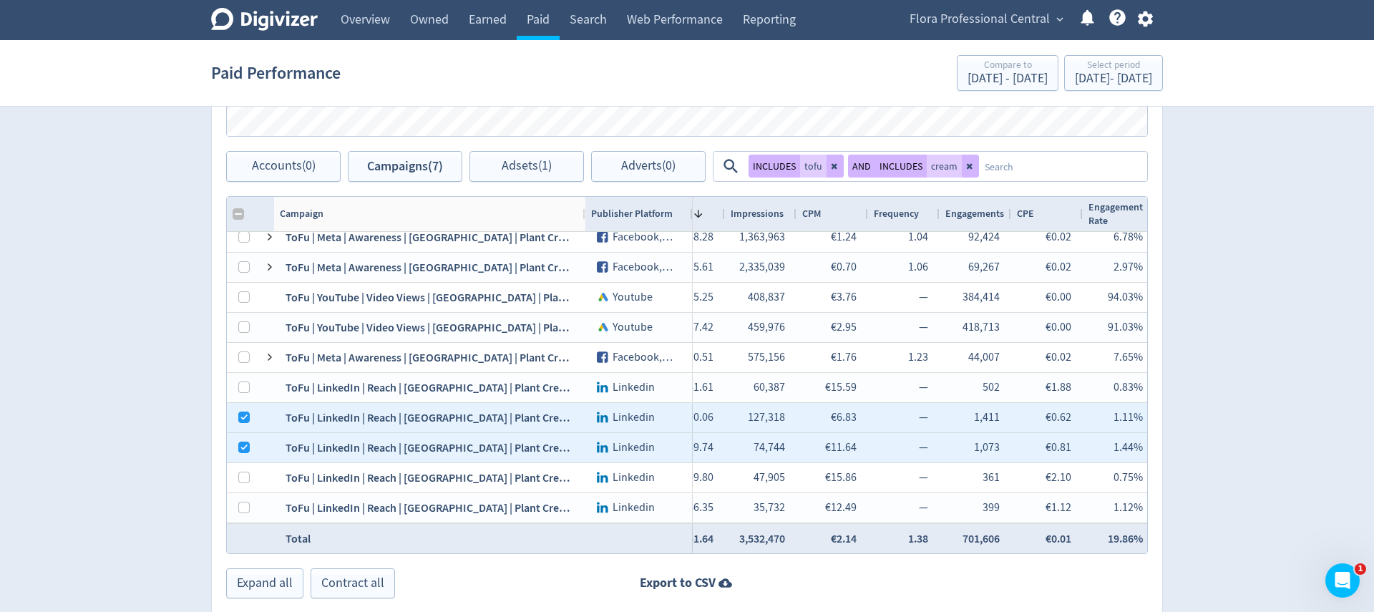
drag, startPoint x: 433, startPoint y: 210, endPoint x: 581, endPoint y: 233, distance: 150.0
click at [588, 221] on div at bounding box center [585, 214] width 6 height 34
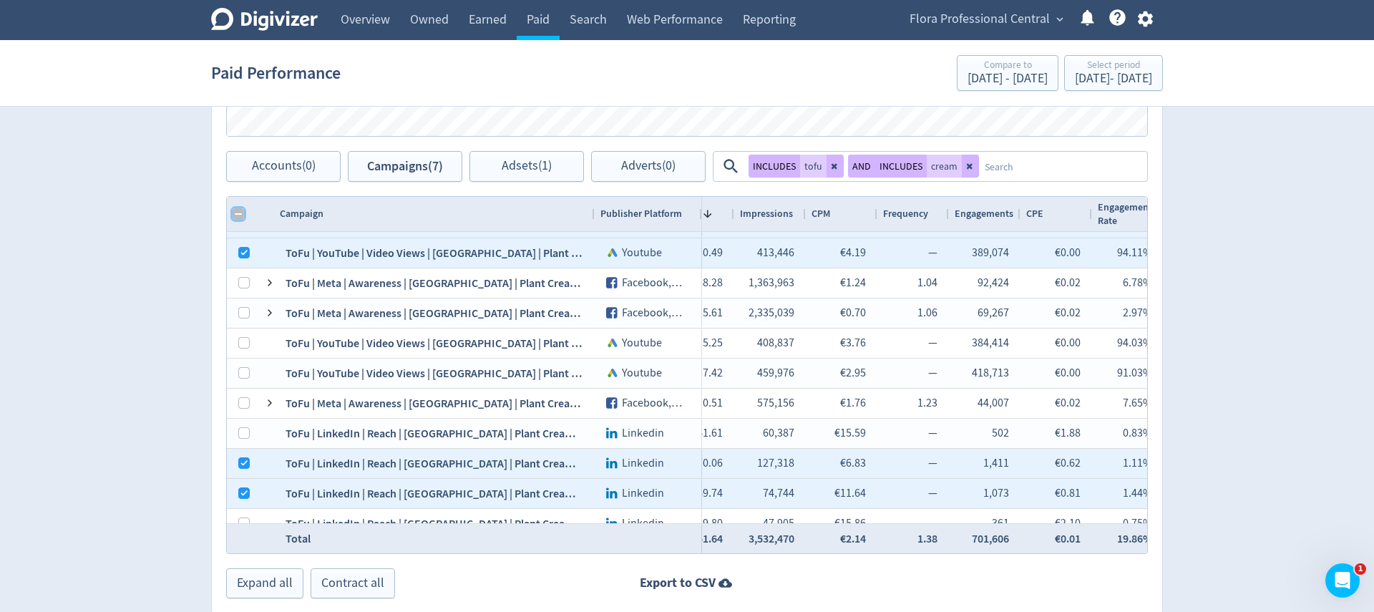
click at [238, 216] on input "Column with Header Selection" at bounding box center [238, 213] width 11 height 11
checkbox input "true"
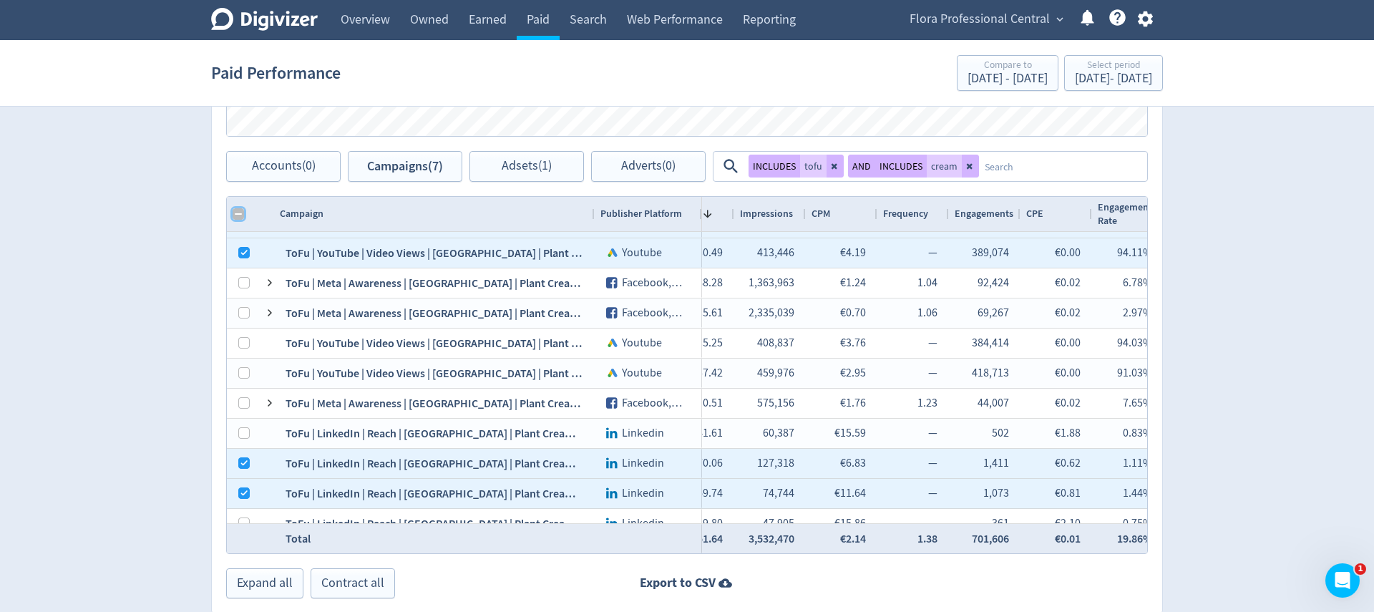
checkbox input "true"
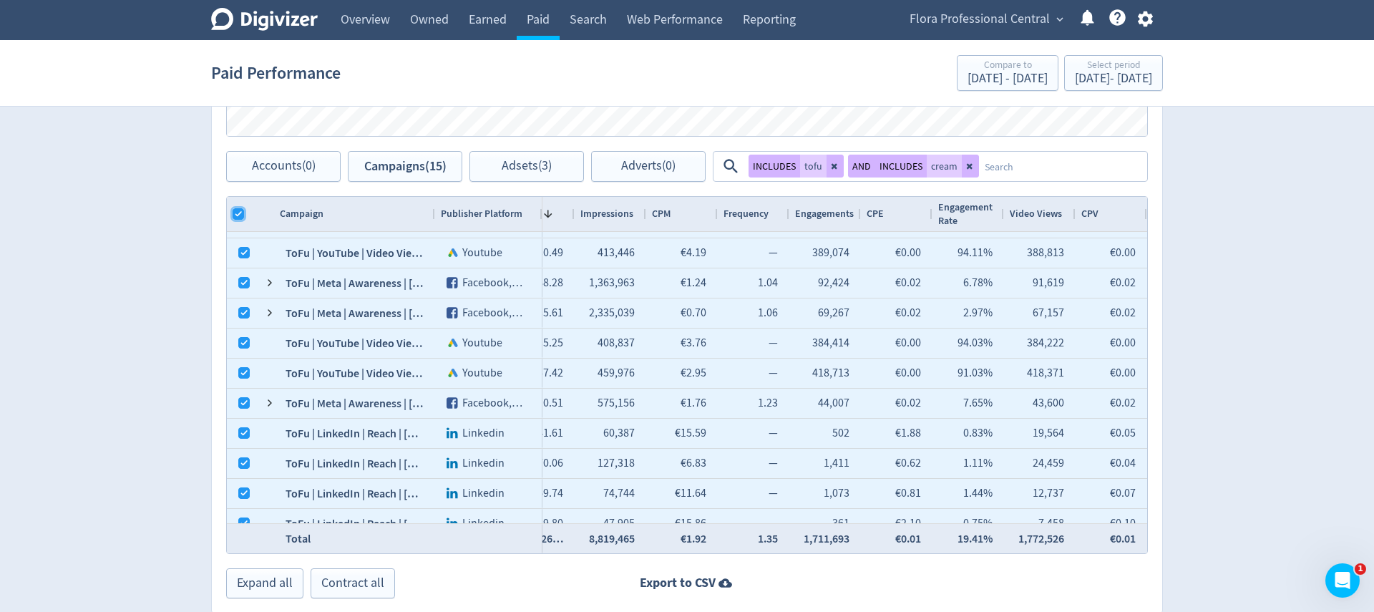
click at [238, 216] on input "Column with Header Selection" at bounding box center [238, 213] width 11 height 11
checkbox input "false"
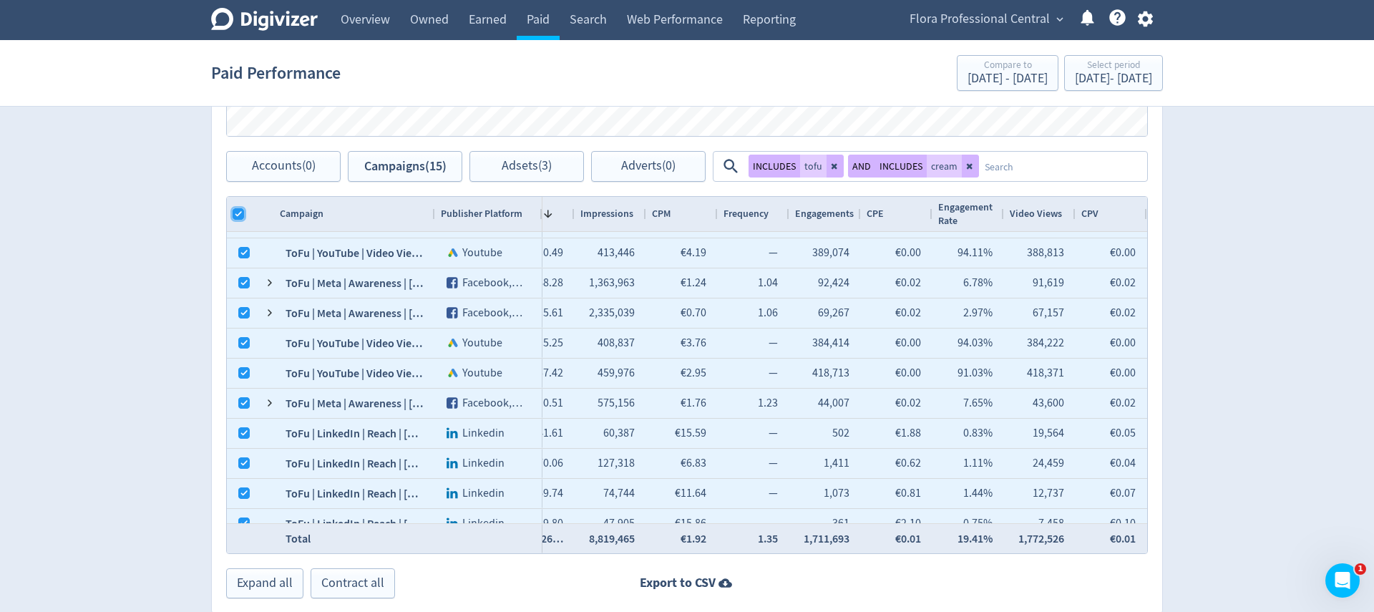
checkbox input "false"
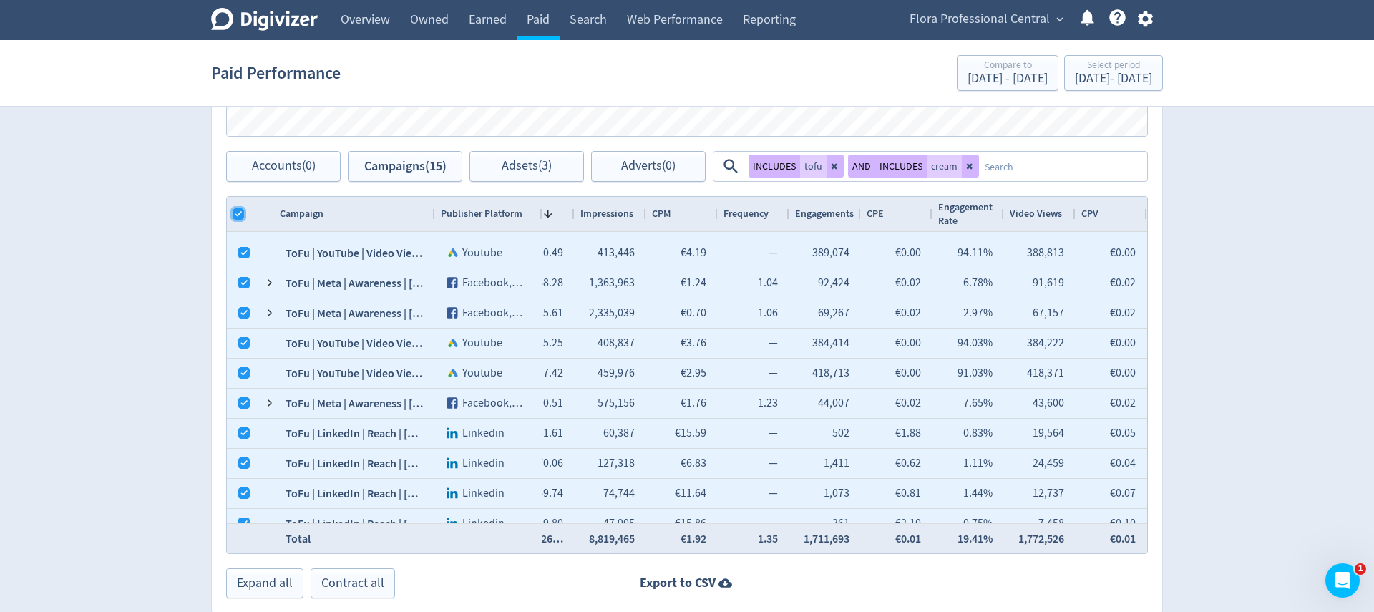
checkbox input "false"
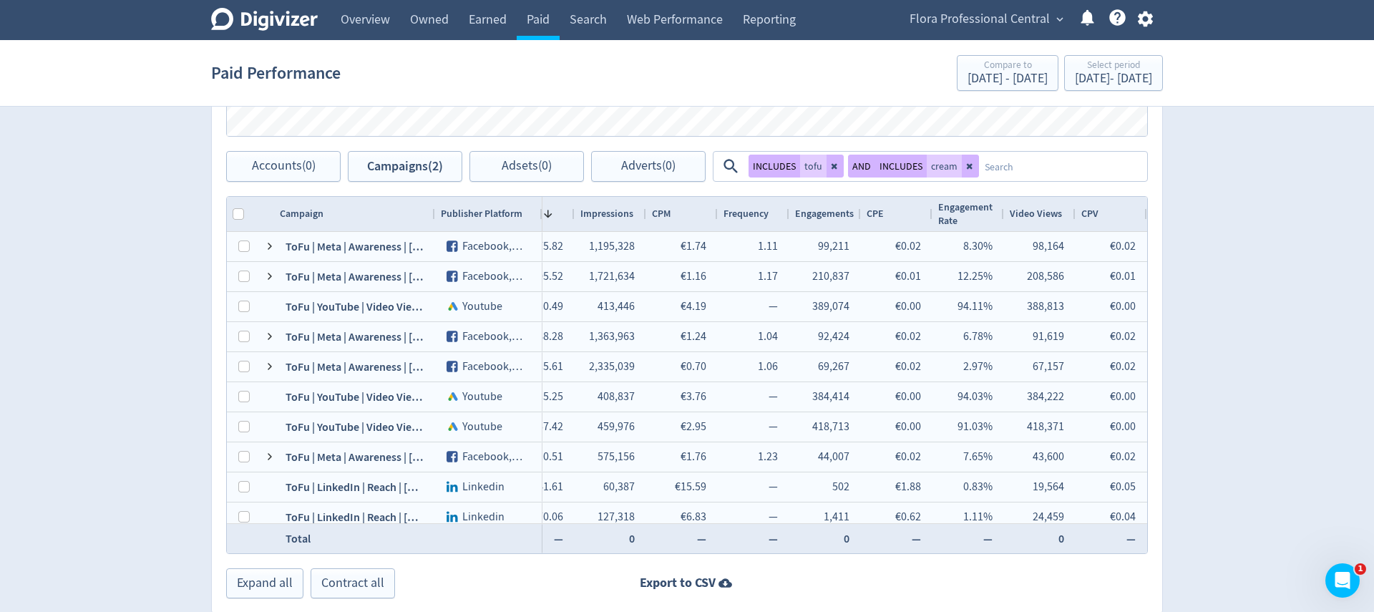
click at [1033, 18] on span "Flora Professional Central" at bounding box center [980, 19] width 140 height 23
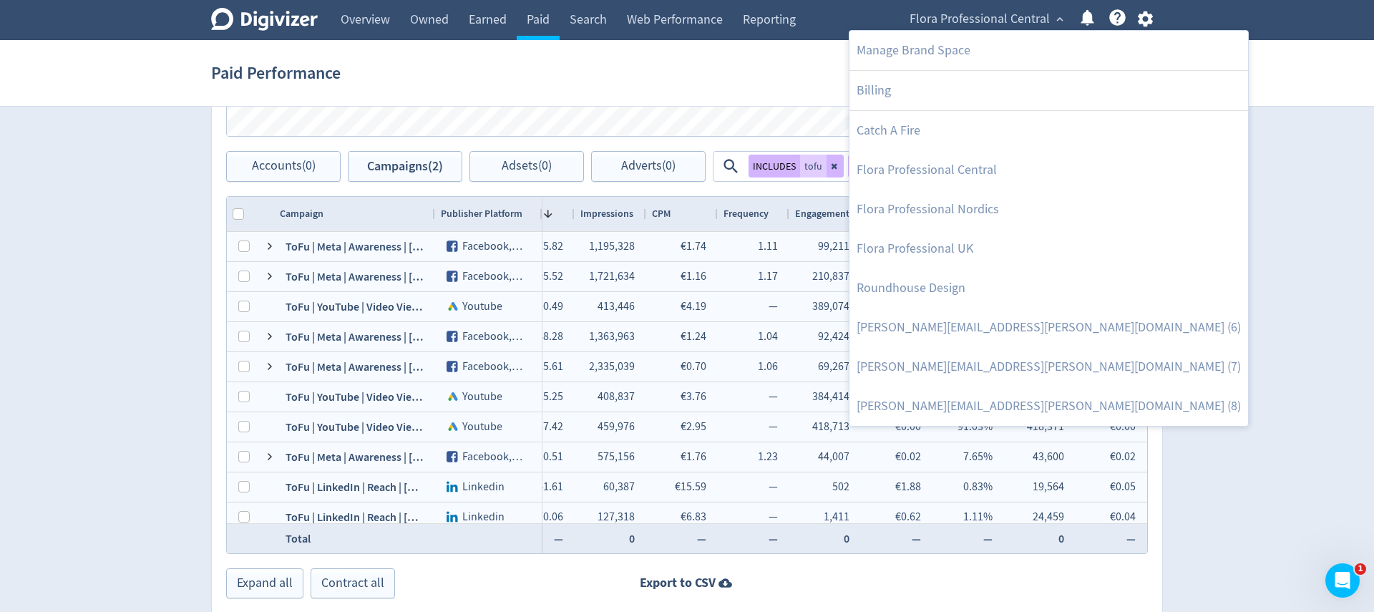
click at [1148, 21] on div at bounding box center [687, 306] width 1374 height 612
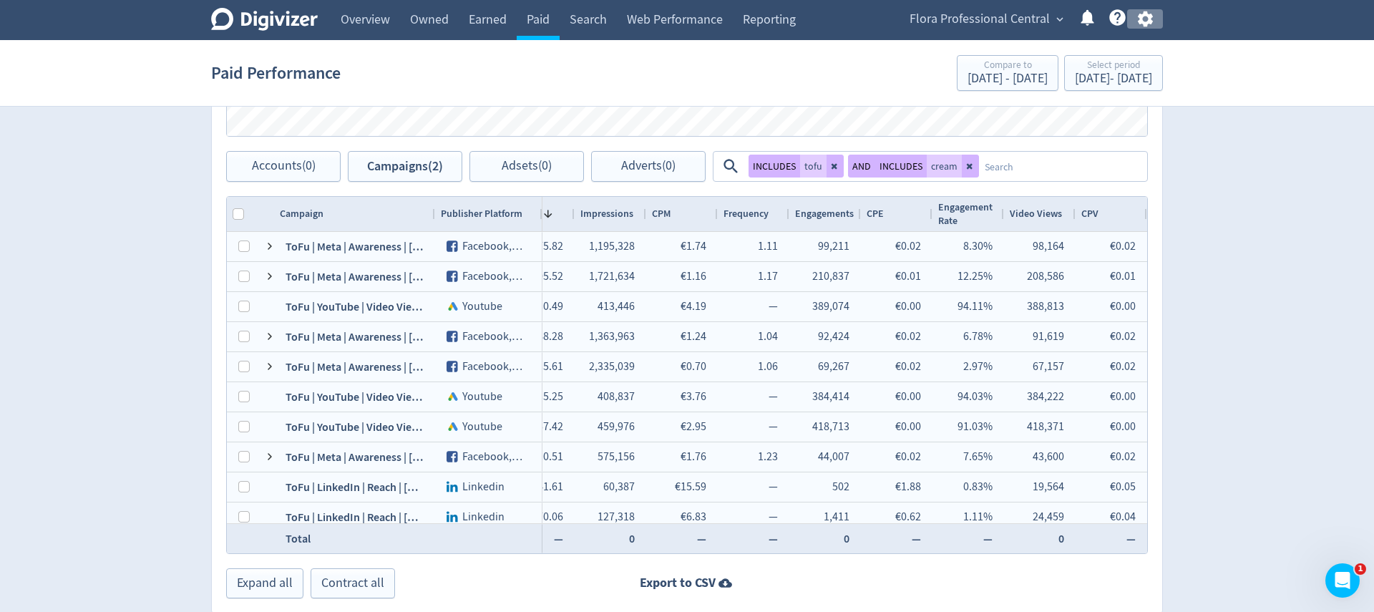
click at [1143, 20] on icon "button" at bounding box center [1145, 18] width 19 height 19
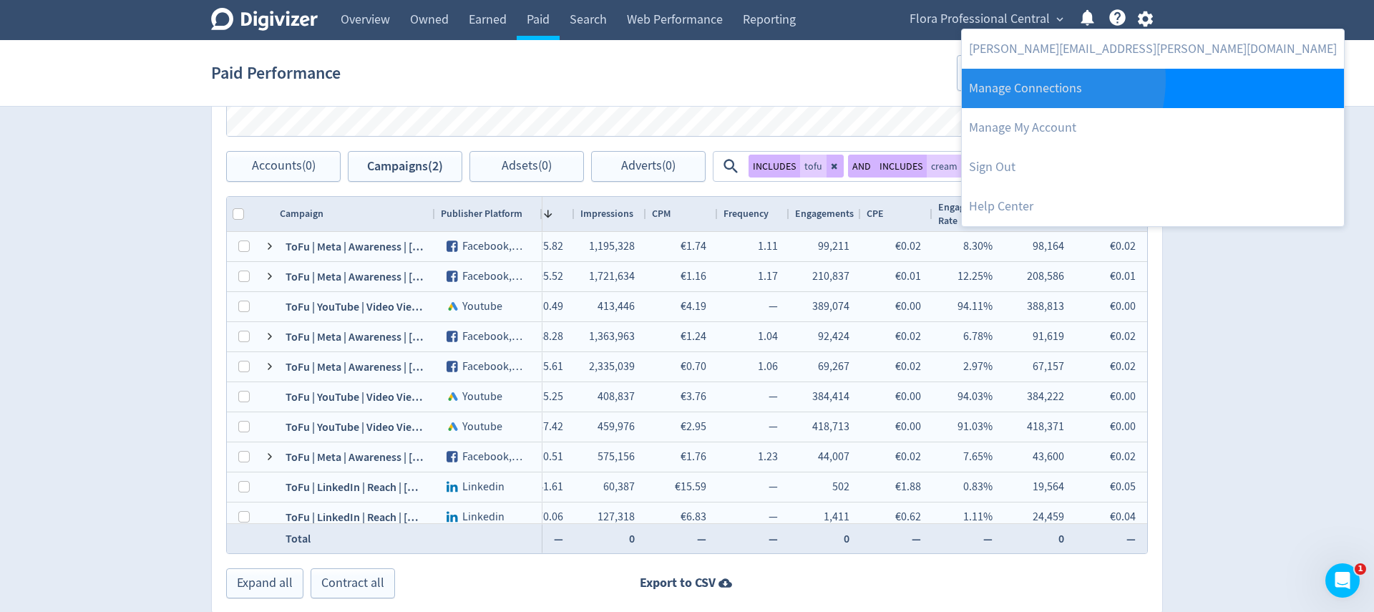
click at [1024, 79] on link "Manage Connections" at bounding box center [1153, 88] width 382 height 39
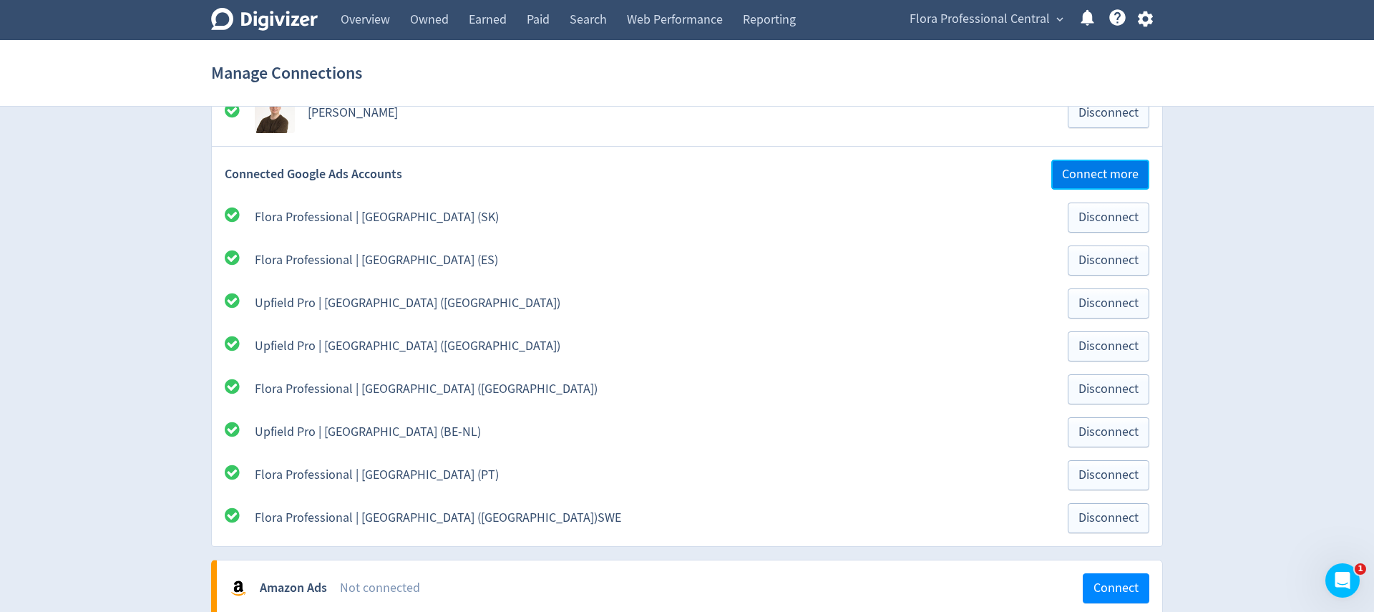
click at [1078, 174] on span "Connect more" at bounding box center [1100, 174] width 77 height 13
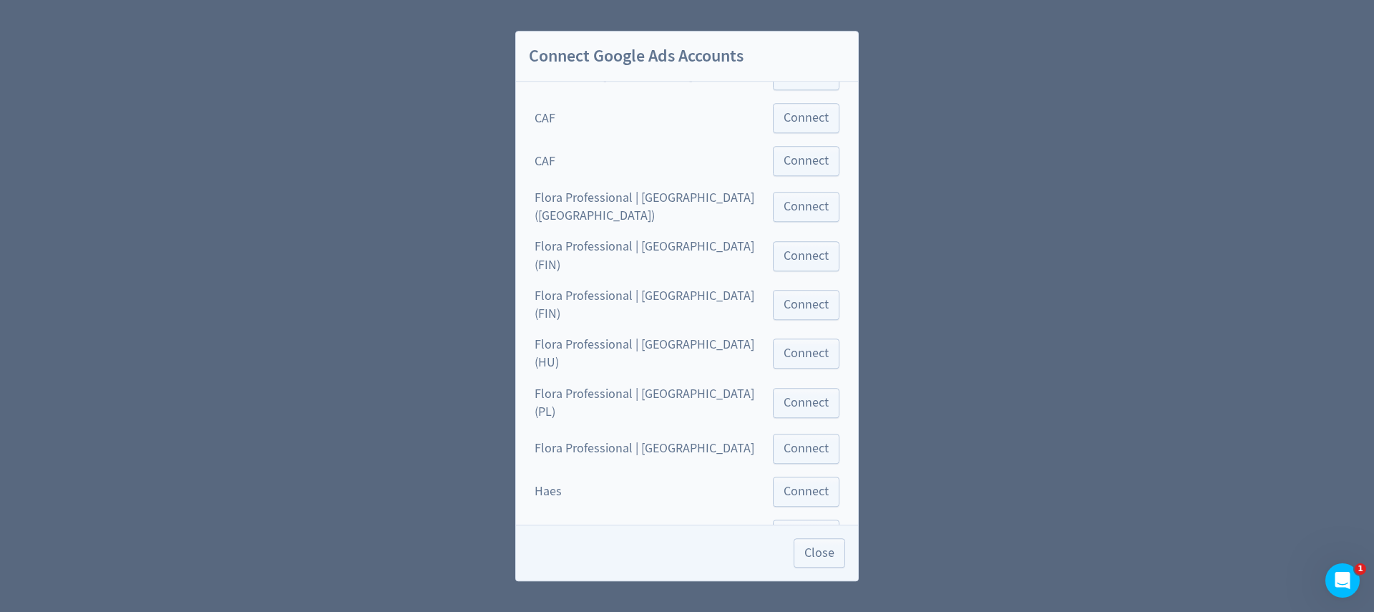
scroll to position [61, 0]
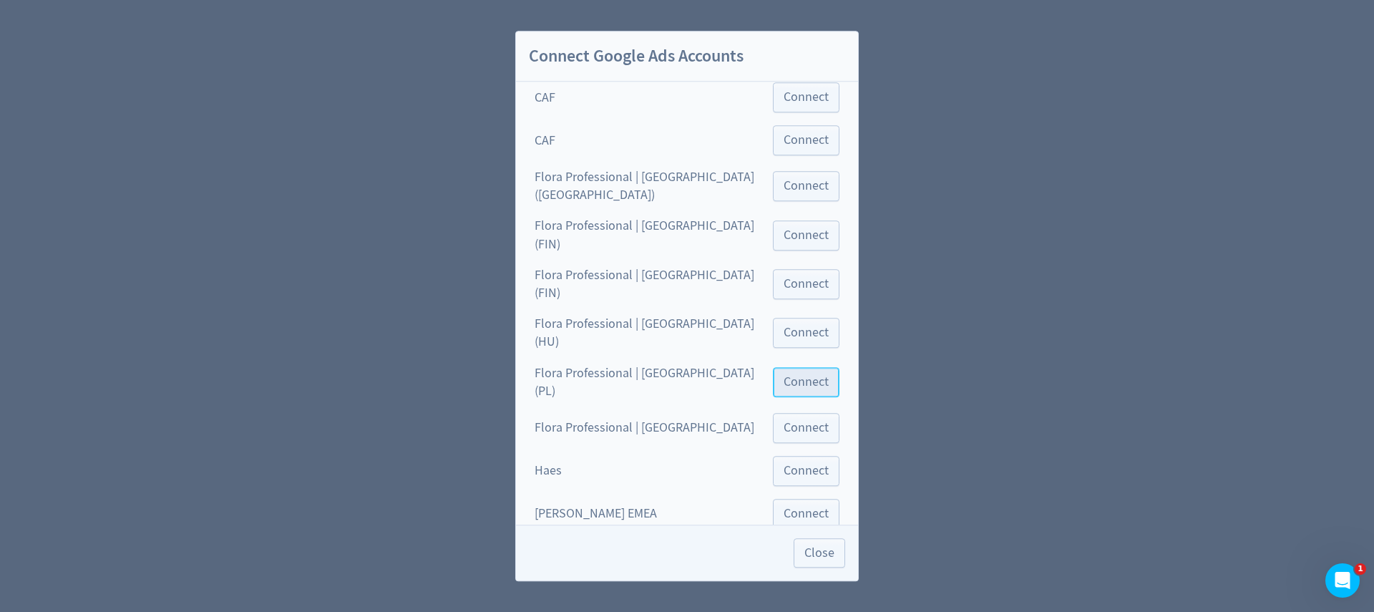
click at [810, 367] on button "Connect" at bounding box center [806, 382] width 67 height 30
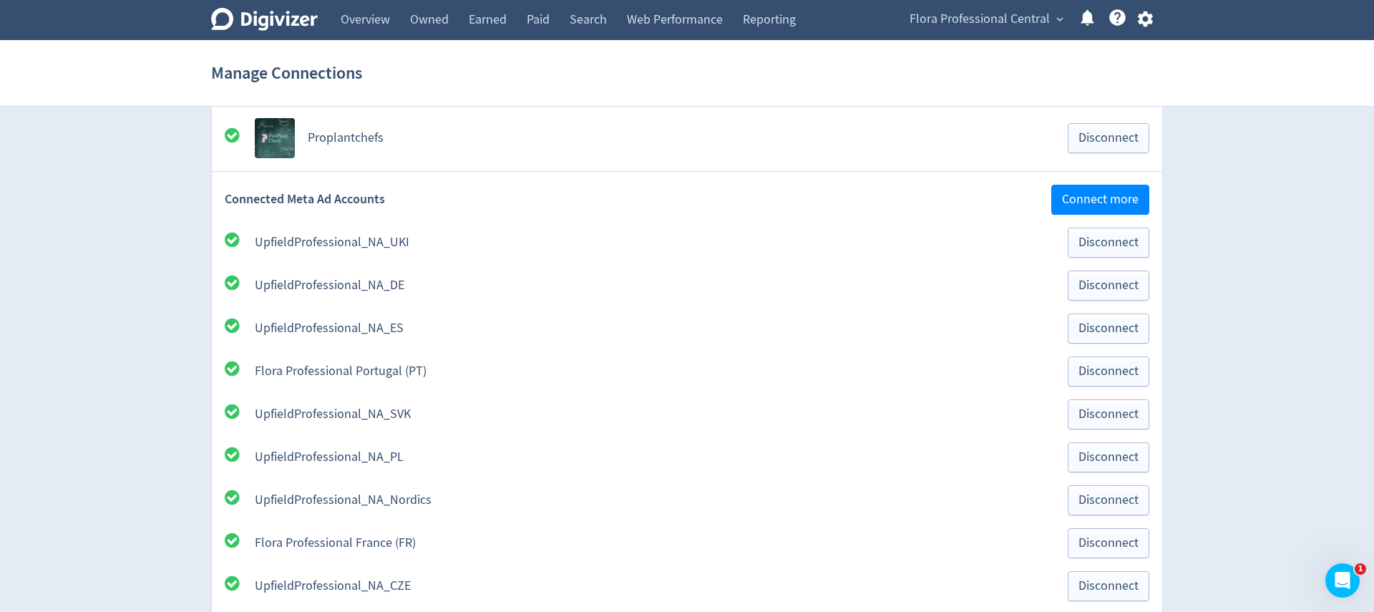
scroll to position [352, 0]
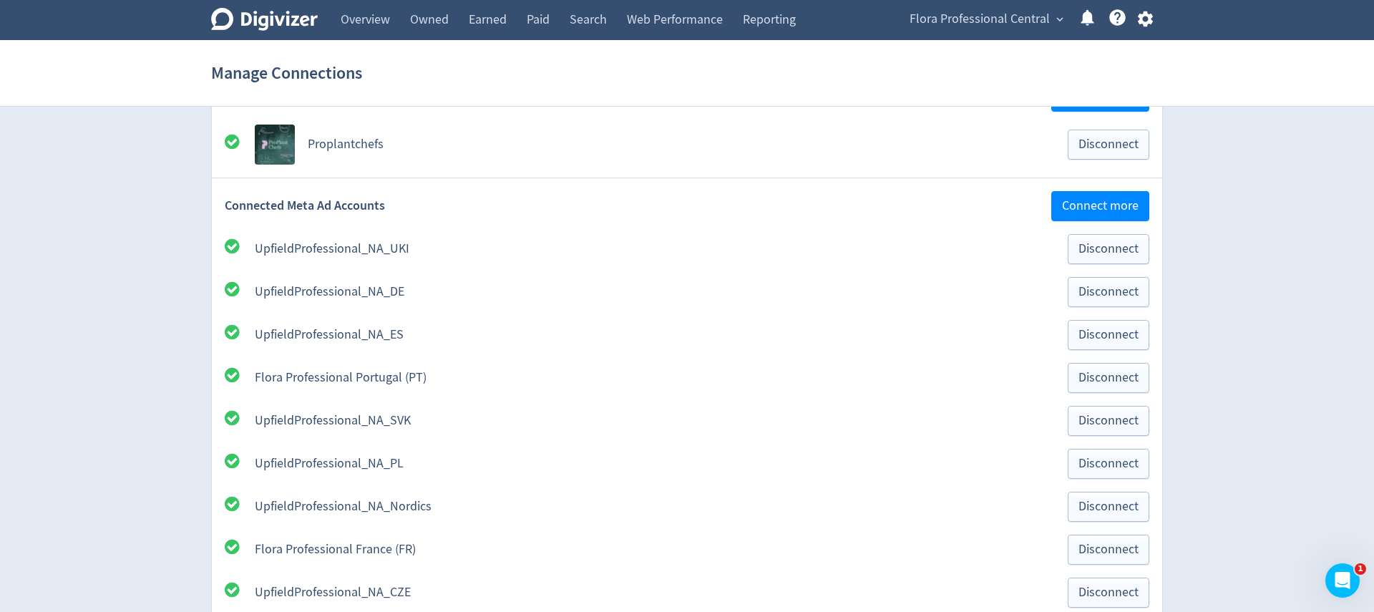
click at [797, 336] on div "UpfieldProfessional_NA_ES" at bounding box center [655, 335] width 800 height 18
click at [1122, 200] on span "Connect more" at bounding box center [1100, 206] width 77 height 13
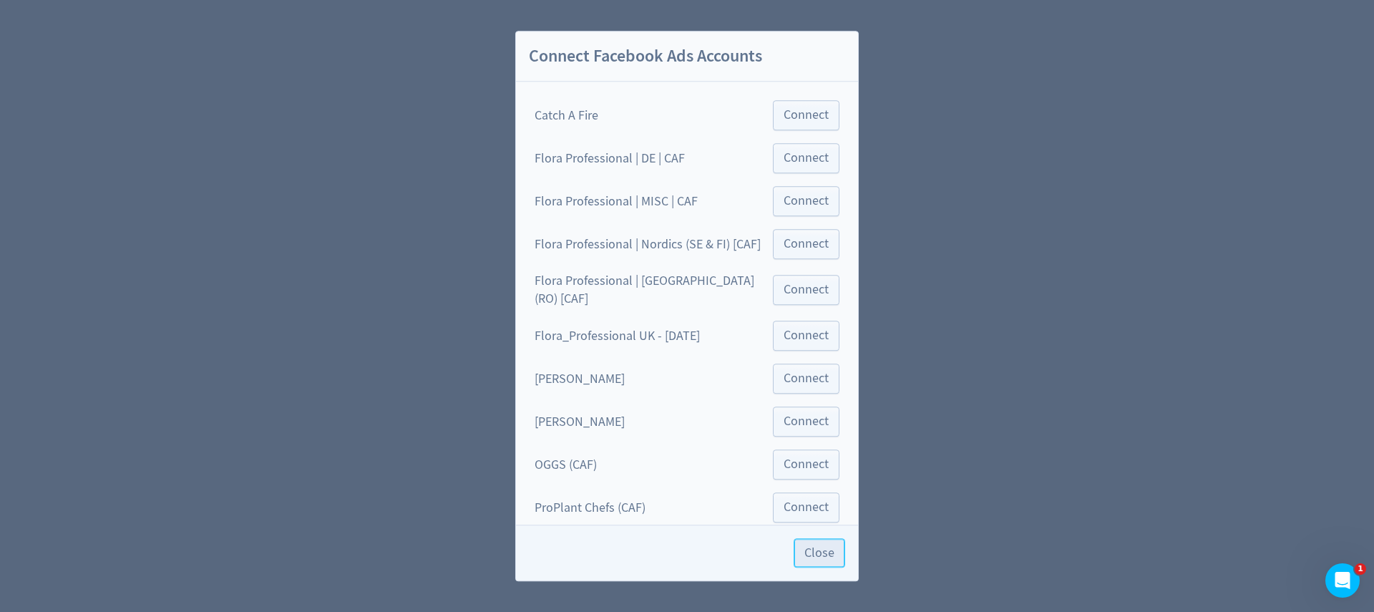
click at [819, 553] on span "Close" at bounding box center [820, 553] width 30 height 12
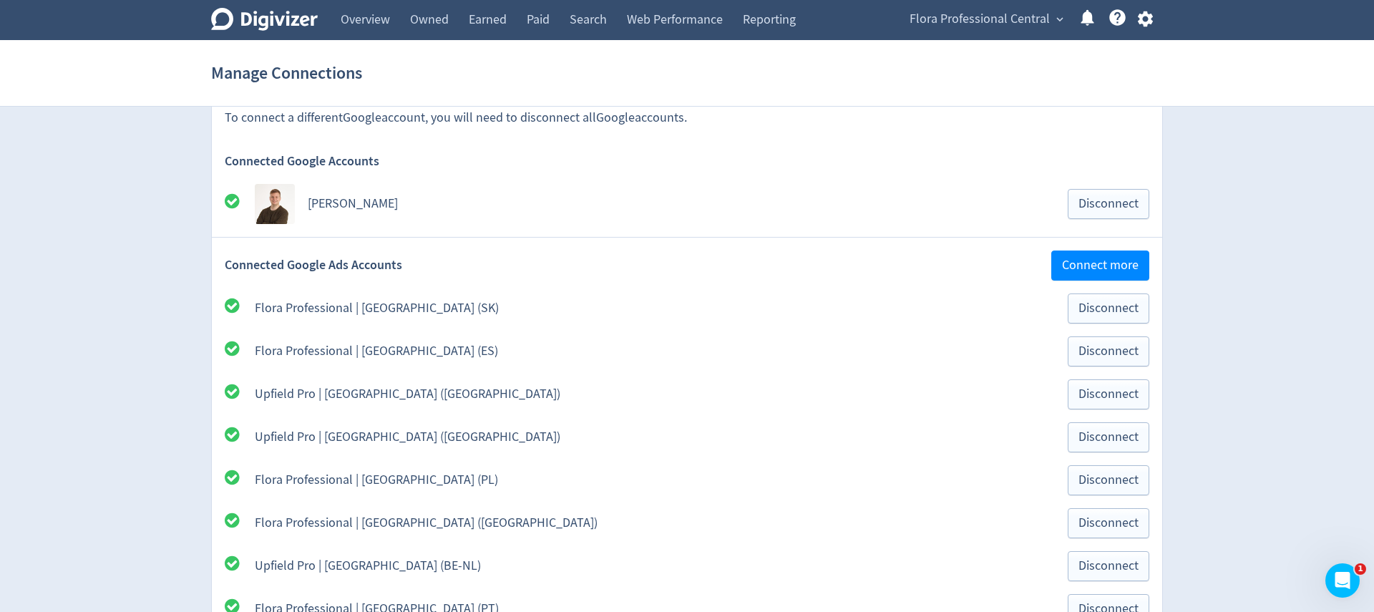
scroll to position [1754, 0]
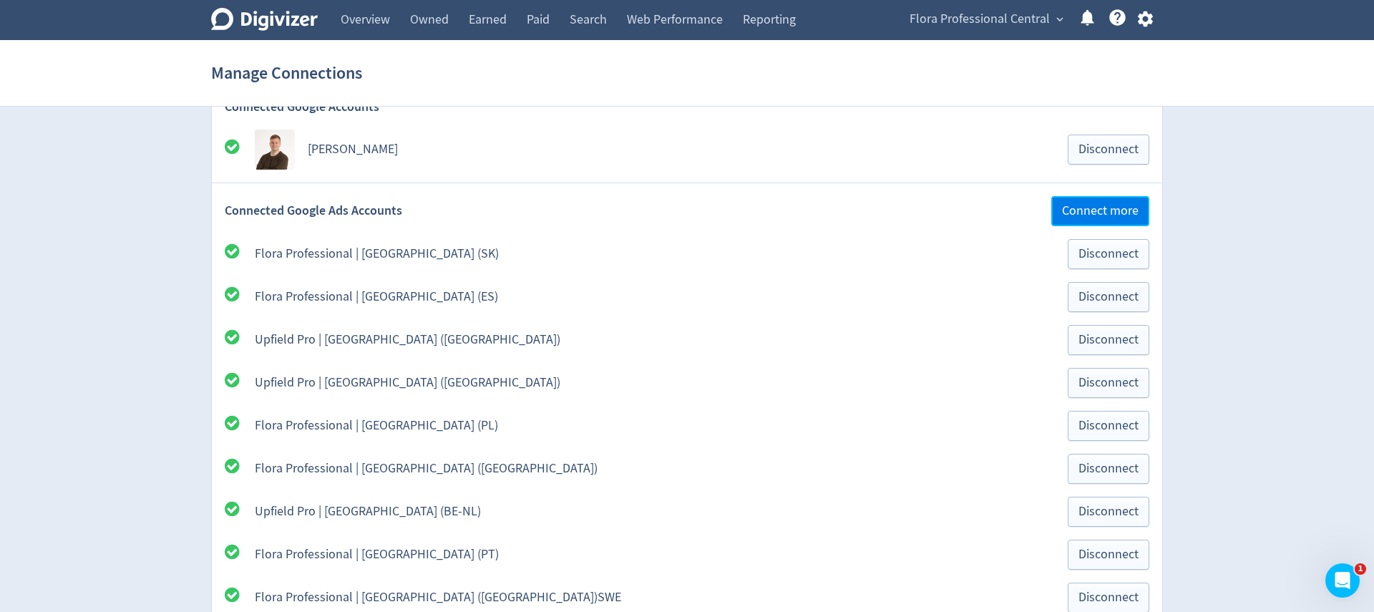
click at [1109, 206] on span "Connect more" at bounding box center [1100, 211] width 77 height 13
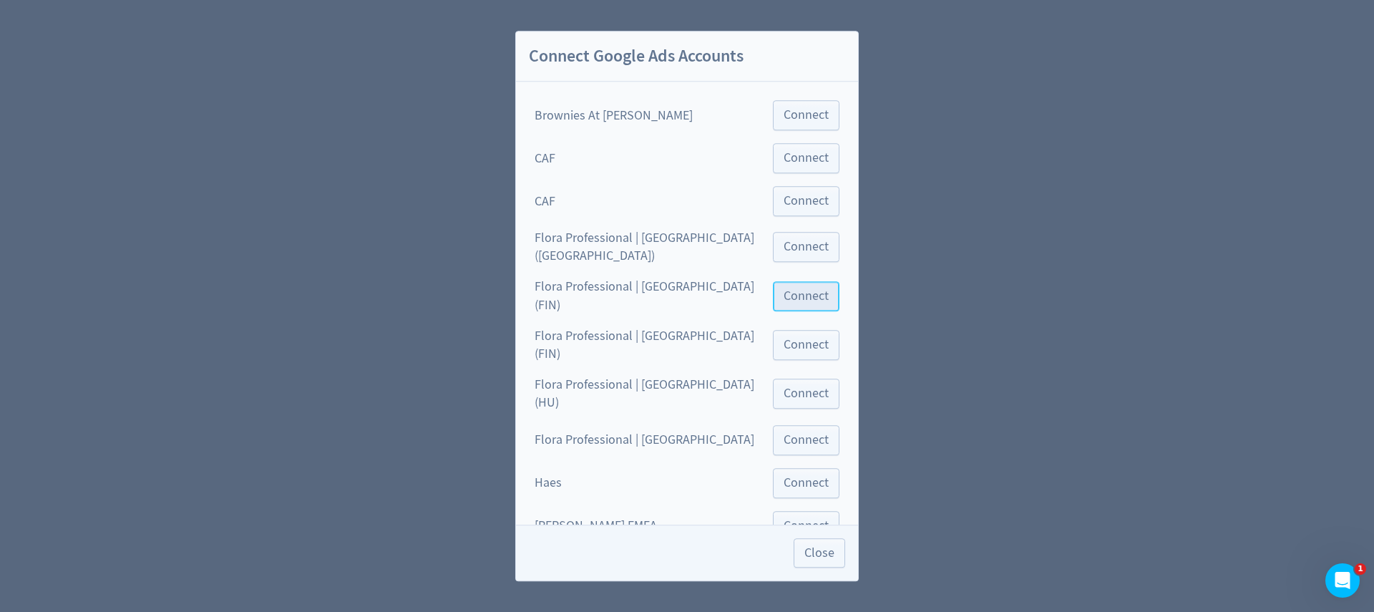
click at [773, 284] on button "Connect" at bounding box center [806, 296] width 67 height 30
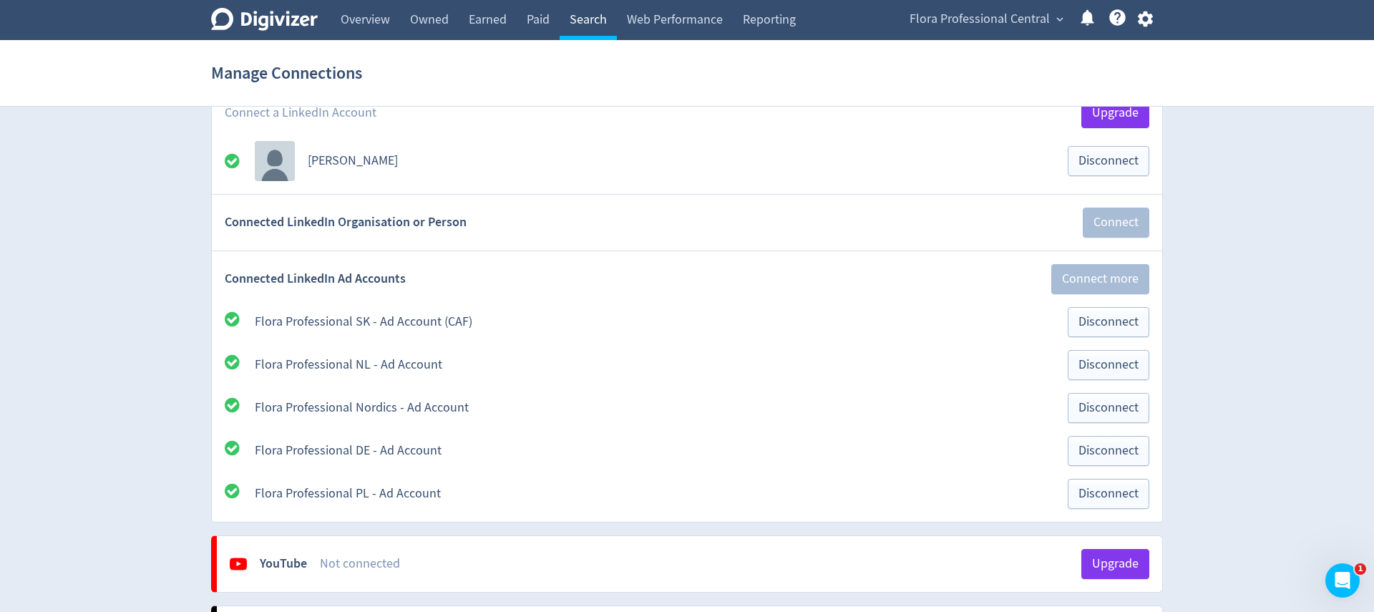
scroll to position [1075, 0]
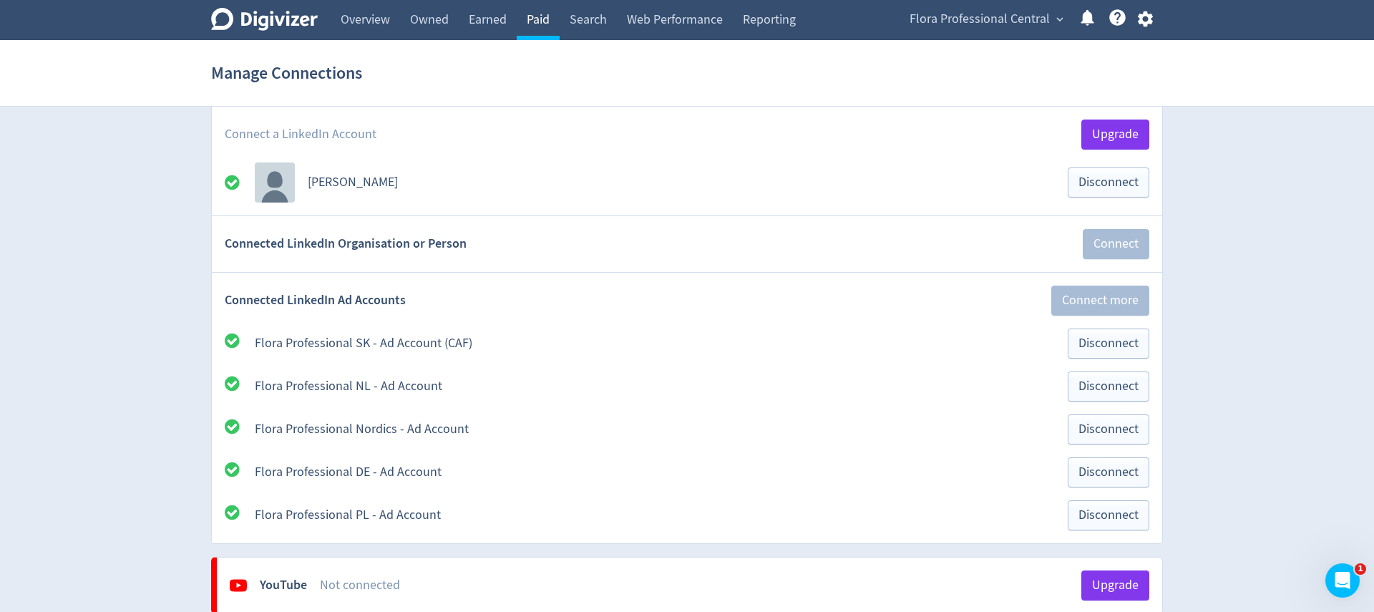
click at [540, 26] on link "Paid" at bounding box center [538, 20] width 43 height 40
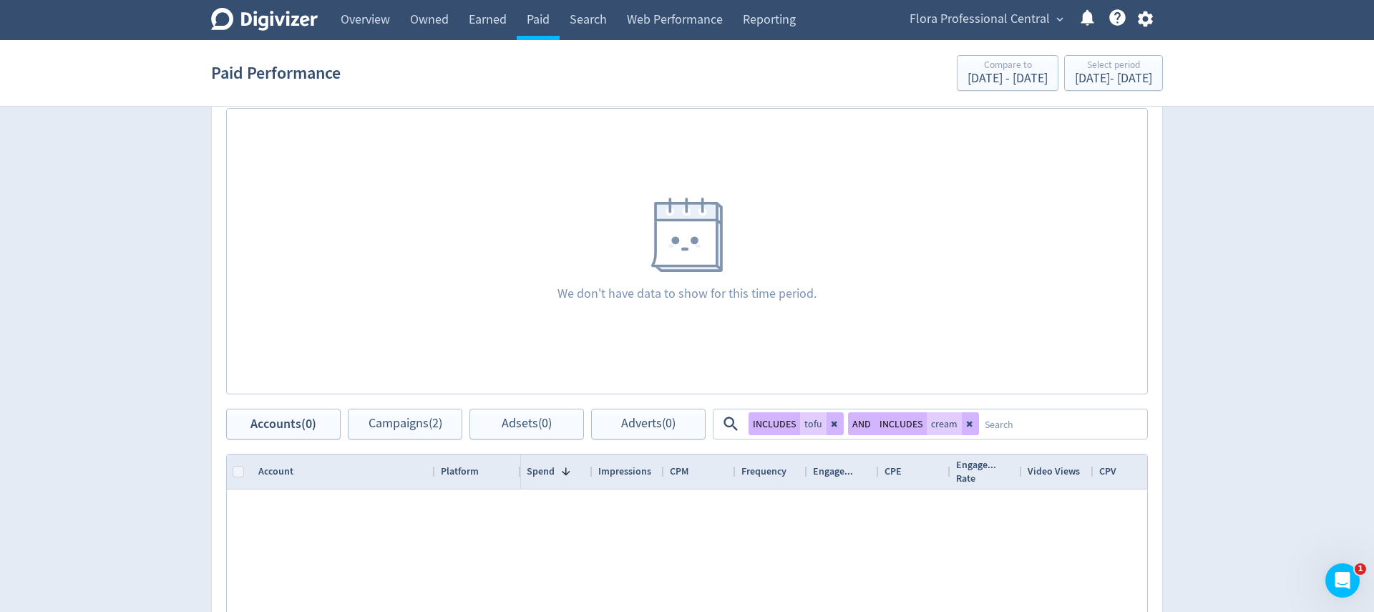
scroll to position [470, 0]
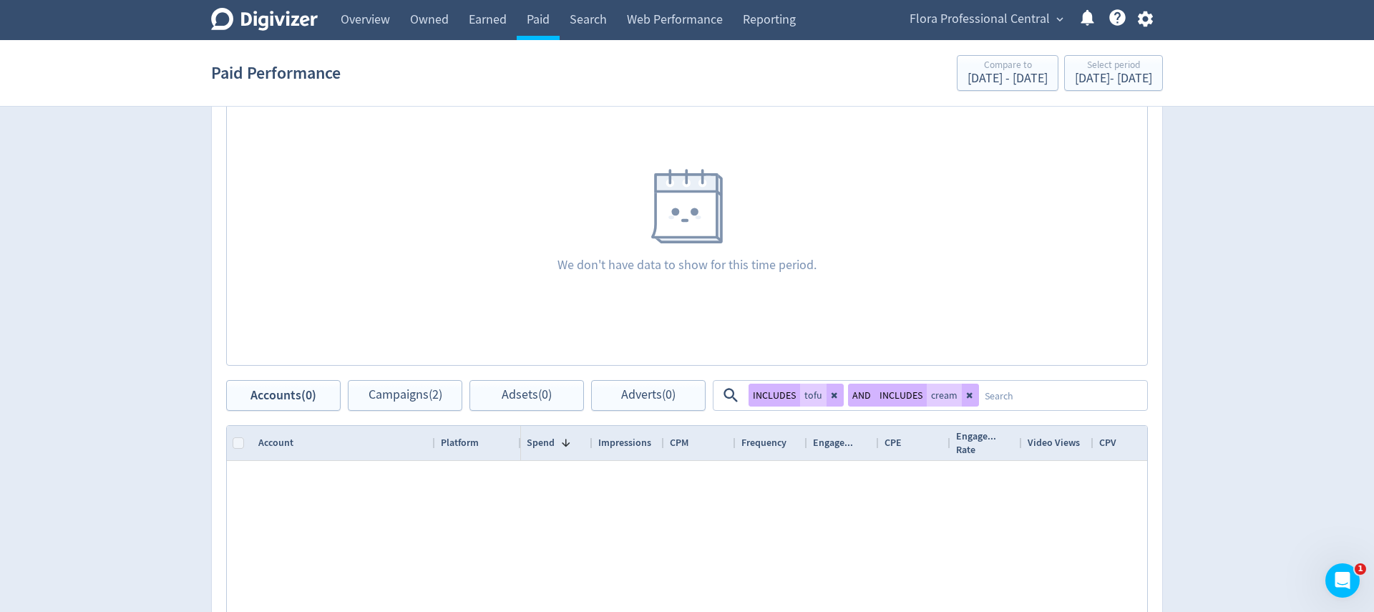
drag, startPoint x: 963, startPoint y: 384, endPoint x: 966, endPoint y: 392, distance: 8.9
click at [965, 387] on button at bounding box center [970, 395] width 17 height 23
drag, startPoint x: 840, startPoint y: 394, endPoint x: 863, endPoint y: 389, distance: 23.3
click at [840, 394] on button at bounding box center [835, 395] width 17 height 23
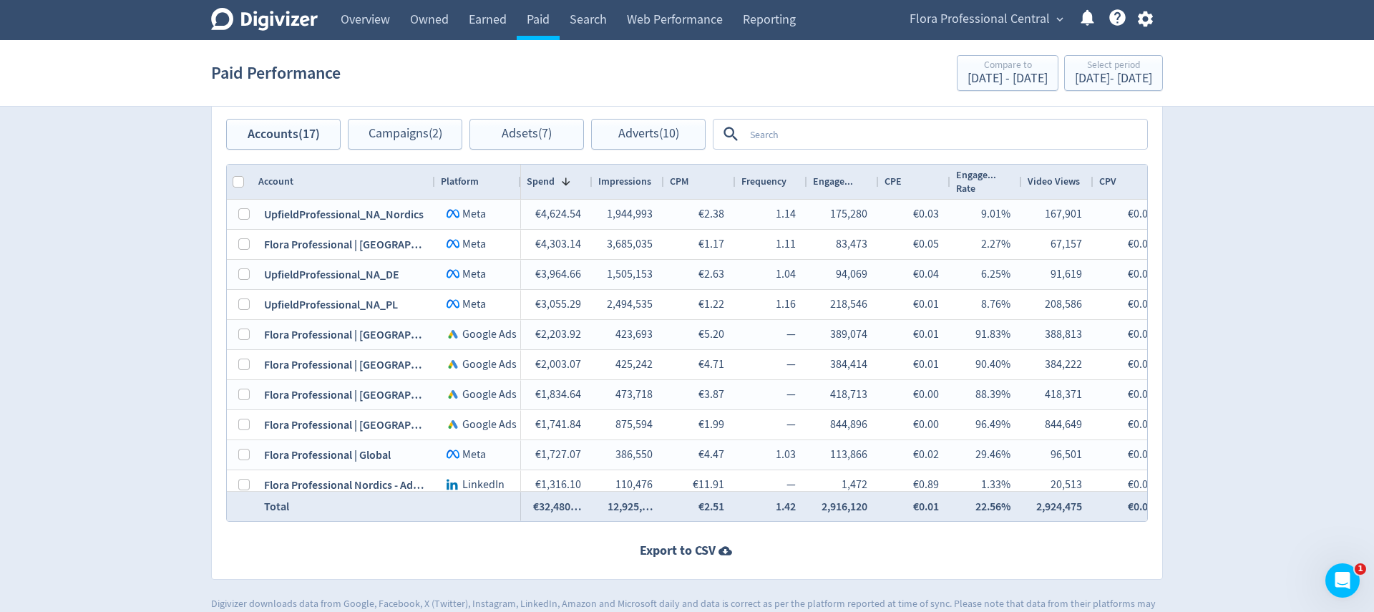
scroll to position [762, 0]
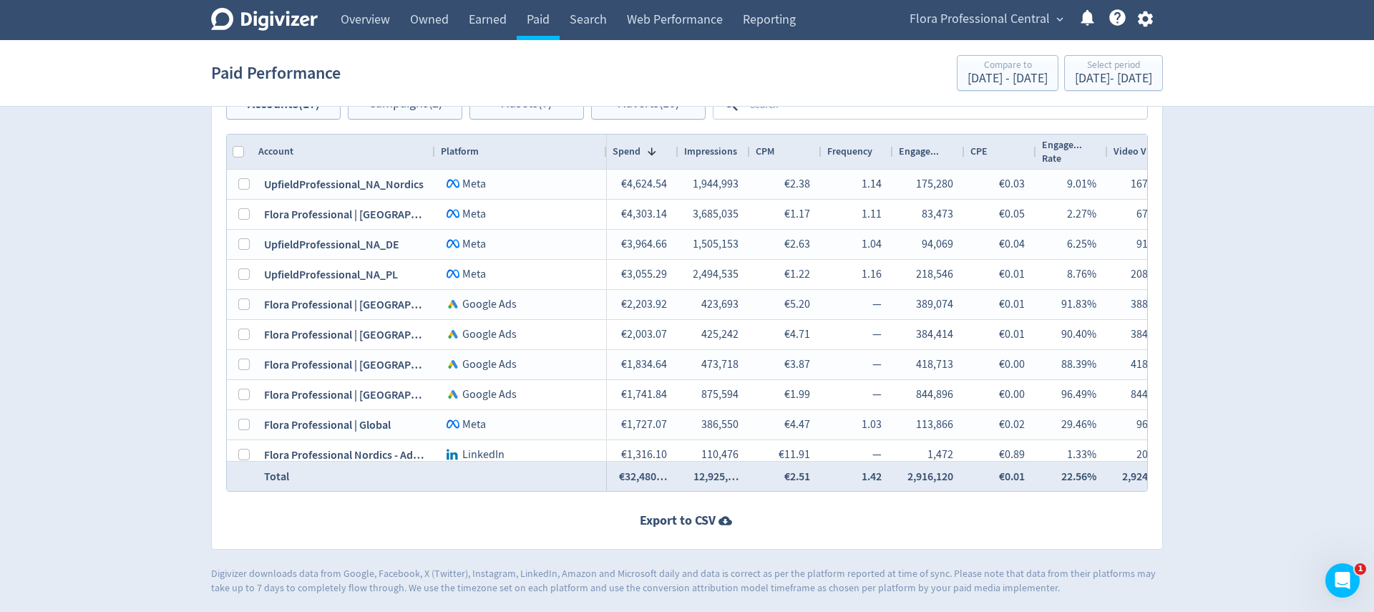
drag, startPoint x: 538, startPoint y: 153, endPoint x: 604, endPoint y: 154, distance: 66.6
click at [604, 154] on div at bounding box center [606, 152] width 6 height 34
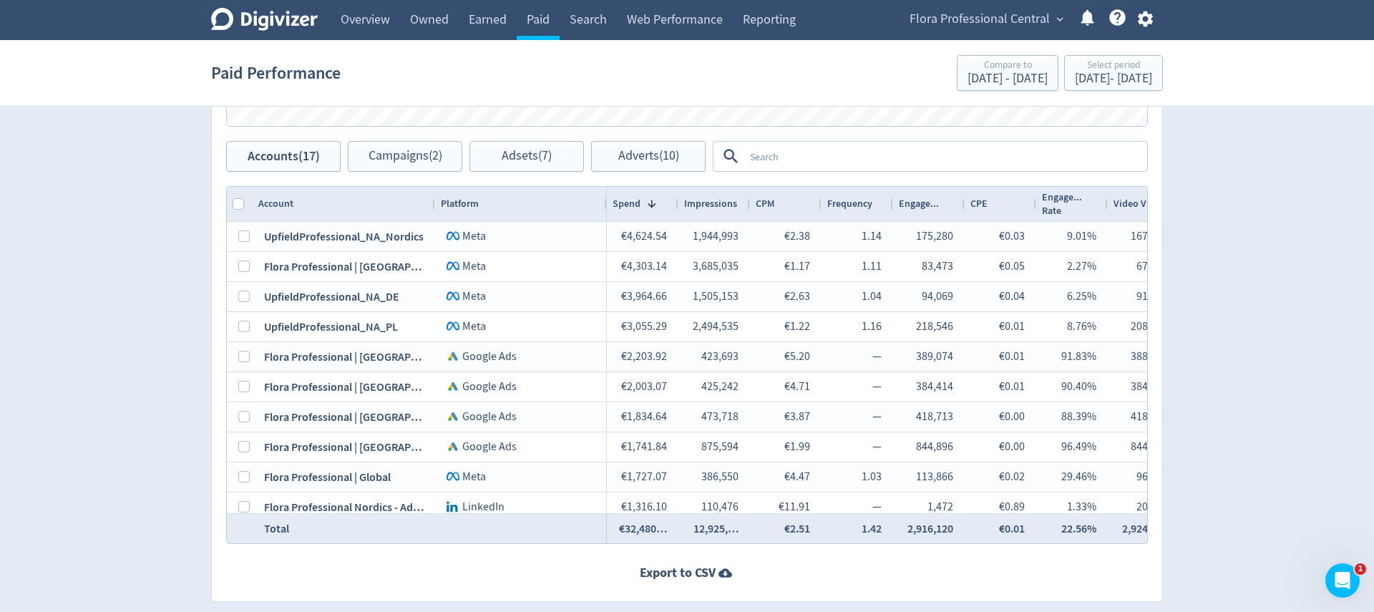
scroll to position [709, 0]
click at [951, 157] on textarea at bounding box center [945, 157] width 402 height 26
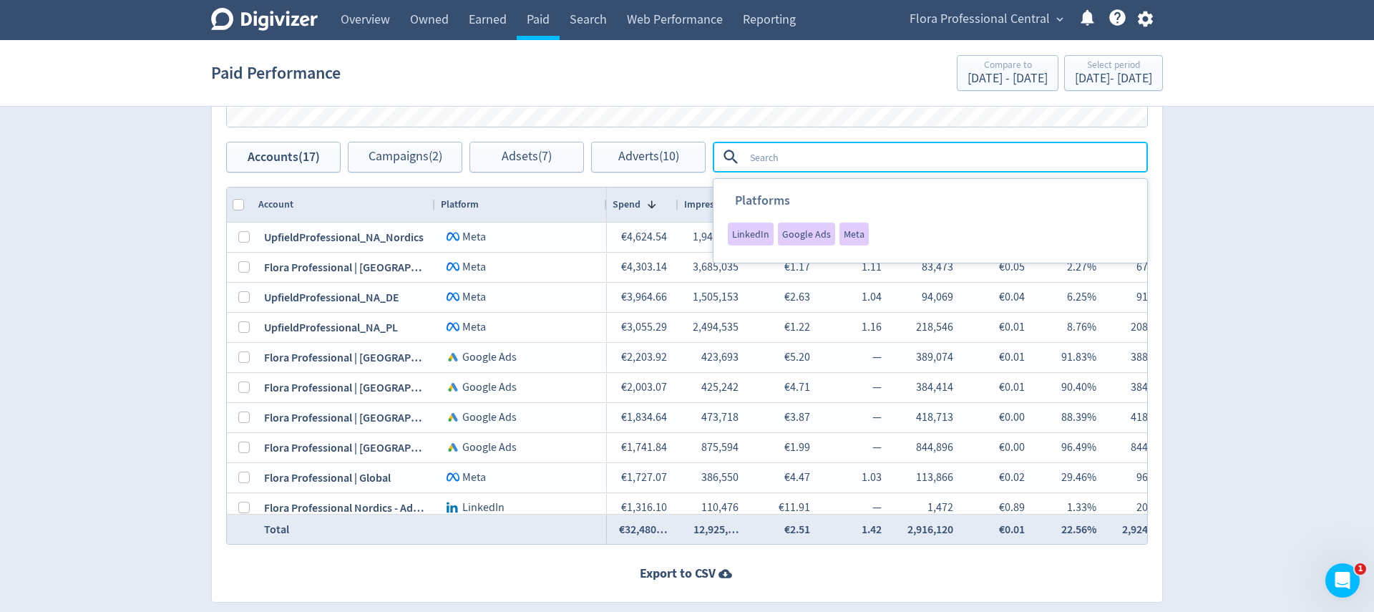
type textarea "f"
type textarea "[GEOGRAPHIC_DATA]"
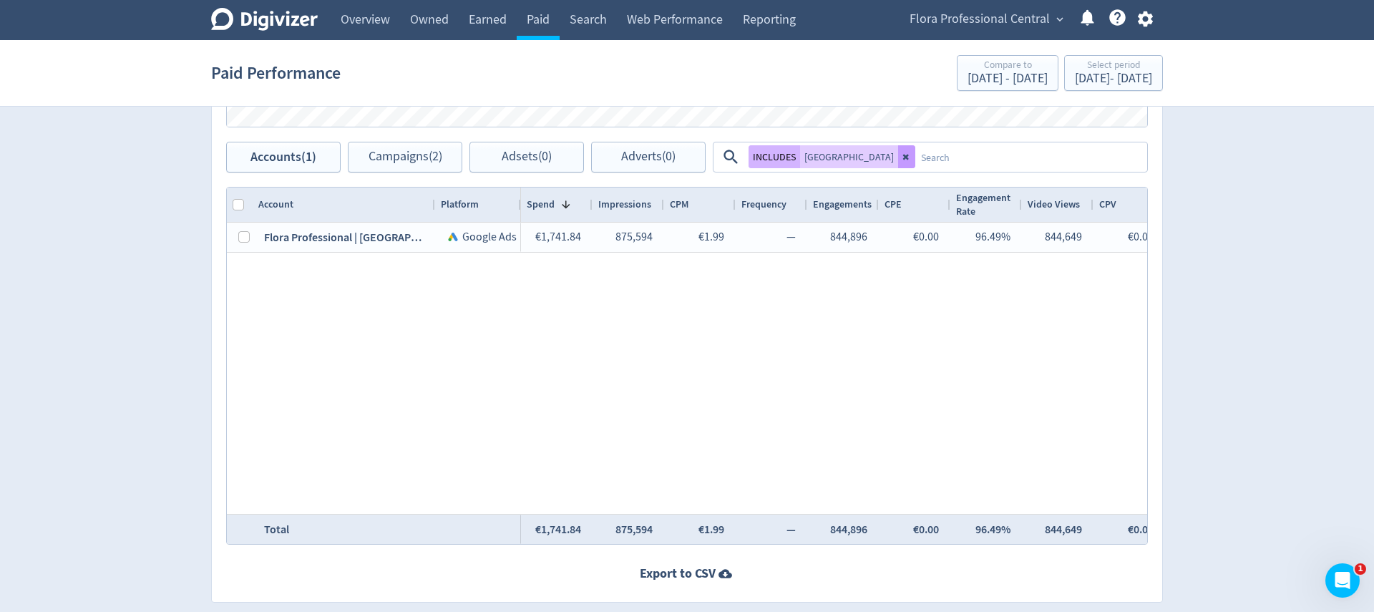
click at [903, 157] on icon at bounding box center [906, 158] width 6 height 6
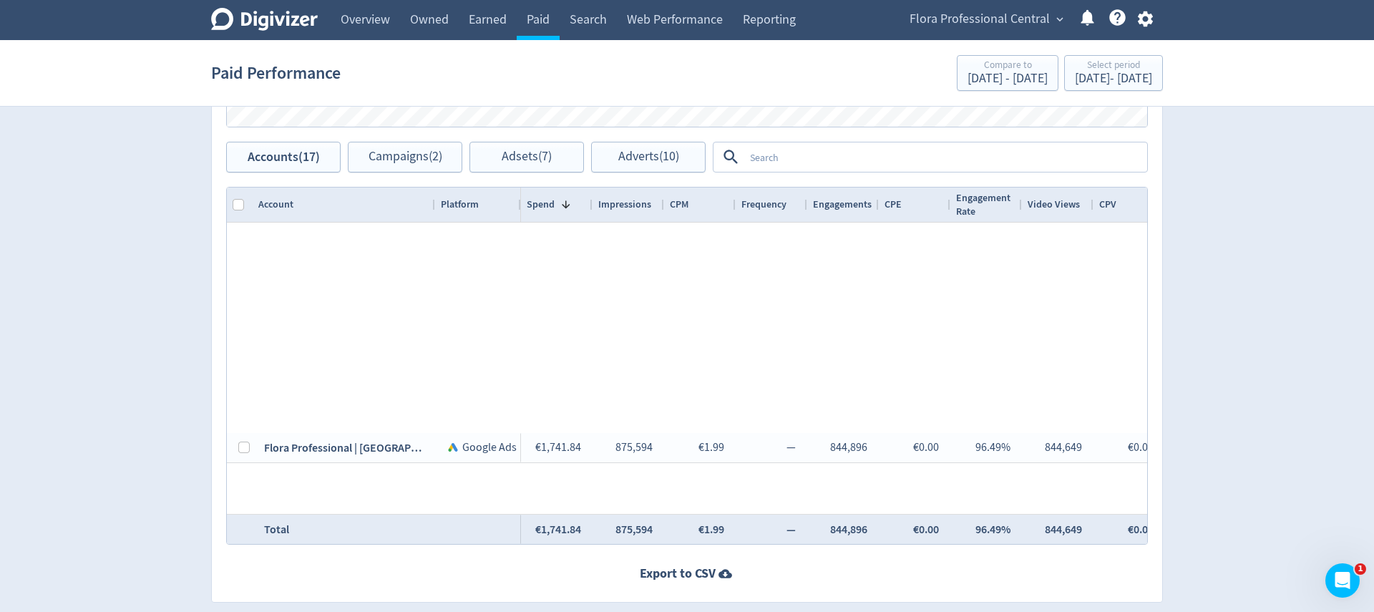
click at [855, 157] on textarea at bounding box center [945, 157] width 402 height 26
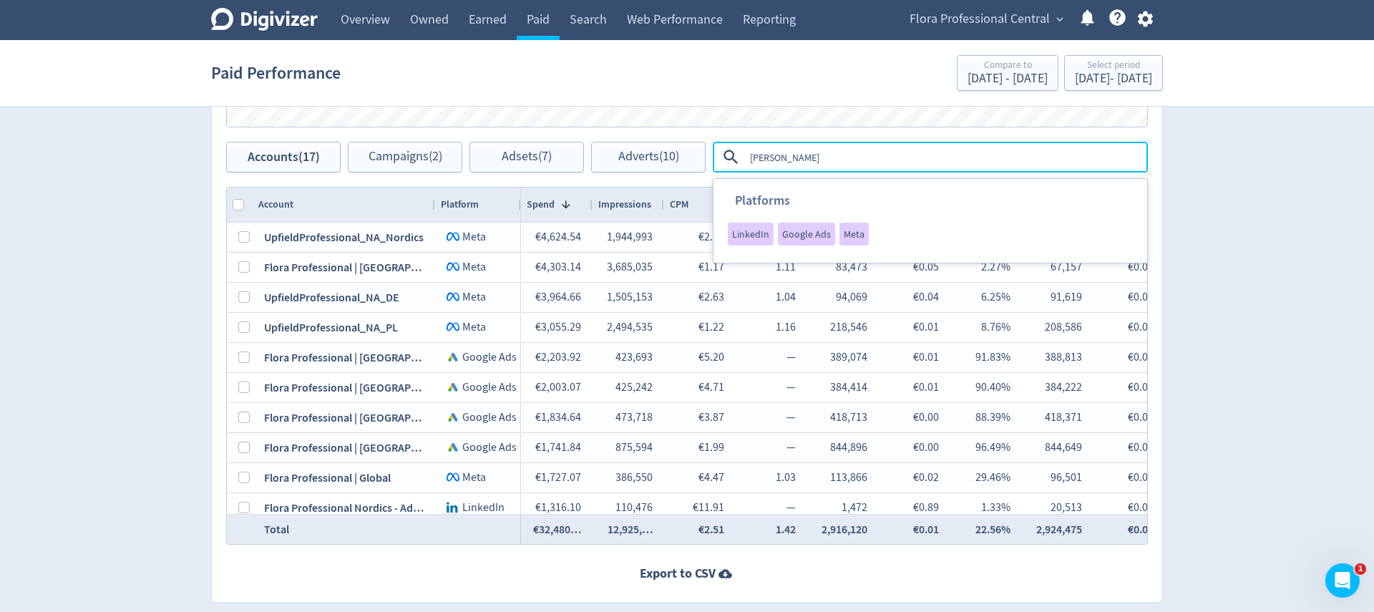
type textarea "[GEOGRAPHIC_DATA]"
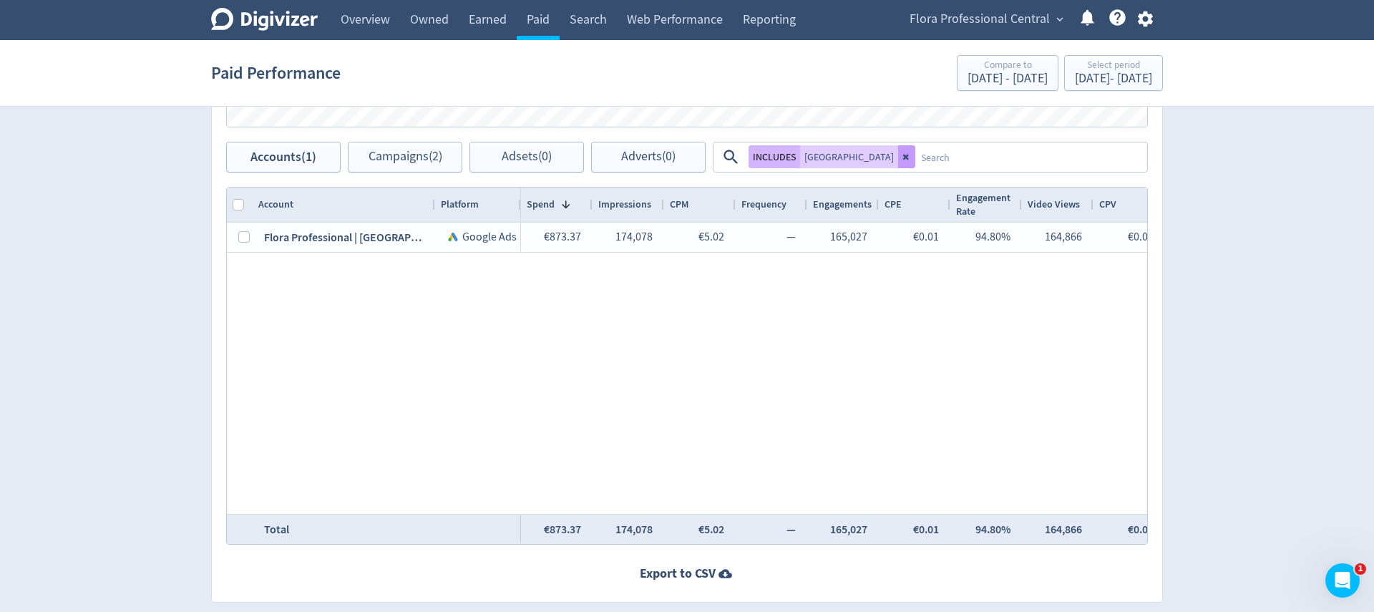
click at [903, 154] on icon at bounding box center [907, 156] width 9 height 9
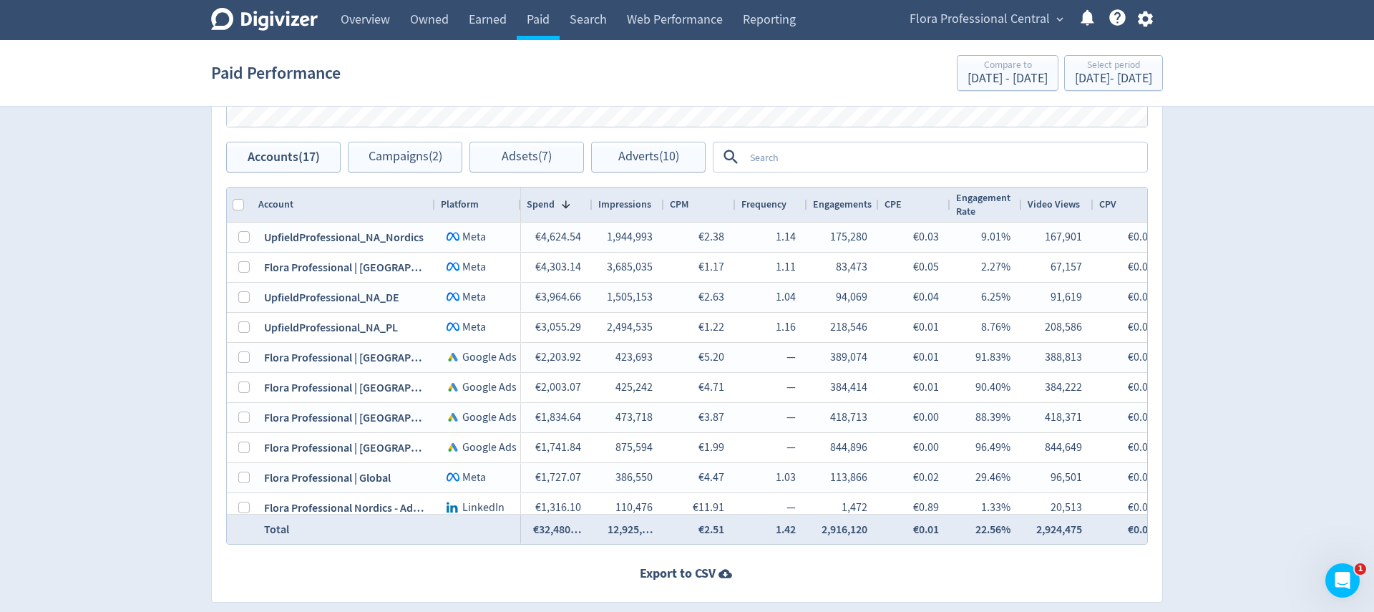
click at [845, 160] on textarea at bounding box center [945, 157] width 402 height 26
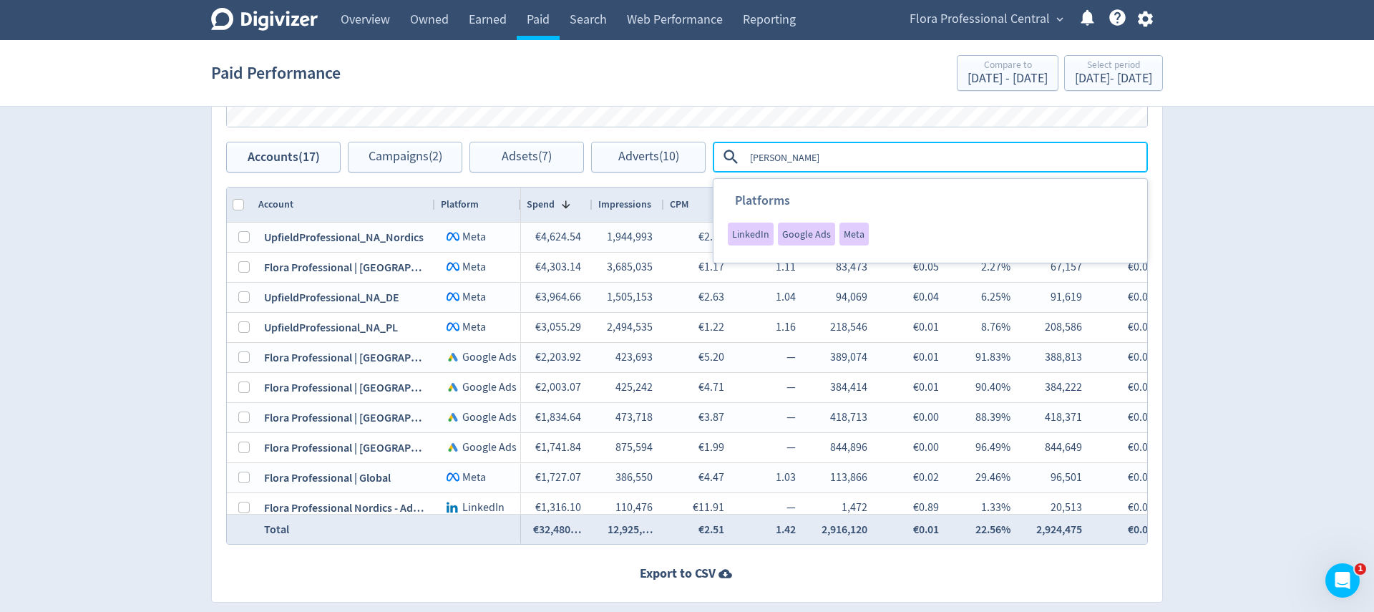
type textarea "[GEOGRAPHIC_DATA]"
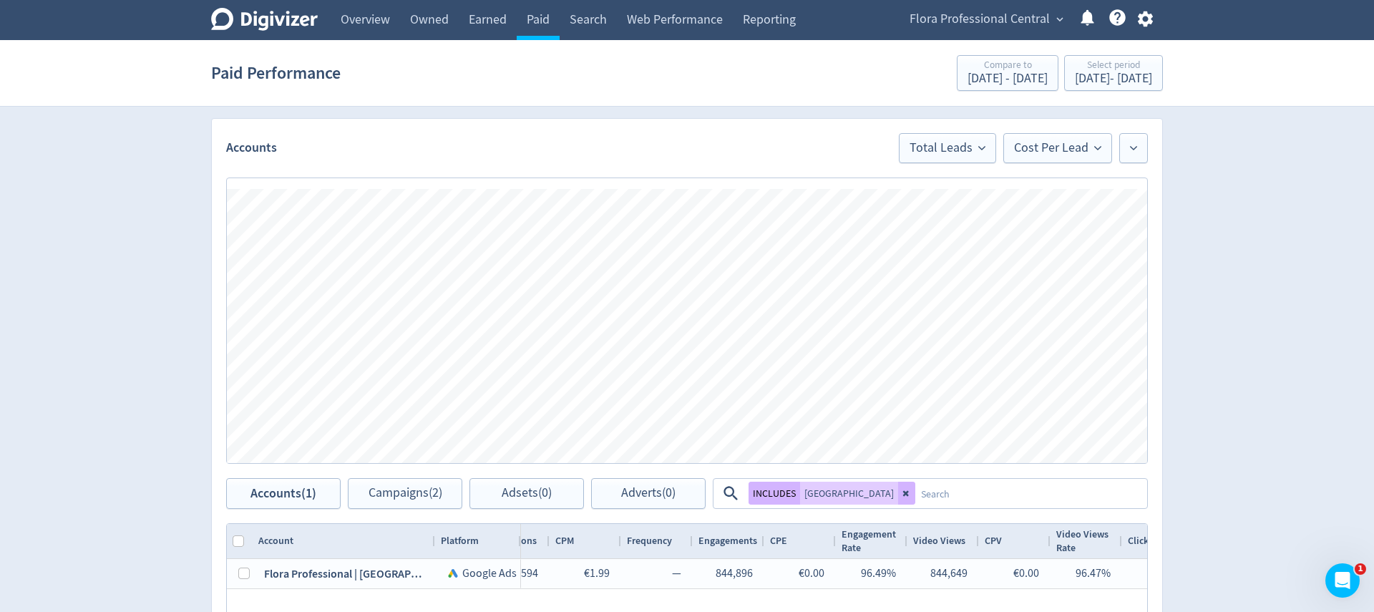
scroll to position [377, 0]
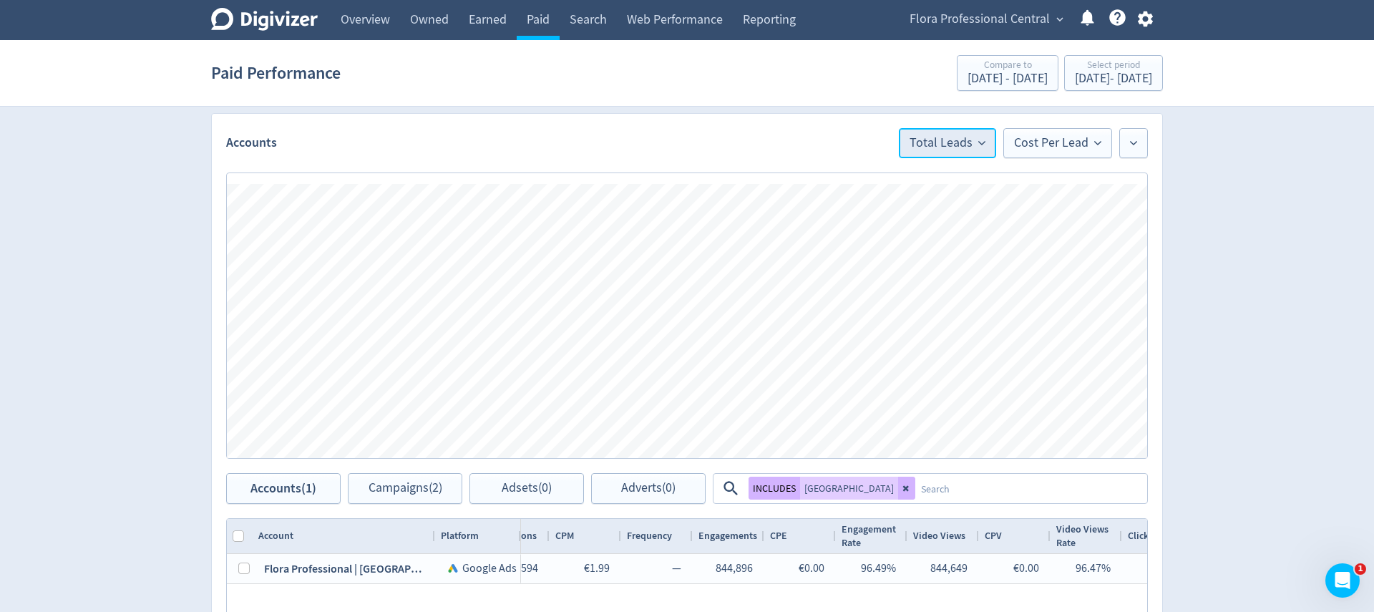
click at [947, 147] on span "Total Leads" at bounding box center [948, 143] width 76 height 13
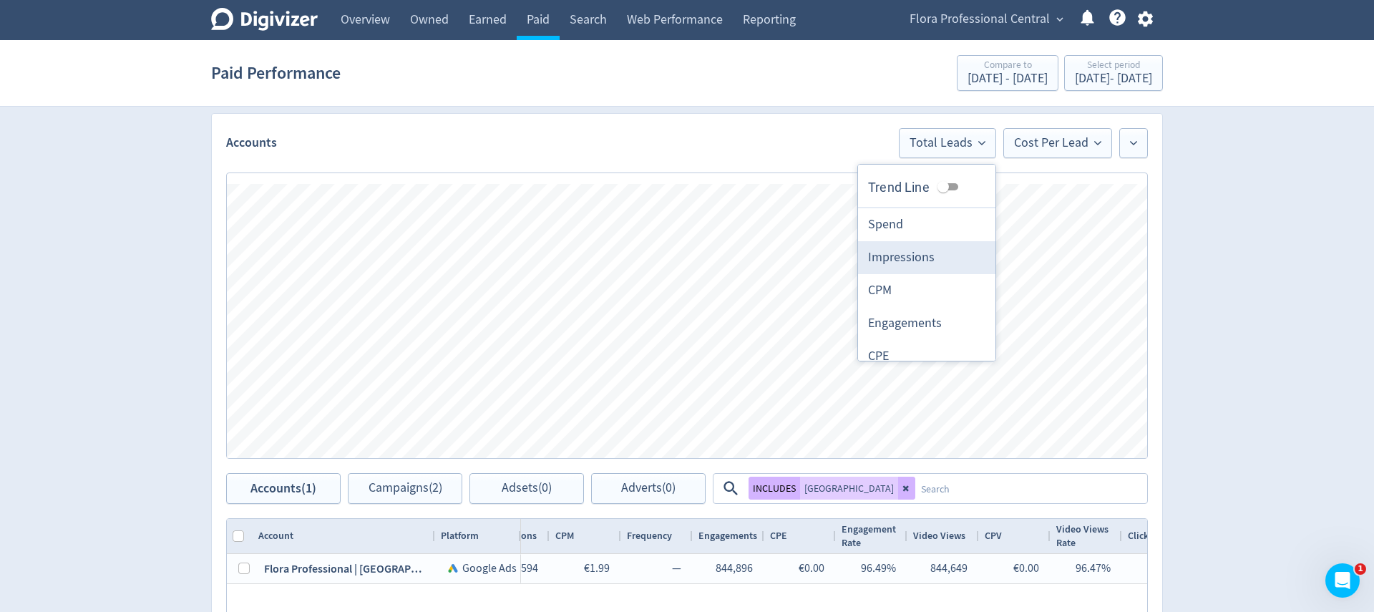
click at [924, 251] on li "Impressions" at bounding box center [926, 257] width 137 height 33
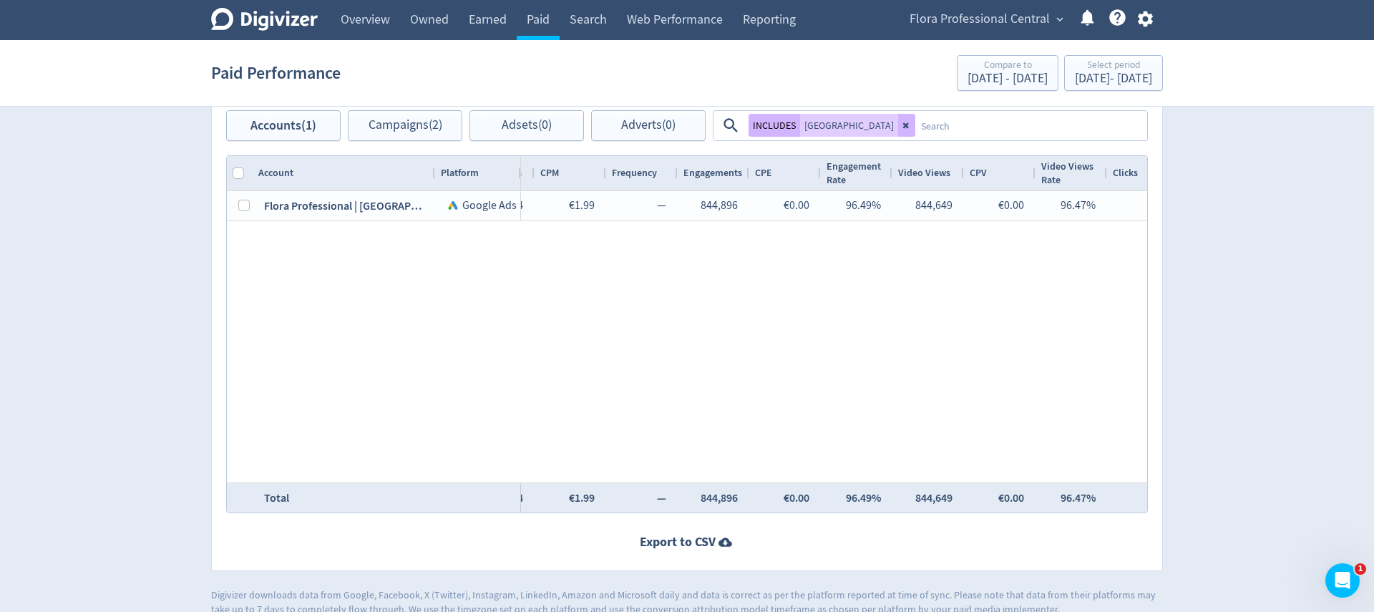
scroll to position [0, 131]
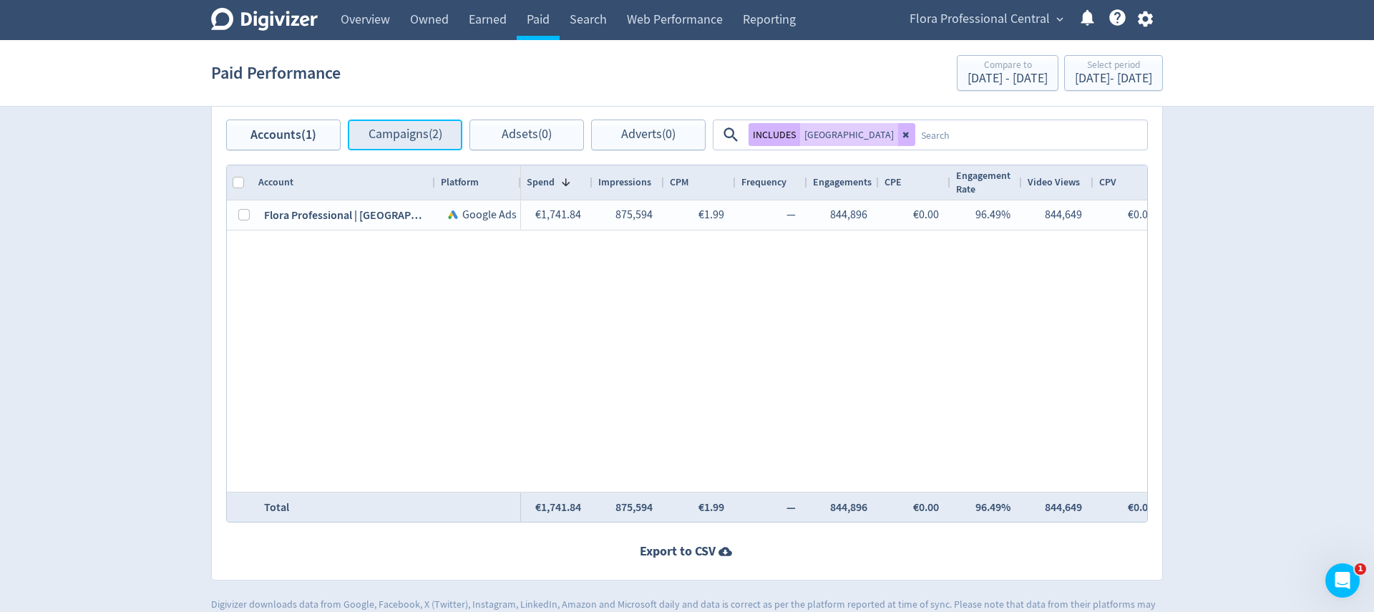
click at [397, 135] on span "Campaigns (2)" at bounding box center [406, 135] width 74 height 14
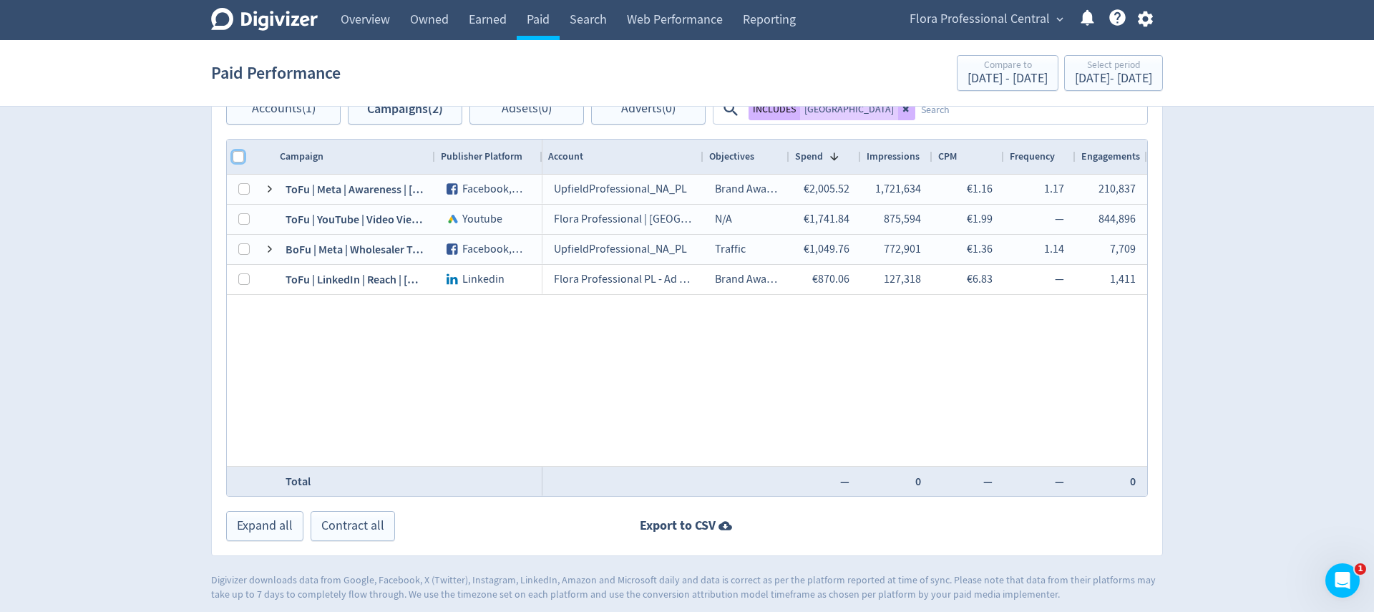
click at [238, 152] on input "Column with Header Selection" at bounding box center [238, 156] width 11 height 11
checkbox input "true"
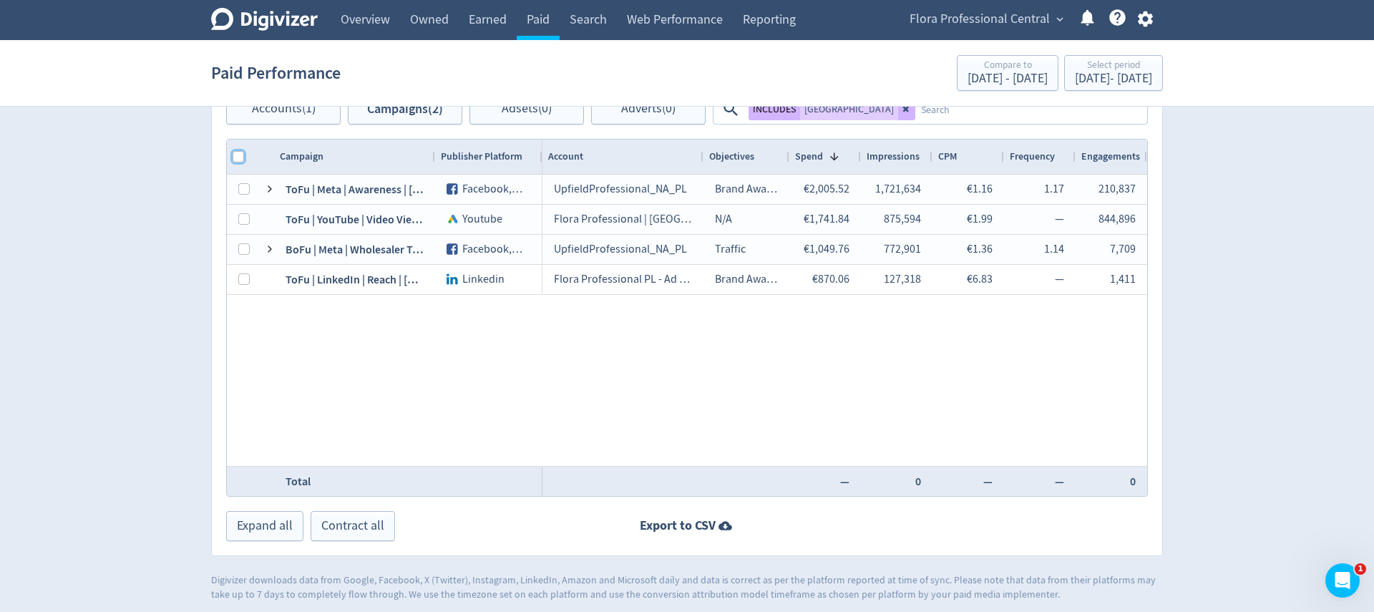
checkbox input "true"
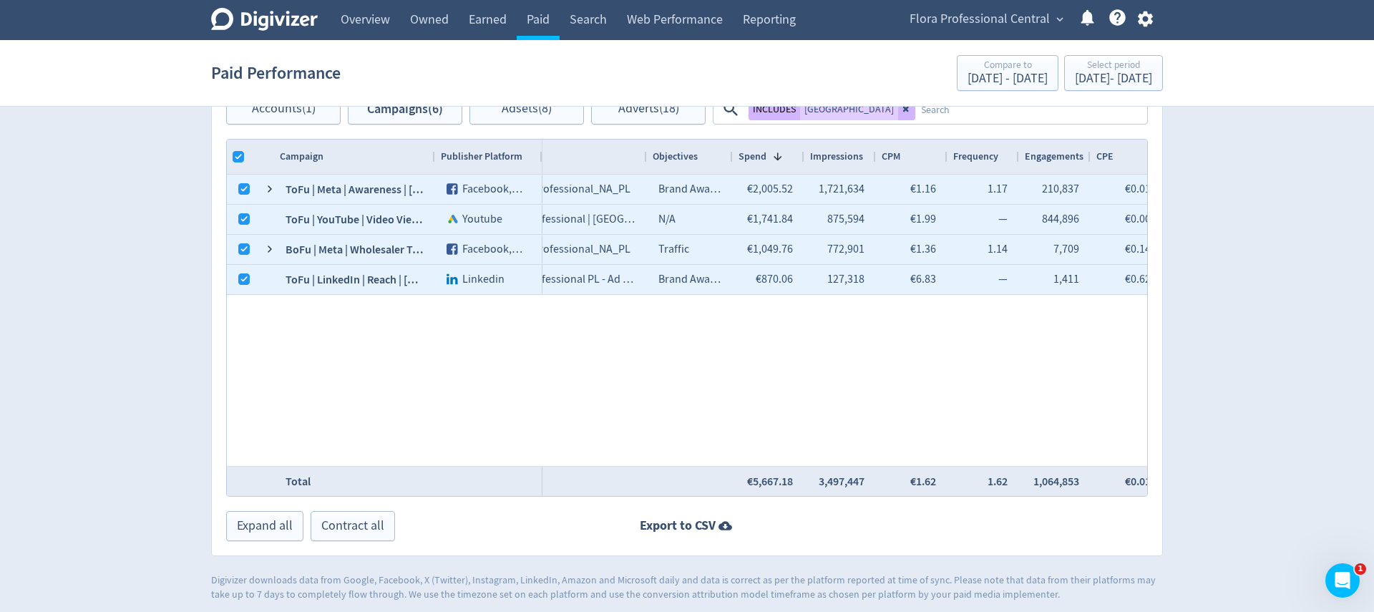
click at [915, 117] on textarea at bounding box center [1030, 109] width 230 height 26
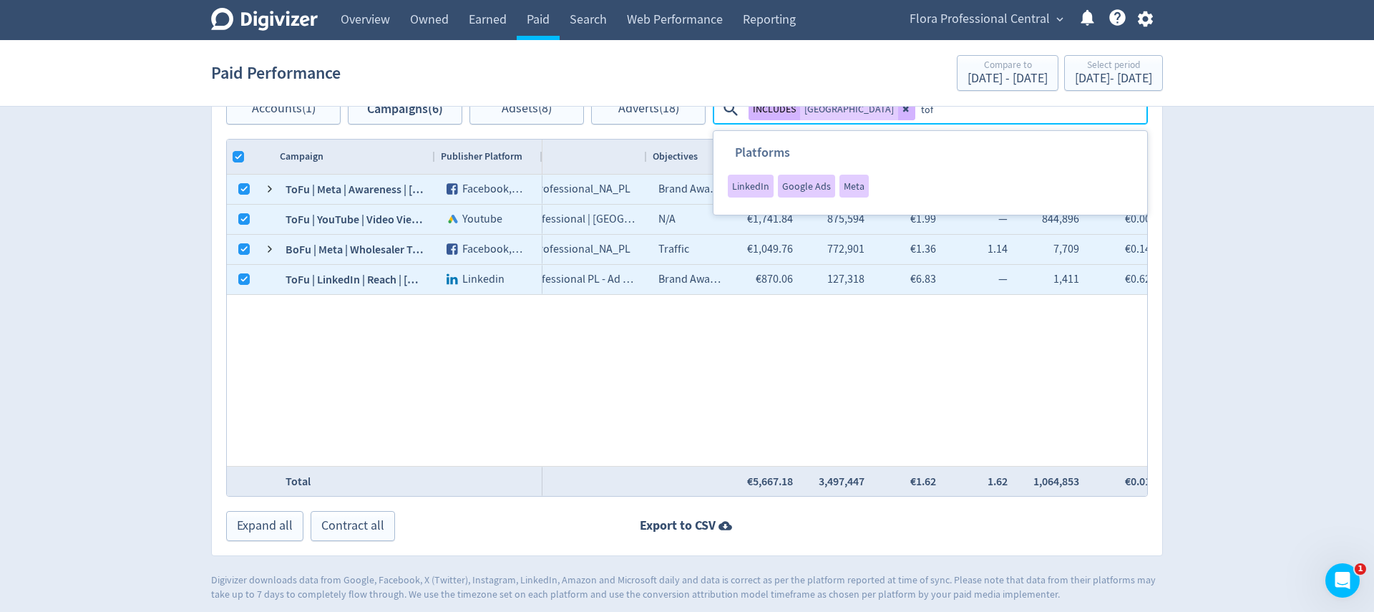
type textarea "tofu"
checkbox input "true"
checkbox input "false"
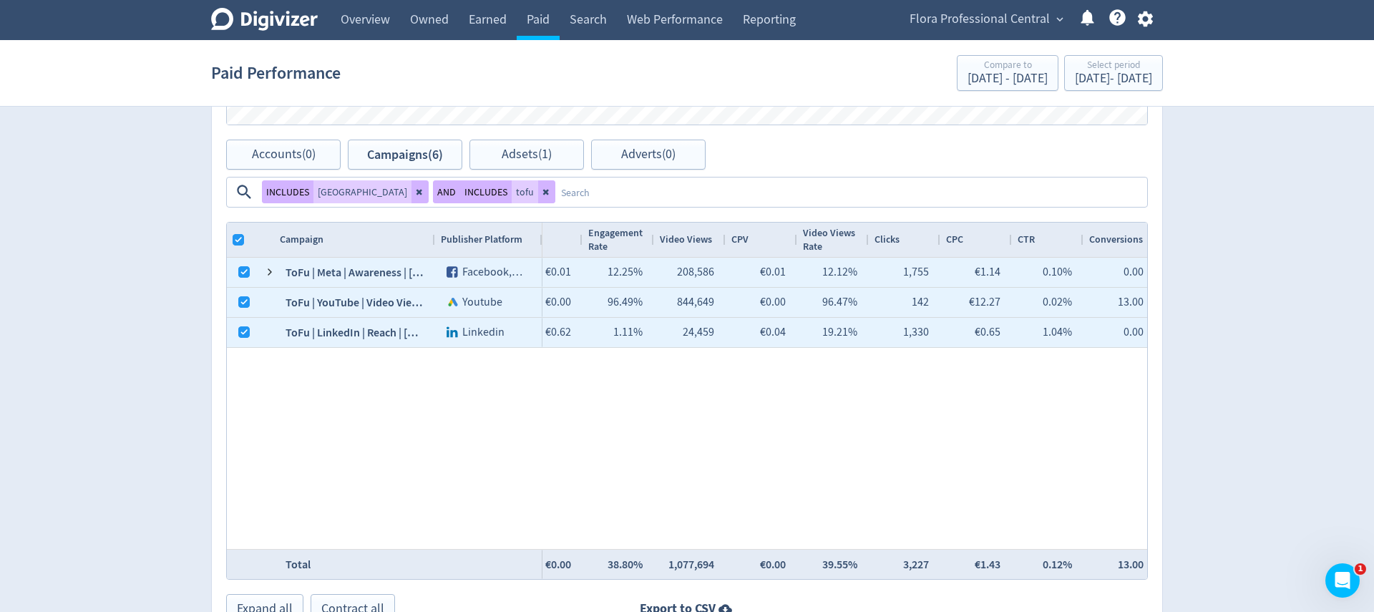
click at [555, 180] on button at bounding box center [546, 191] width 17 height 23
checkbox input "true"
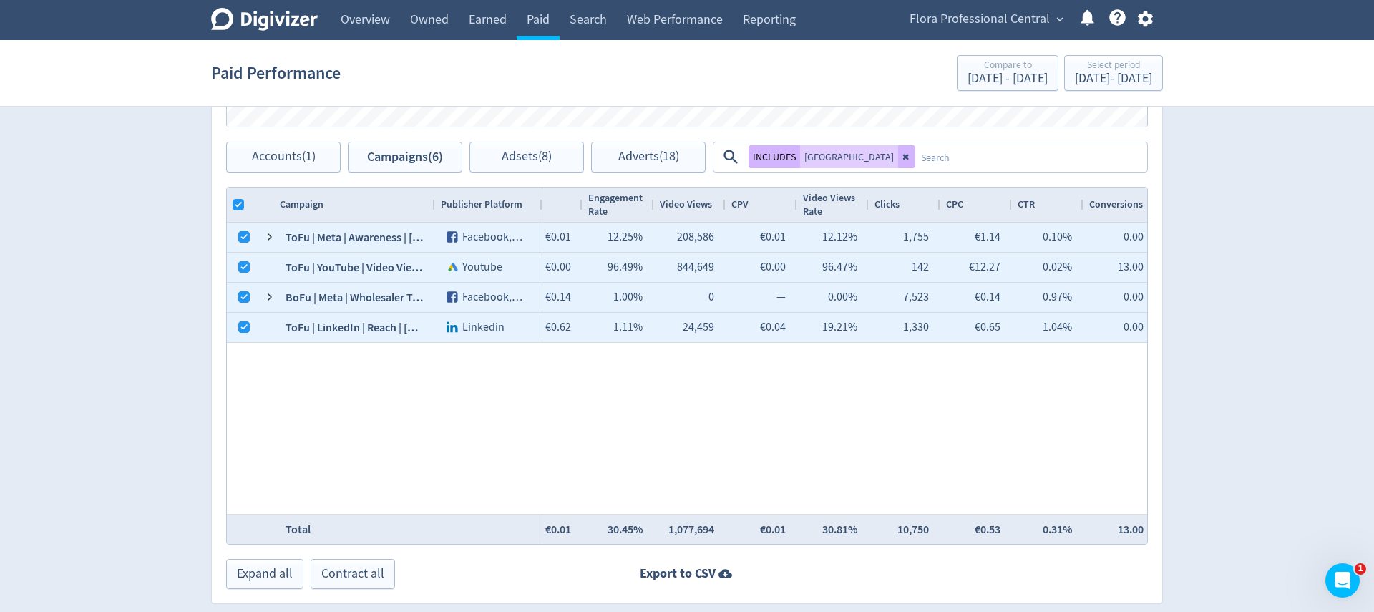
click at [931, 160] on textarea at bounding box center [1030, 157] width 230 height 26
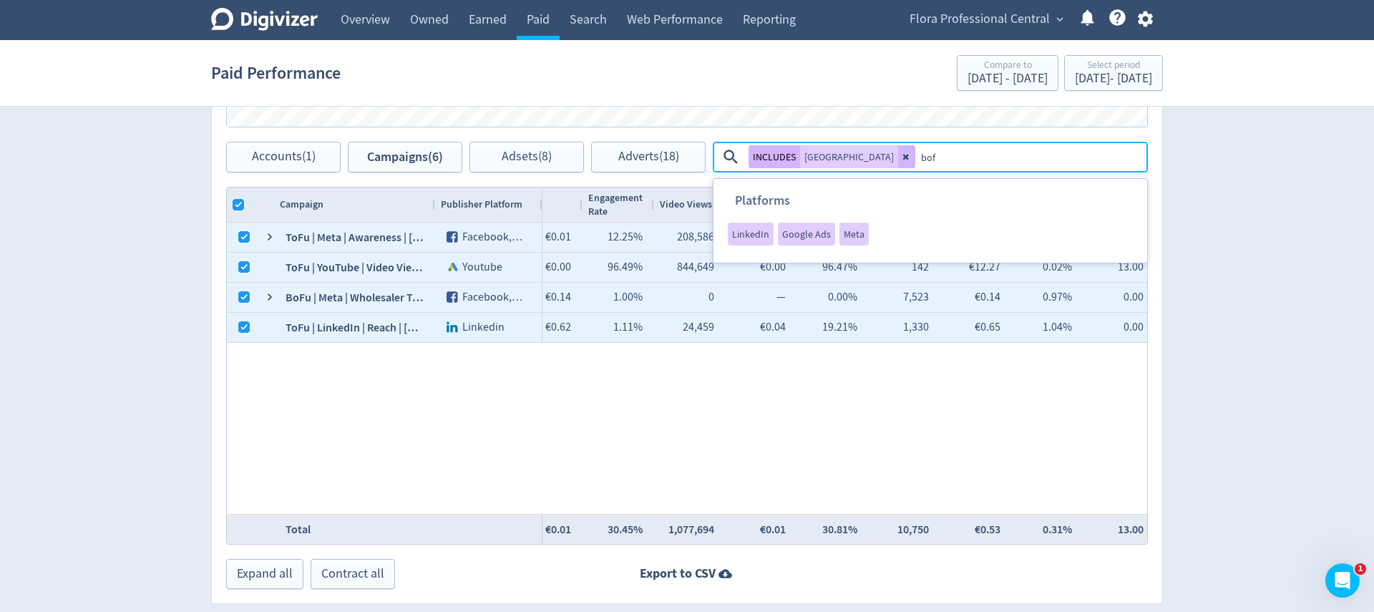
type textarea "bofu"
checkbox input "true"
checkbox input "false"
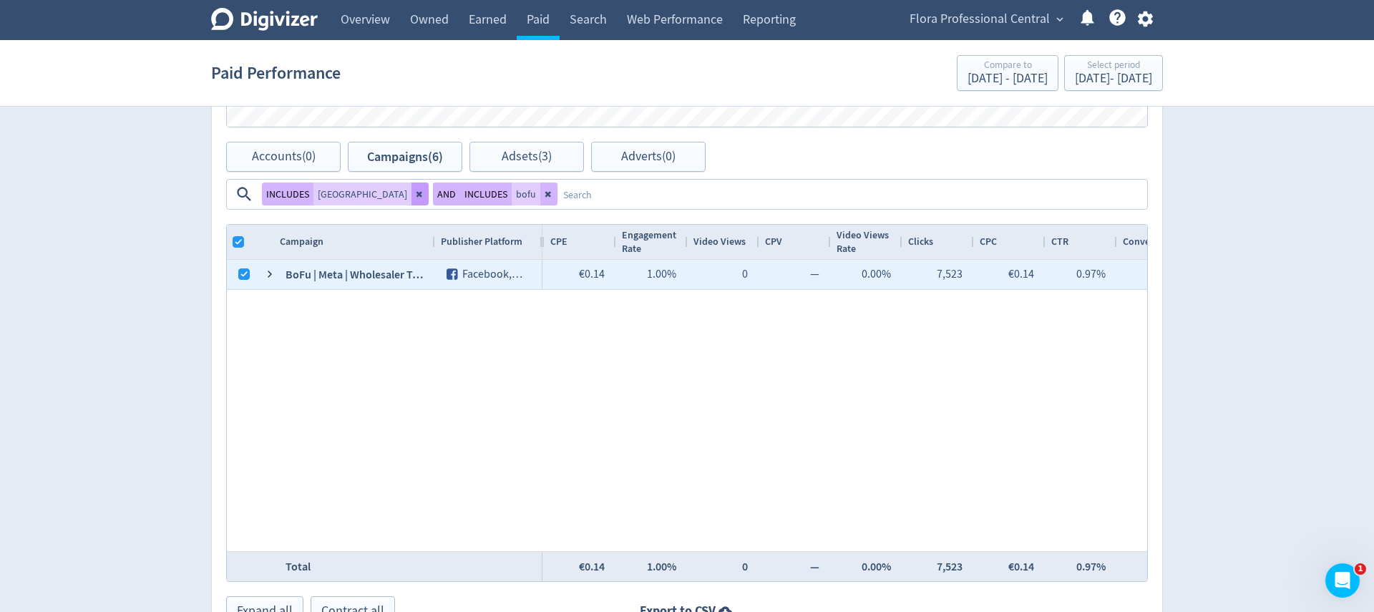
click at [424, 190] on icon at bounding box center [420, 194] width 9 height 9
checkbox input "false"
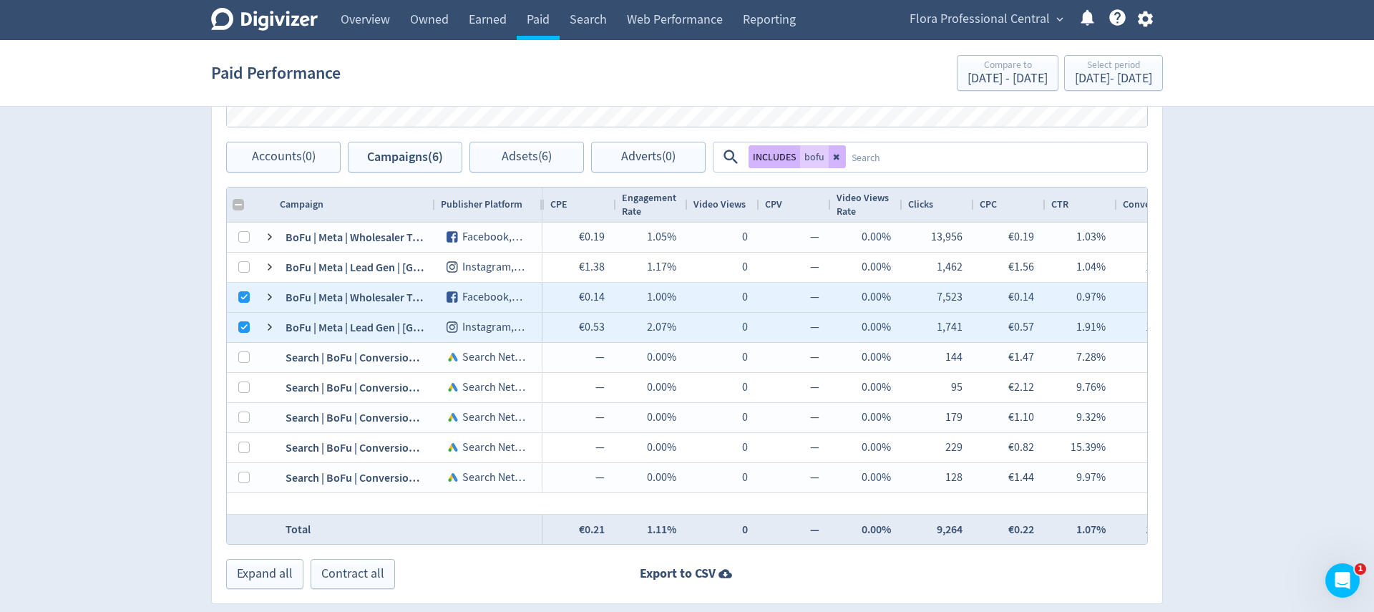
click at [961, 160] on textarea at bounding box center [996, 157] width 300 height 26
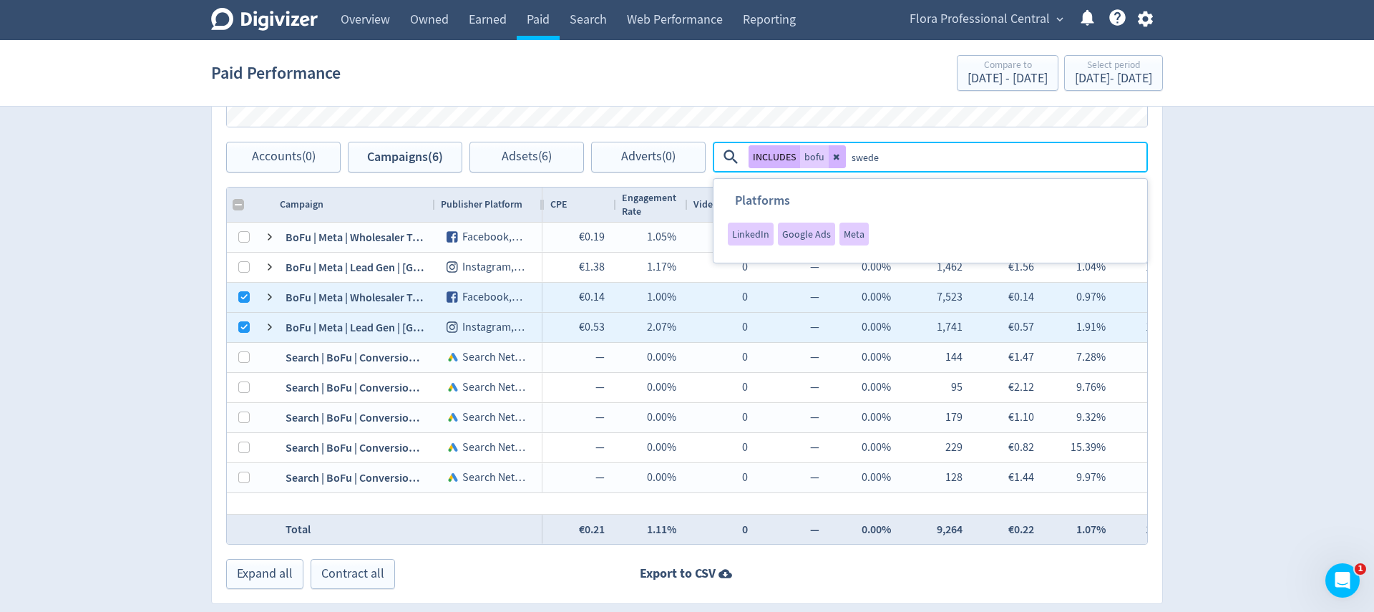
type textarea "[GEOGRAPHIC_DATA]"
checkbox input "false"
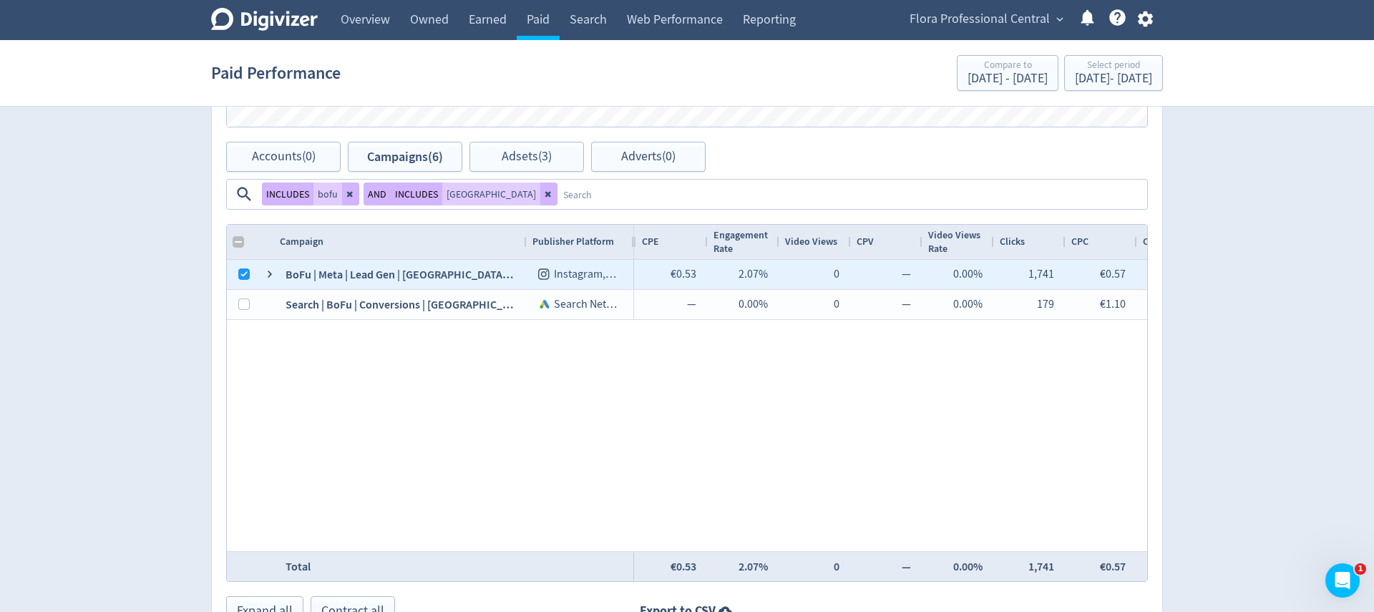
checkbox input "false"
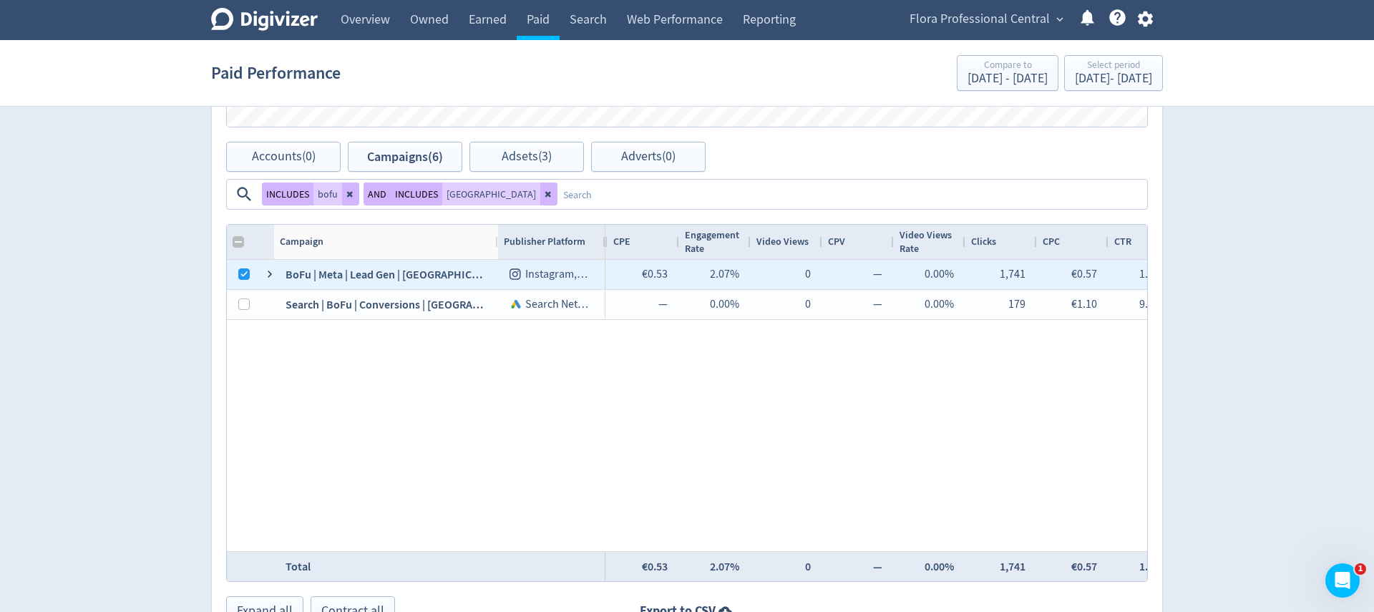
drag, startPoint x: 432, startPoint y: 205, endPoint x: 692, endPoint y: 198, distance: 260.6
click at [495, 225] on div at bounding box center [498, 242] width 6 height 34
click at [1019, 181] on textarea at bounding box center [852, 194] width 588 height 26
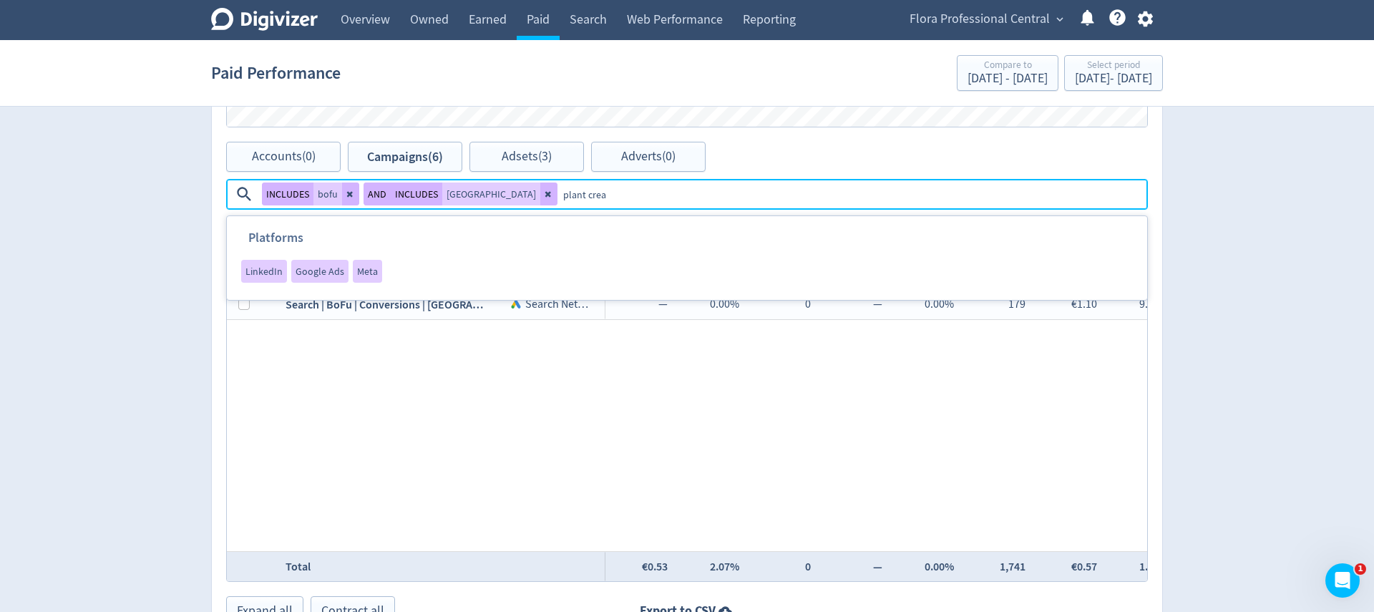
type textarea "plant cream"
checkbox input "true"
